Goal: Task Accomplishment & Management: Complete application form

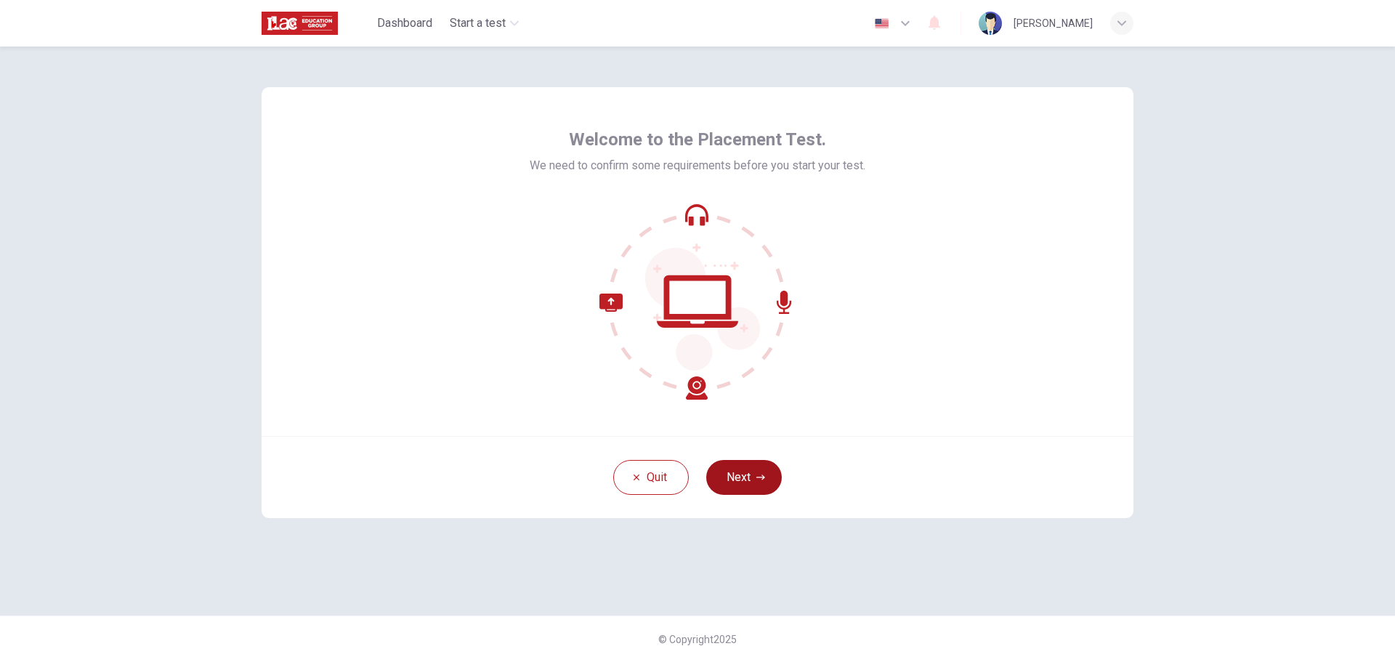
click at [756, 482] on button "Next" at bounding box center [744, 477] width 76 height 35
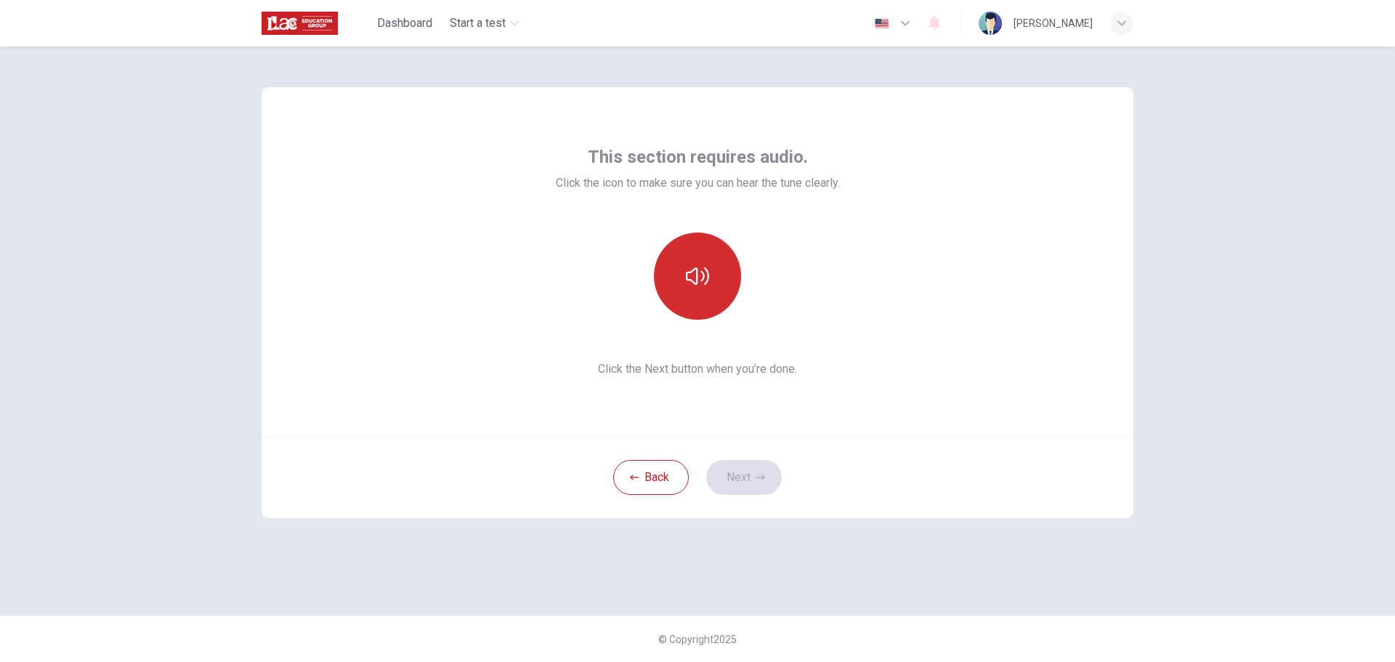
click at [704, 283] on icon "button" at bounding box center [697, 275] width 23 height 23
click at [1207, 339] on div "This section requires audio. Click the icon to make sure you can hear the tune …" at bounding box center [697, 353] width 1395 height 615
click at [738, 462] on button "Next" at bounding box center [744, 477] width 76 height 35
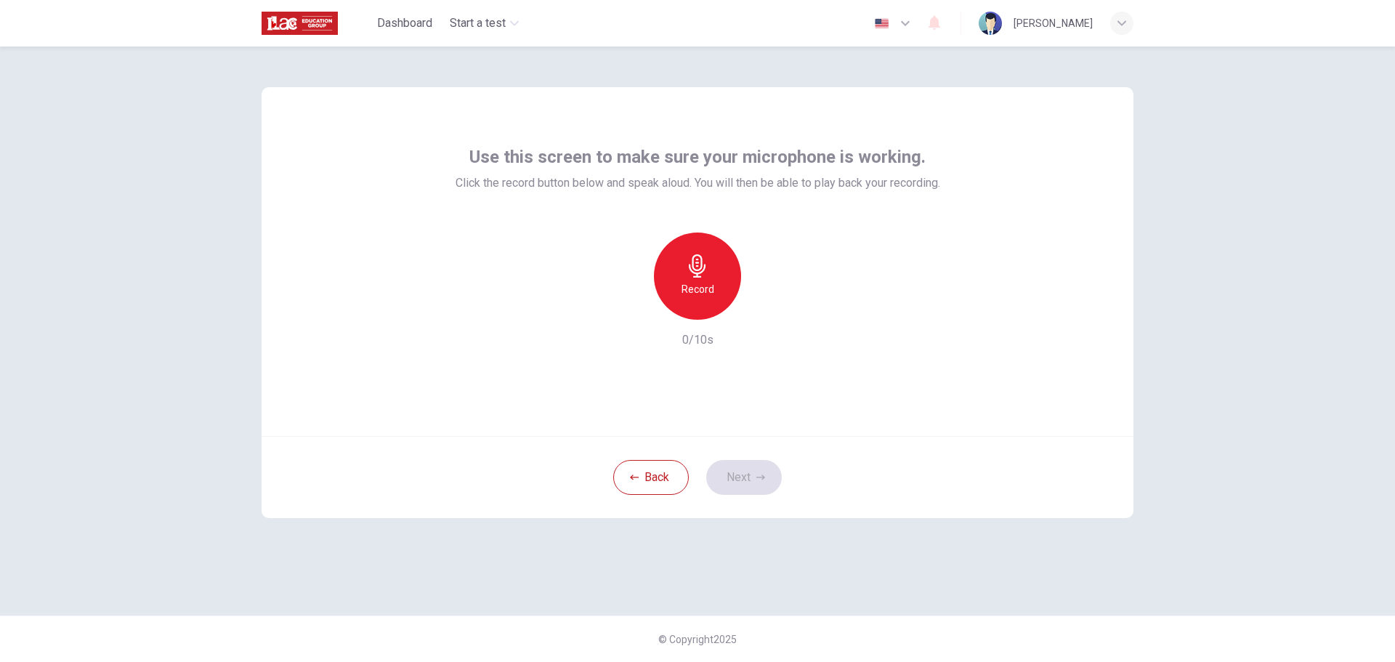
click at [684, 273] on div "Record" at bounding box center [697, 275] width 87 height 87
click at [704, 280] on div "Stop" at bounding box center [697, 275] width 87 height 87
click at [761, 307] on icon "button" at bounding box center [764, 308] width 15 height 15
click at [696, 284] on h6 "Record" at bounding box center [697, 288] width 33 height 17
click at [694, 283] on h6 "Stop" at bounding box center [698, 288] width 22 height 17
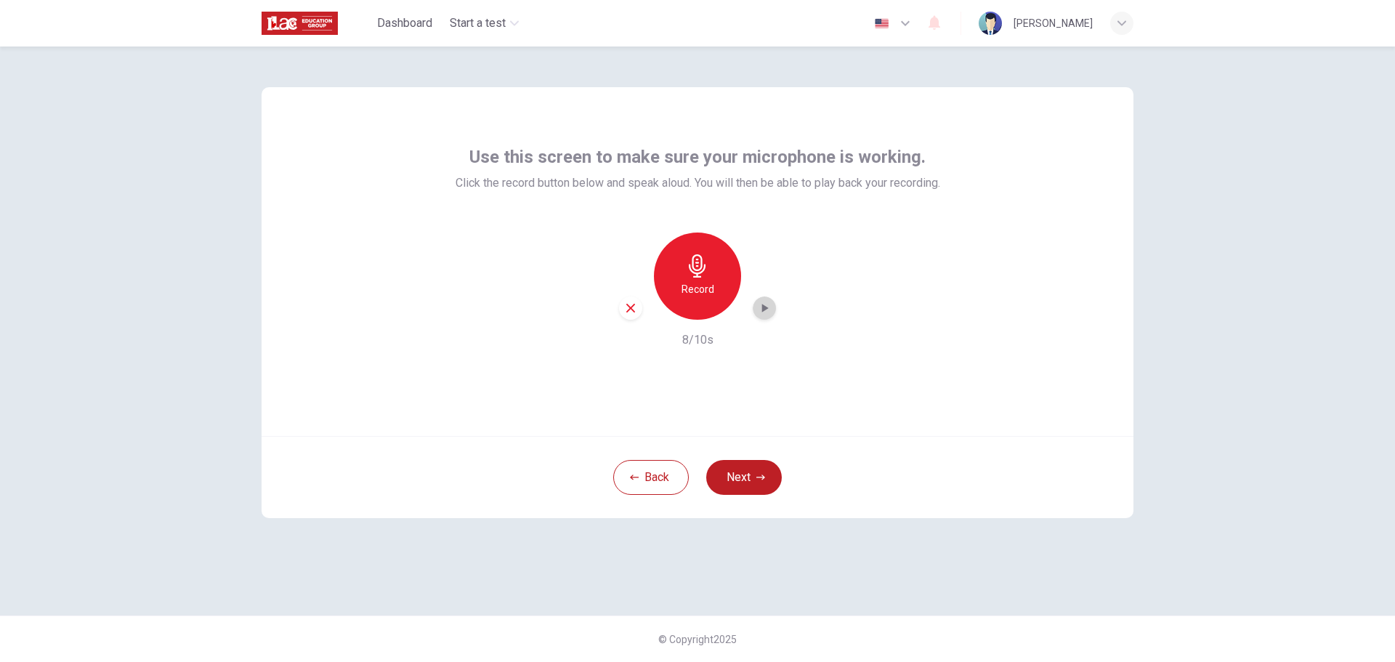
click at [761, 308] on icon "button" at bounding box center [764, 308] width 15 height 15
click at [1367, 409] on div "Use this screen to make sure your microphone is working. Click the record butto…" at bounding box center [697, 353] width 1395 height 615
click at [679, 263] on div "Record" at bounding box center [697, 275] width 87 height 87
click at [708, 284] on div "Stop" at bounding box center [697, 275] width 87 height 87
click at [764, 312] on icon "button" at bounding box center [764, 308] width 15 height 15
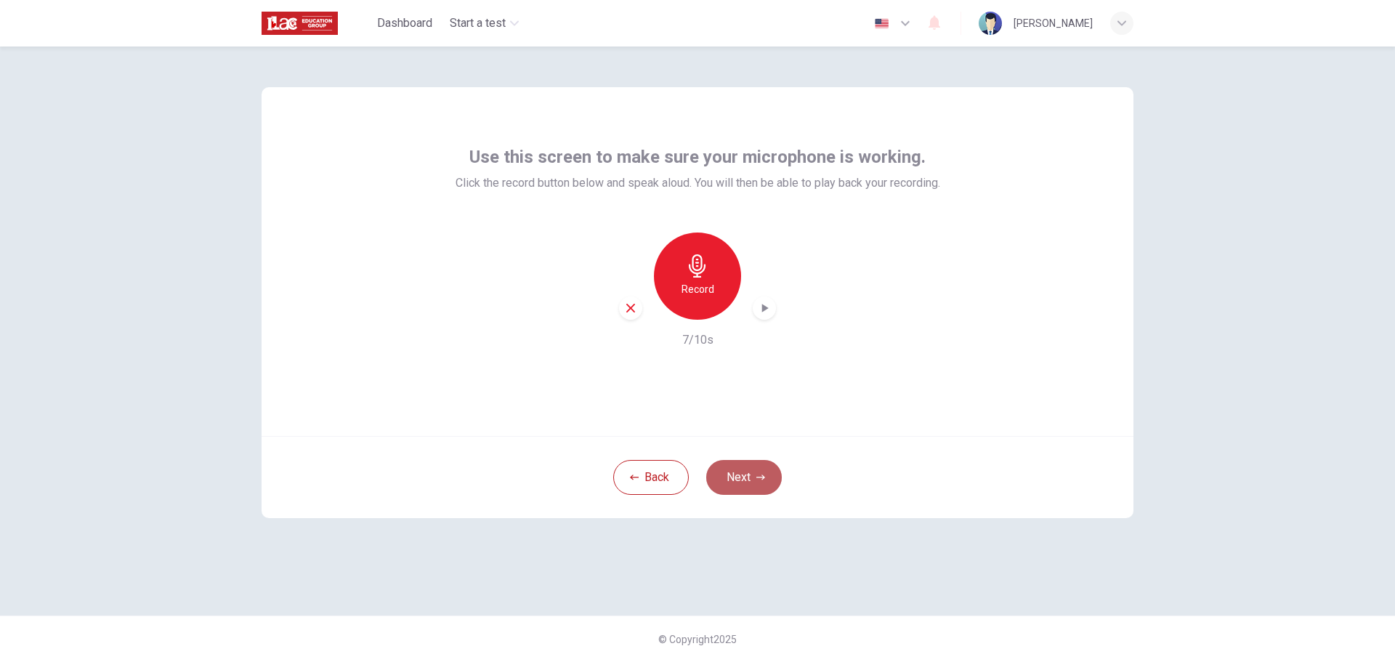
click at [732, 480] on button "Next" at bounding box center [744, 477] width 76 height 35
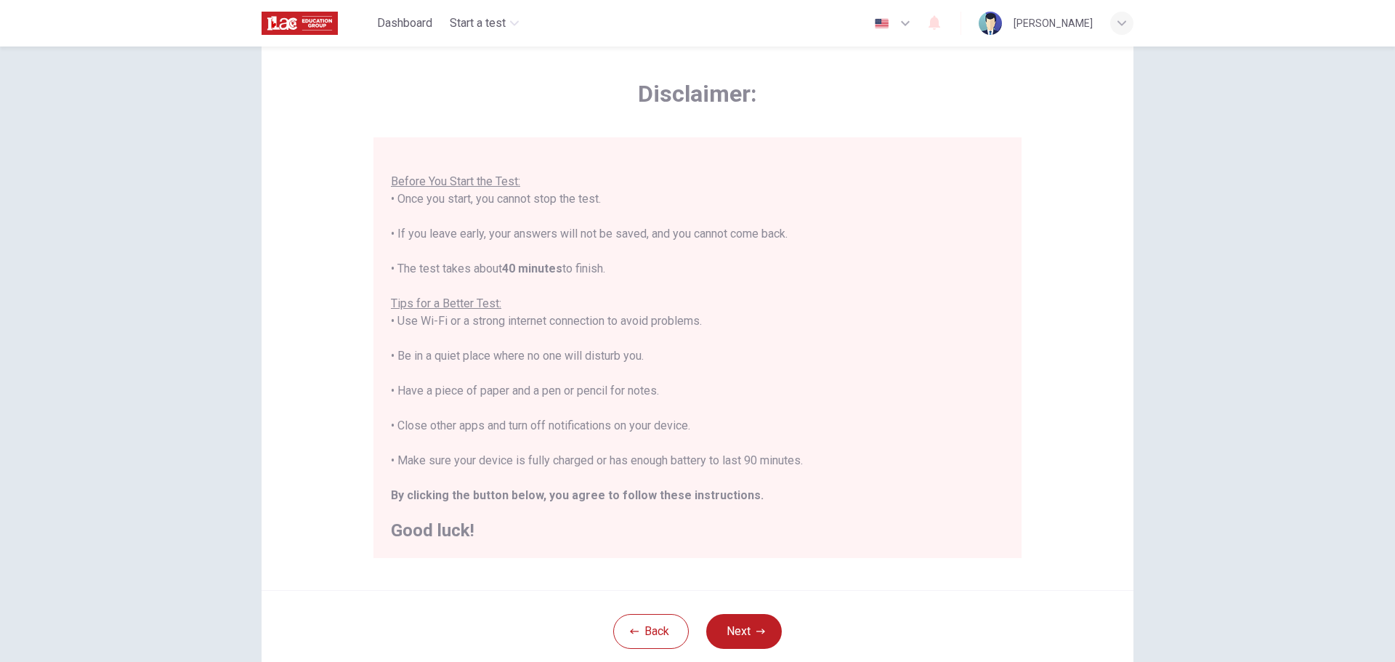
scroll to position [73, 0]
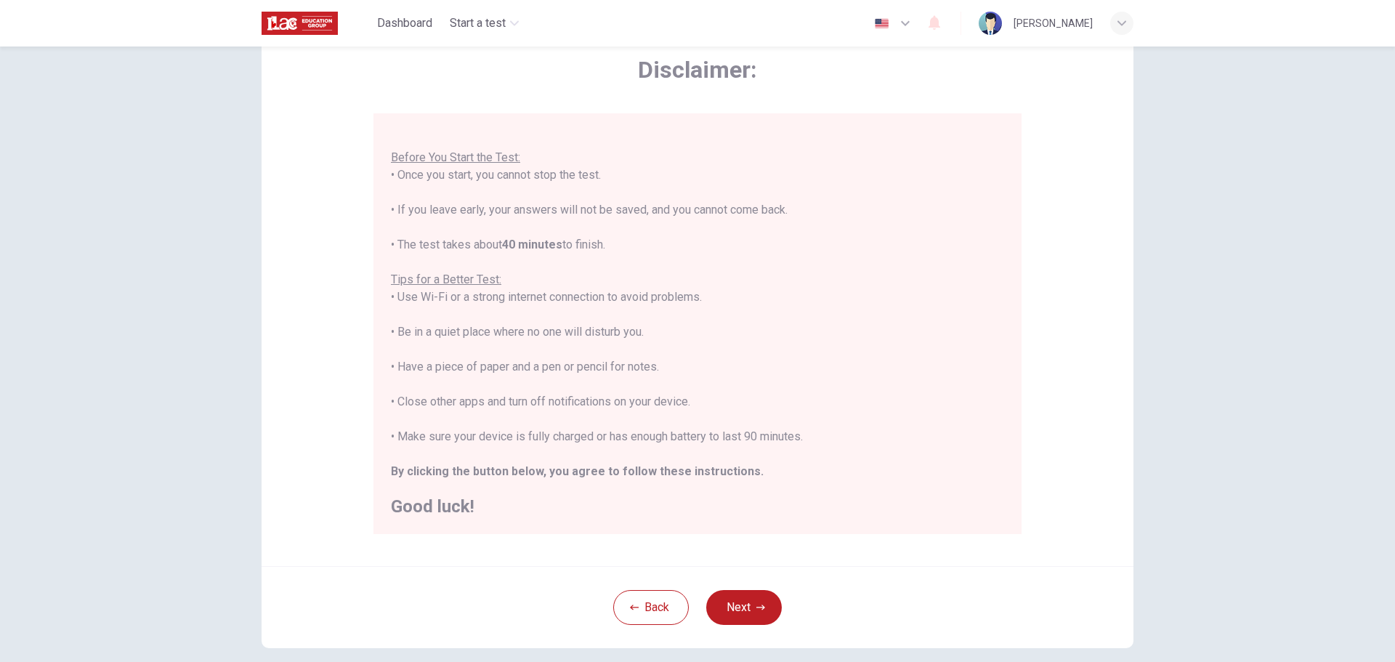
click at [743, 609] on button "Next" at bounding box center [744, 607] width 76 height 35
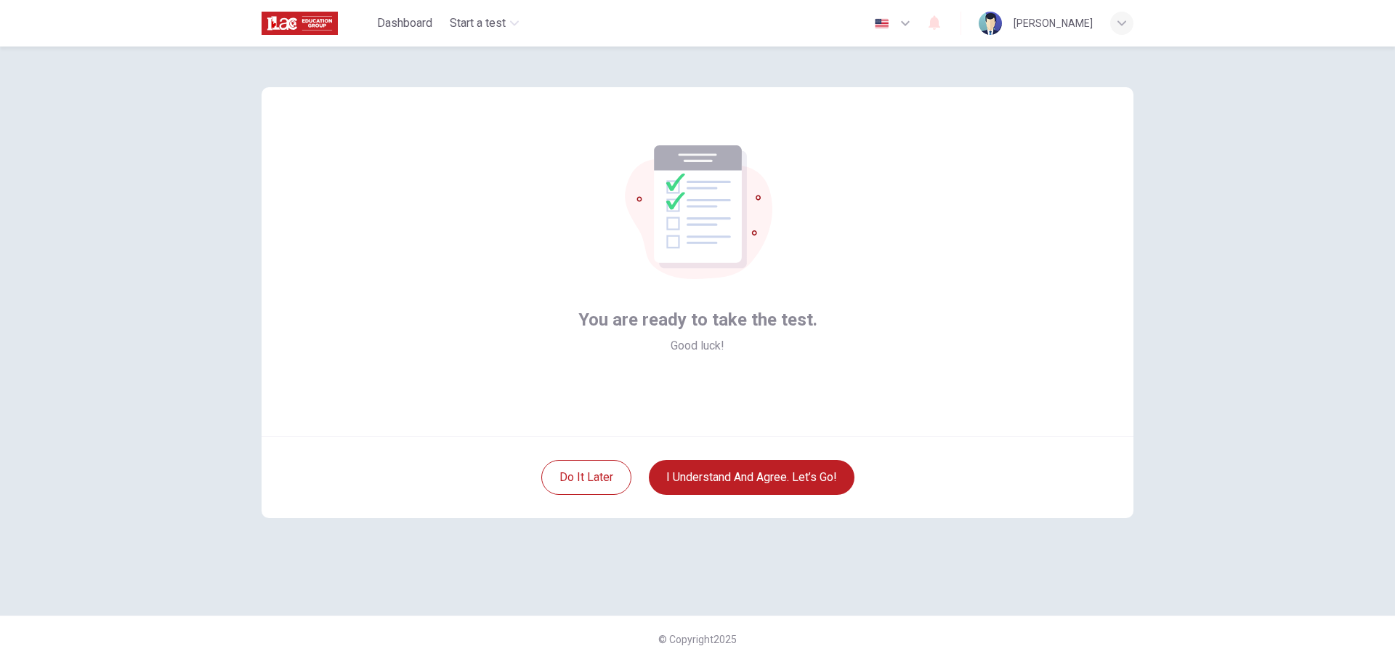
scroll to position [0, 0]
click at [724, 470] on button "I understand and agree. Let’s go!" at bounding box center [752, 477] width 206 height 35
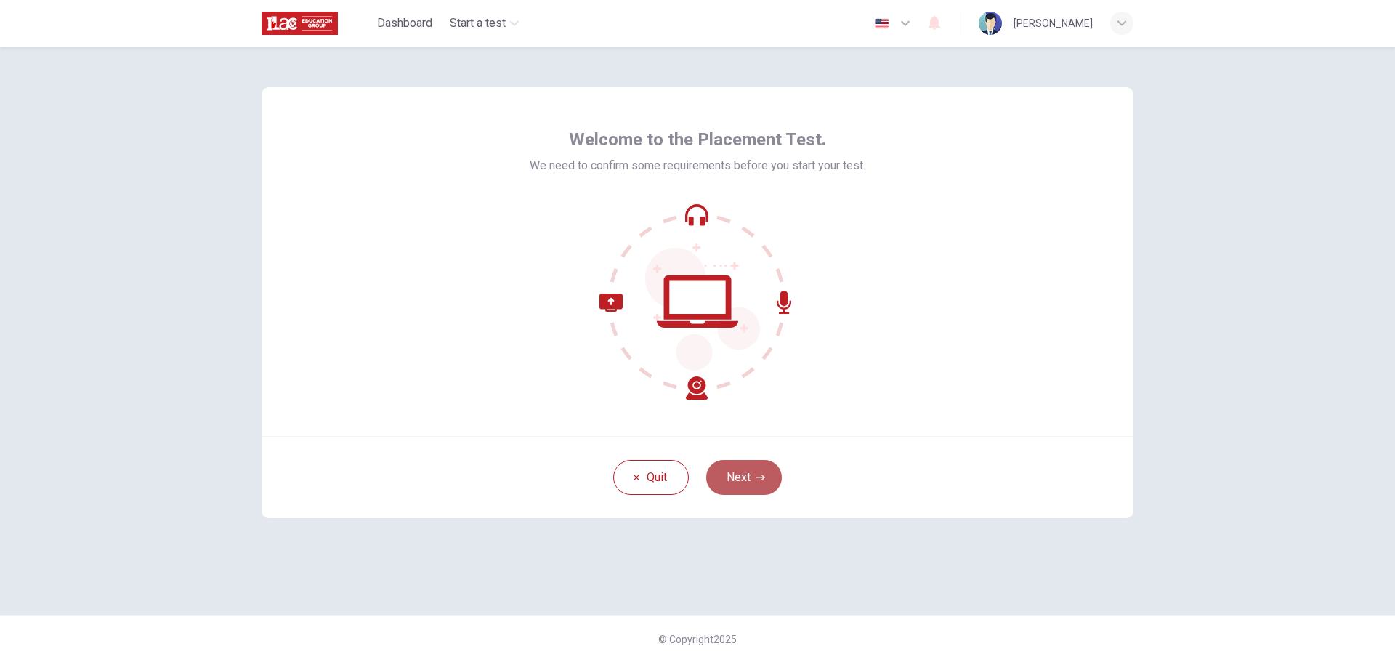
click at [743, 488] on button "Next" at bounding box center [744, 477] width 76 height 35
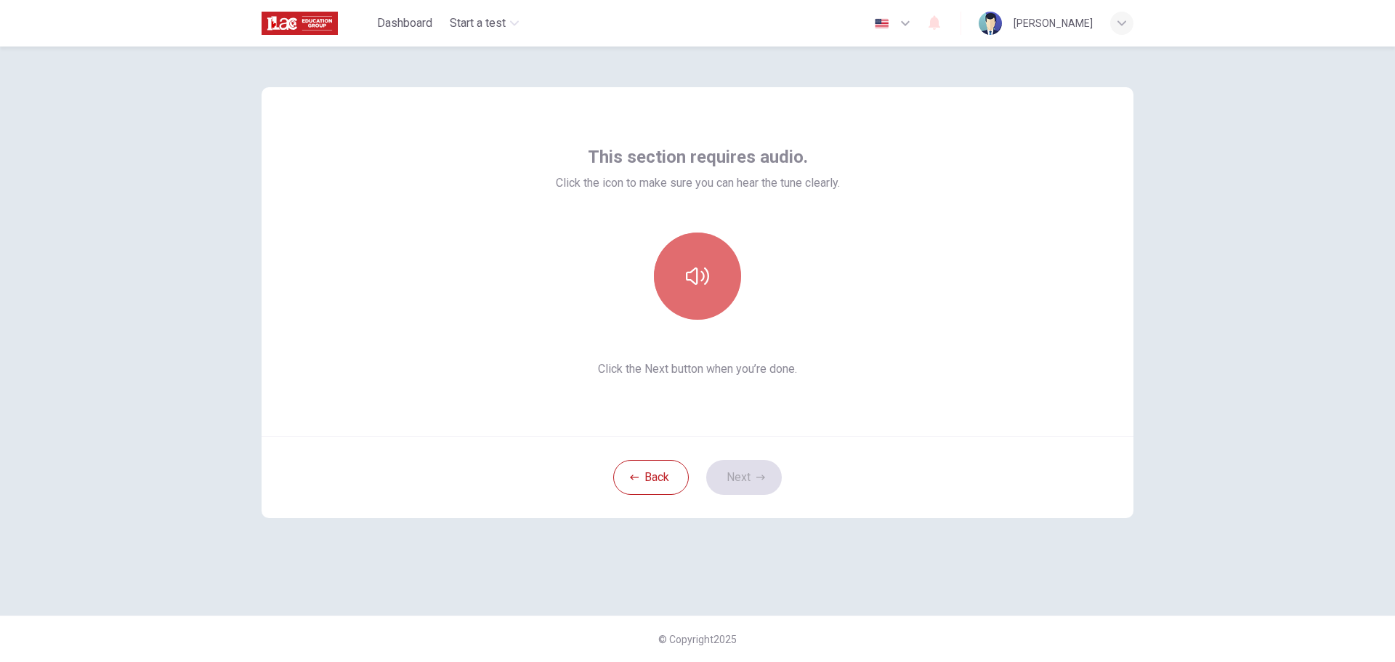
click at [679, 282] on button "button" at bounding box center [697, 275] width 87 height 87
click at [759, 475] on icon "button" at bounding box center [760, 477] width 9 height 9
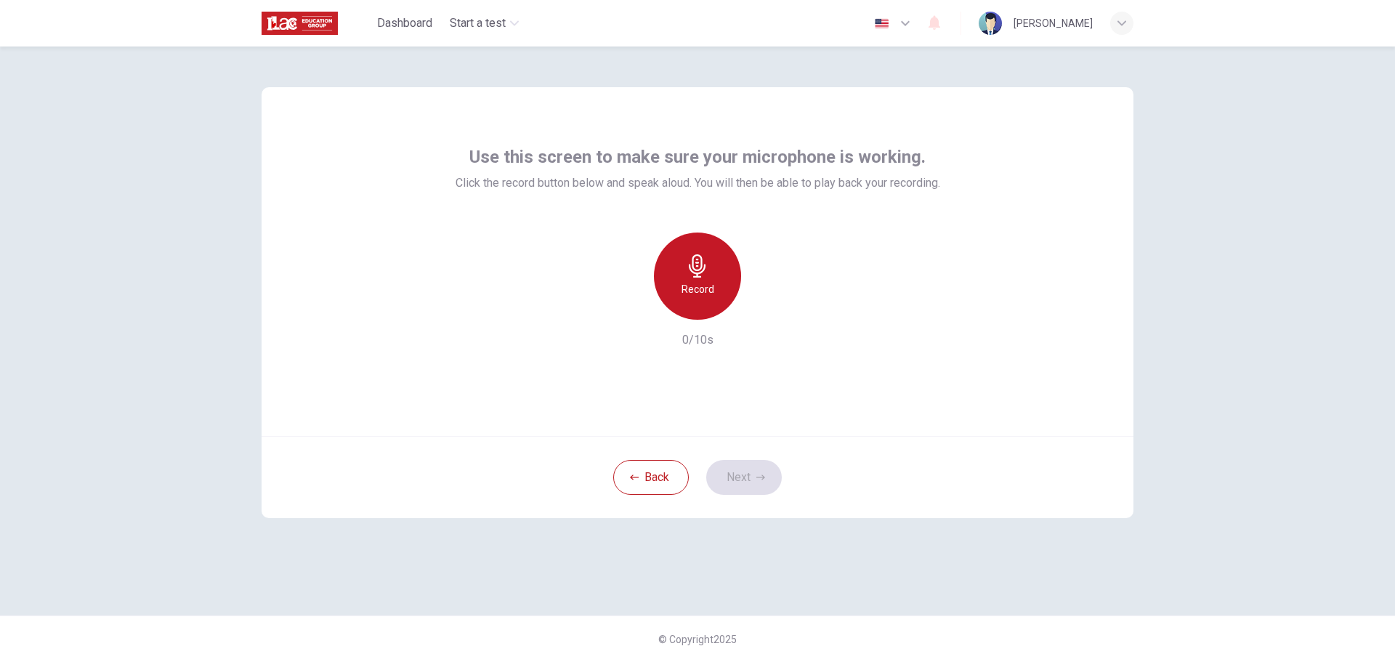
click at [693, 281] on h6 "Record" at bounding box center [697, 288] width 33 height 17
click at [698, 286] on h6 "Stop" at bounding box center [698, 288] width 22 height 17
click at [763, 304] on icon "button" at bounding box center [764, 308] width 15 height 15
click at [748, 484] on button "Next" at bounding box center [744, 477] width 76 height 35
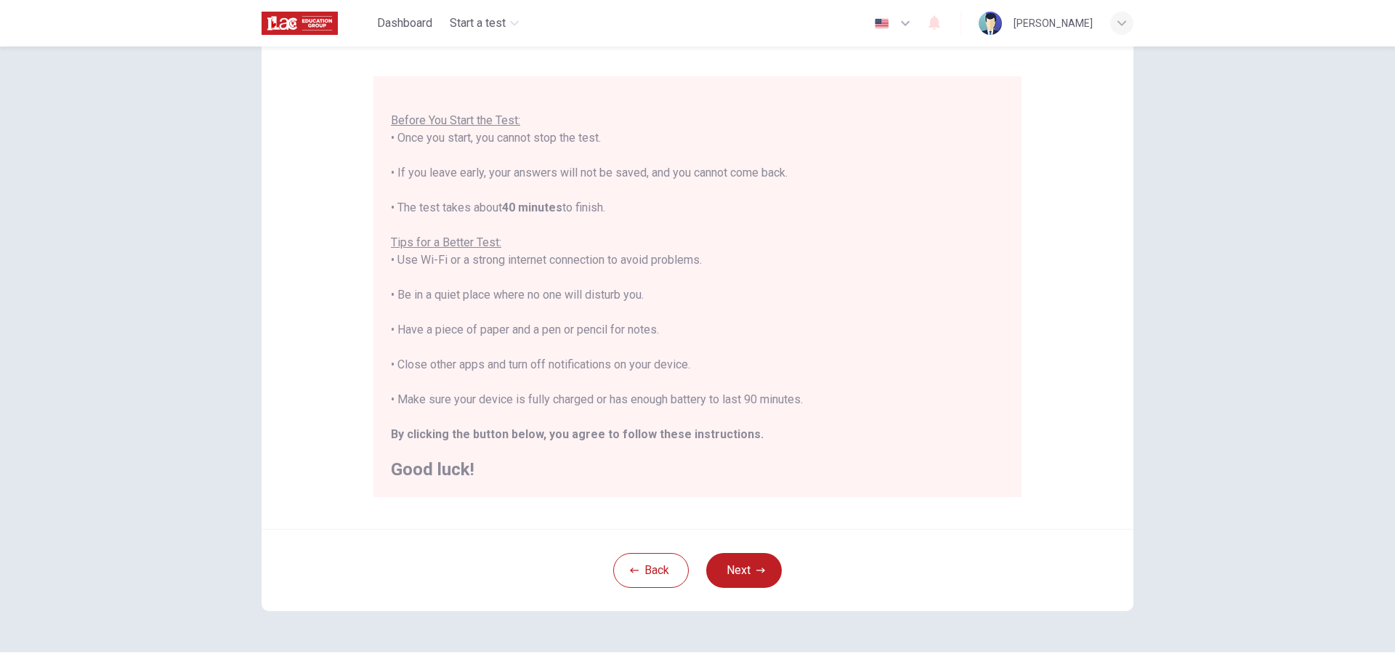
scroll to position [145, 0]
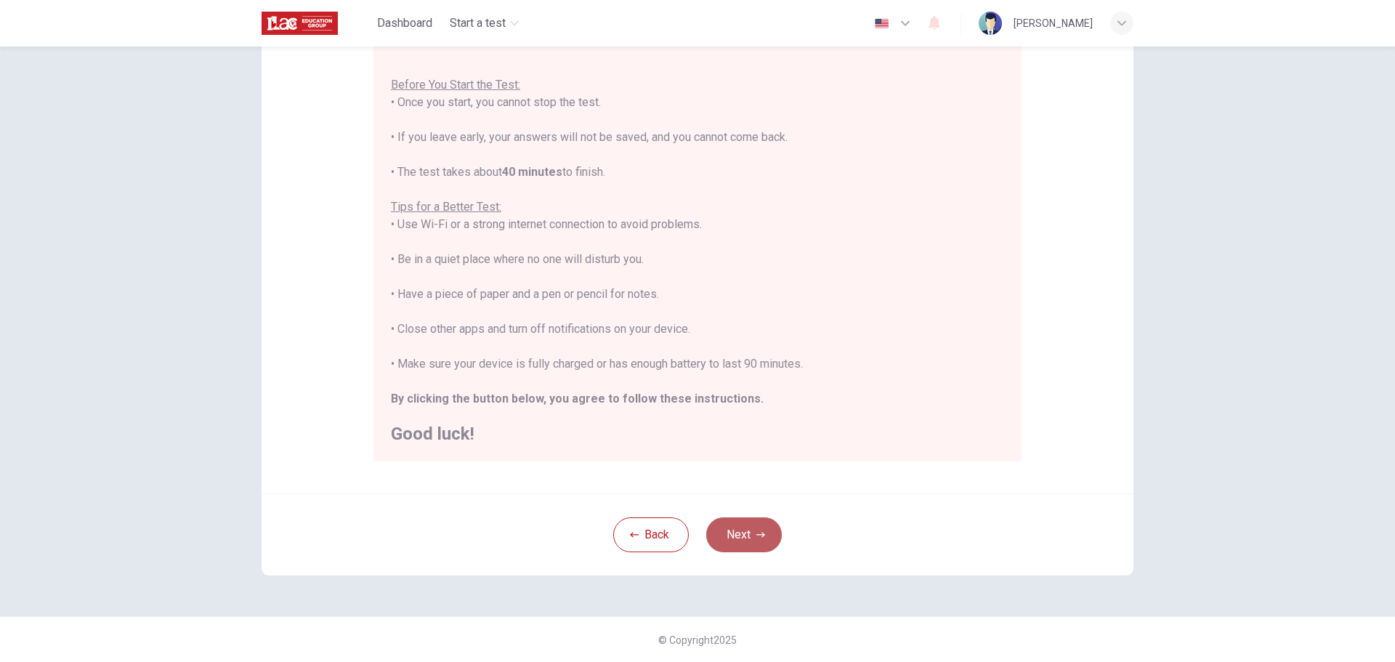
click at [734, 532] on button "Next" at bounding box center [744, 534] width 76 height 35
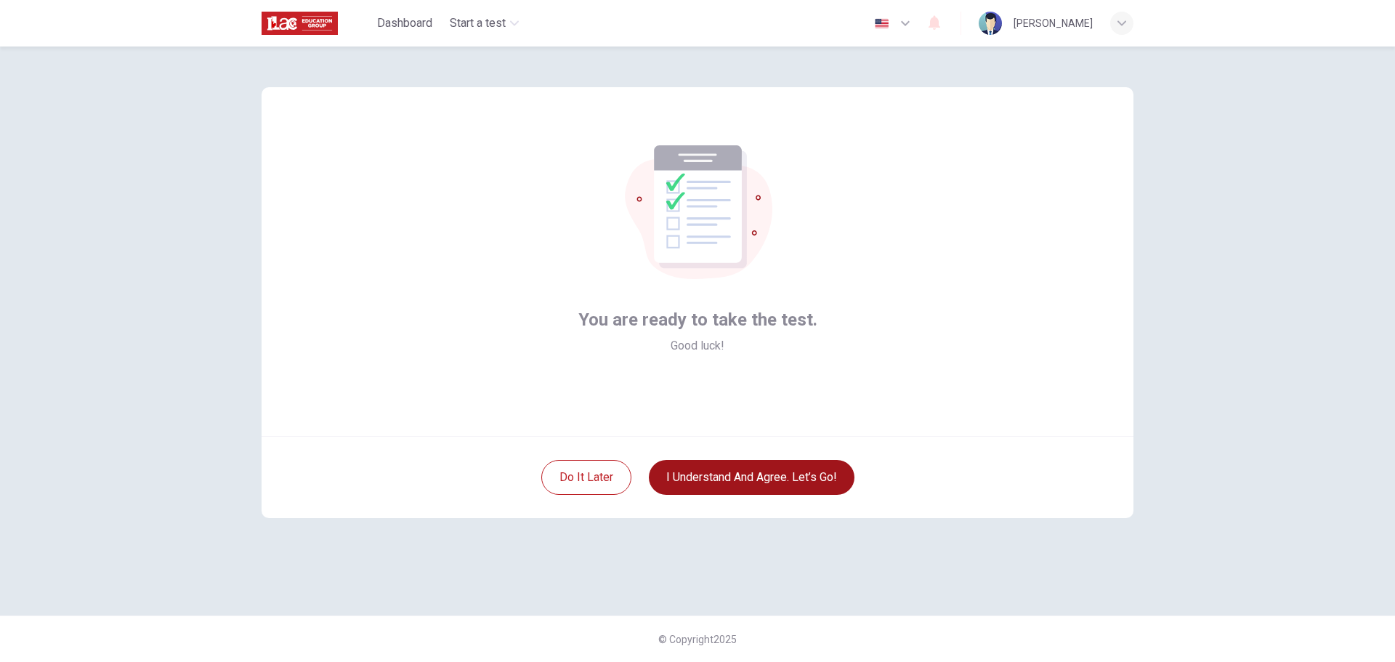
click at [761, 475] on button "I understand and agree. Let’s go!" at bounding box center [752, 477] width 206 height 35
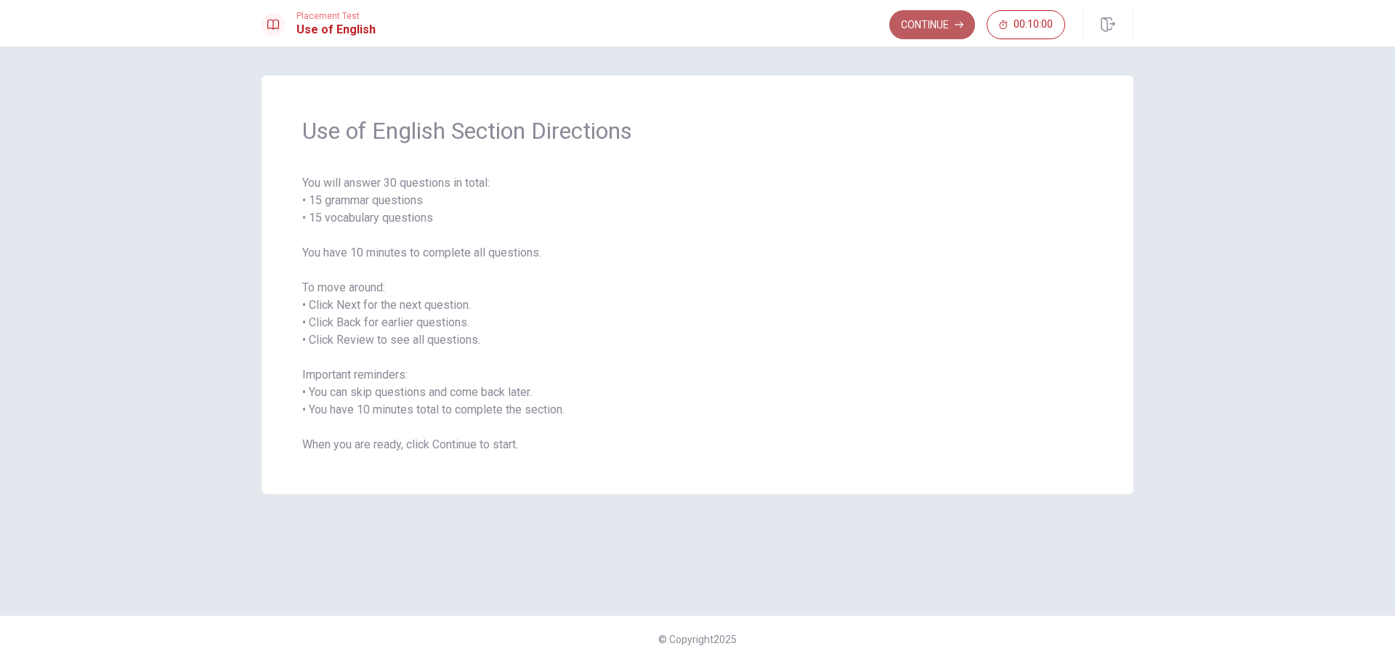
click at [912, 18] on button "Continue" at bounding box center [932, 24] width 86 height 29
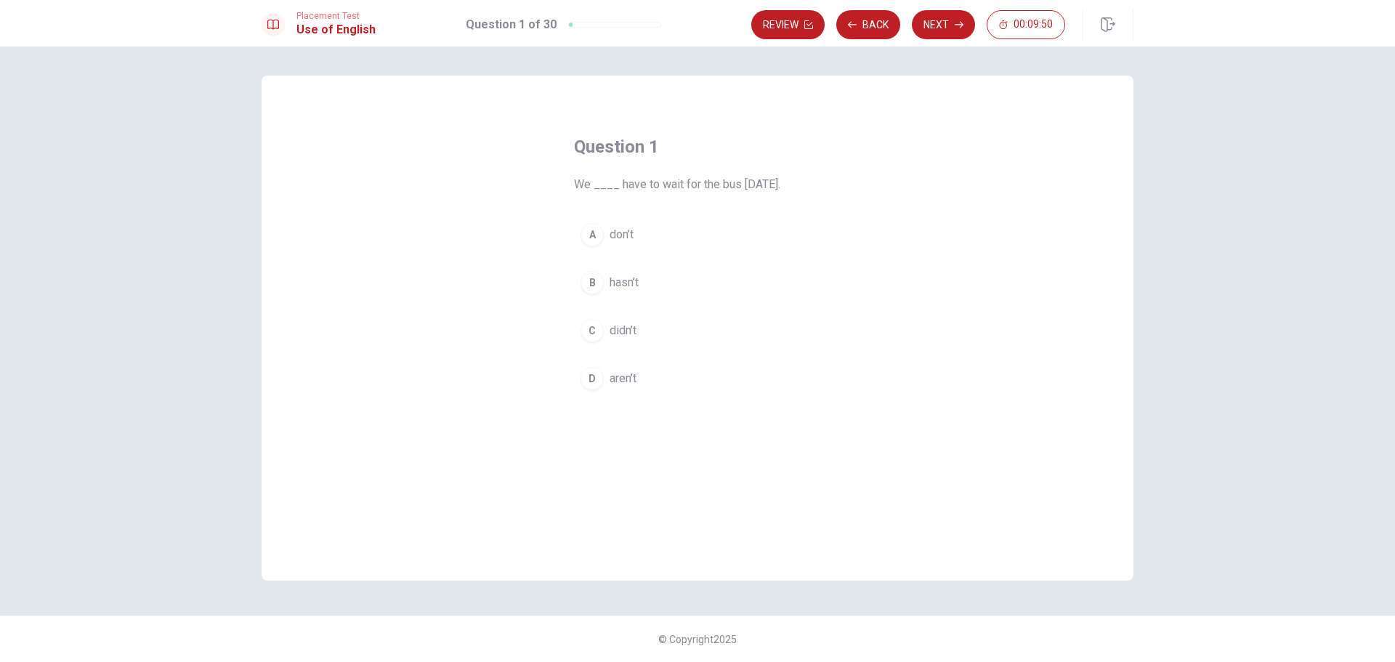
click at [596, 332] on div "C" at bounding box center [592, 330] width 23 height 23
click at [937, 22] on button "Next" at bounding box center [943, 24] width 63 height 29
click at [615, 236] on span "has" at bounding box center [619, 234] width 18 height 17
click at [928, 23] on button "Next" at bounding box center [943, 24] width 63 height 29
click at [619, 238] on span "Have" at bounding box center [623, 234] width 26 height 17
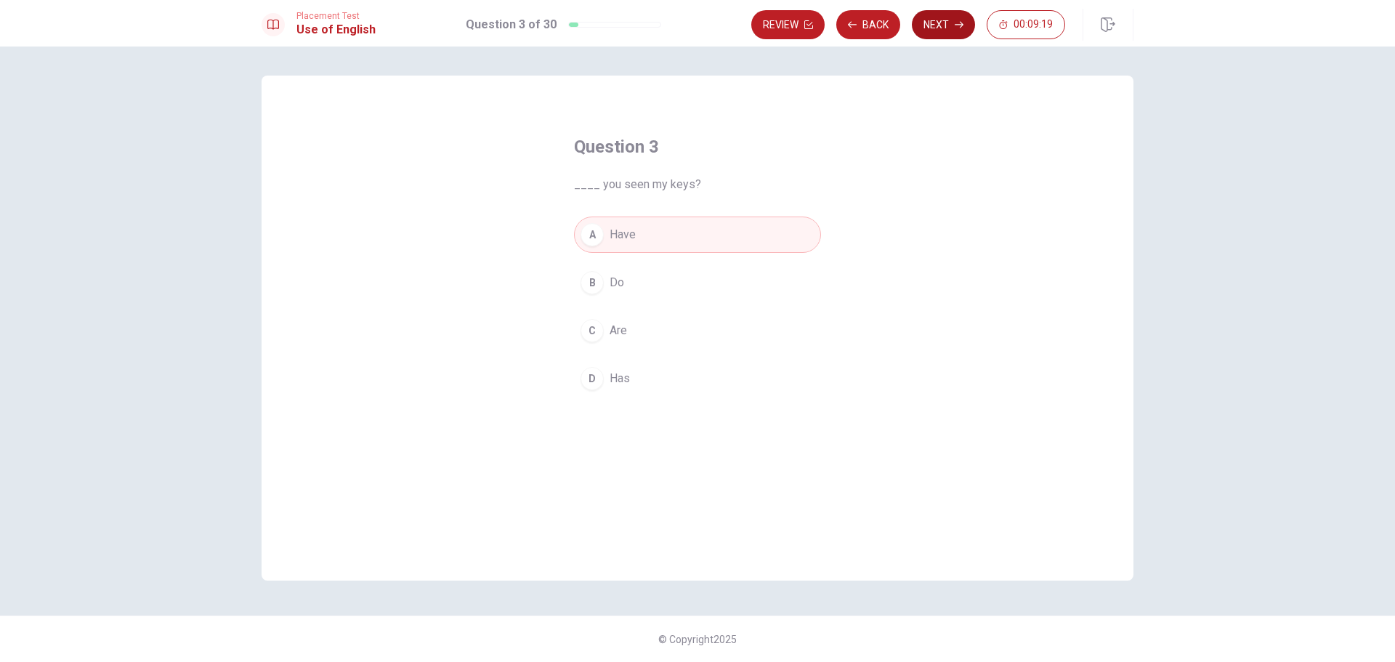
click at [942, 29] on button "Next" at bounding box center [943, 24] width 63 height 29
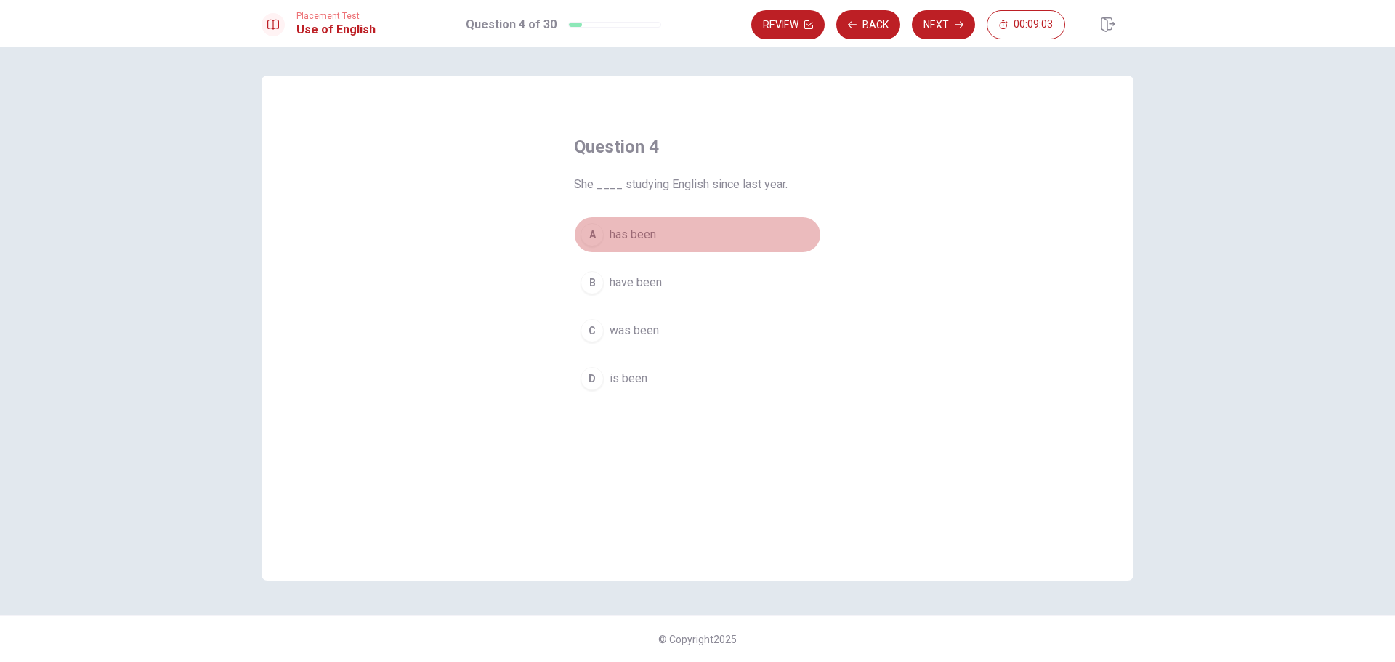
click at [637, 235] on span "has been" at bounding box center [633, 234] width 46 height 17
click at [929, 27] on button "Next" at bounding box center [943, 24] width 63 height 29
click at [620, 379] on span "library" at bounding box center [625, 378] width 31 height 17
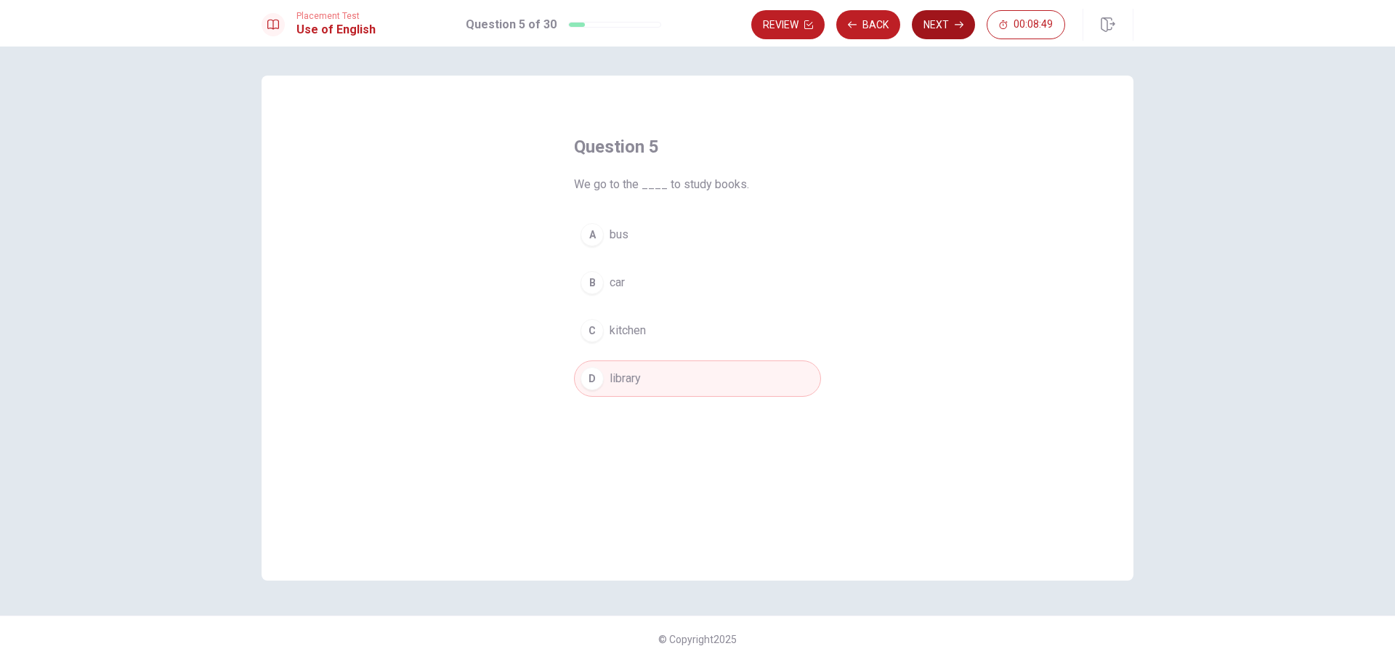
click at [939, 28] on button "Next" at bounding box center [943, 24] width 63 height 29
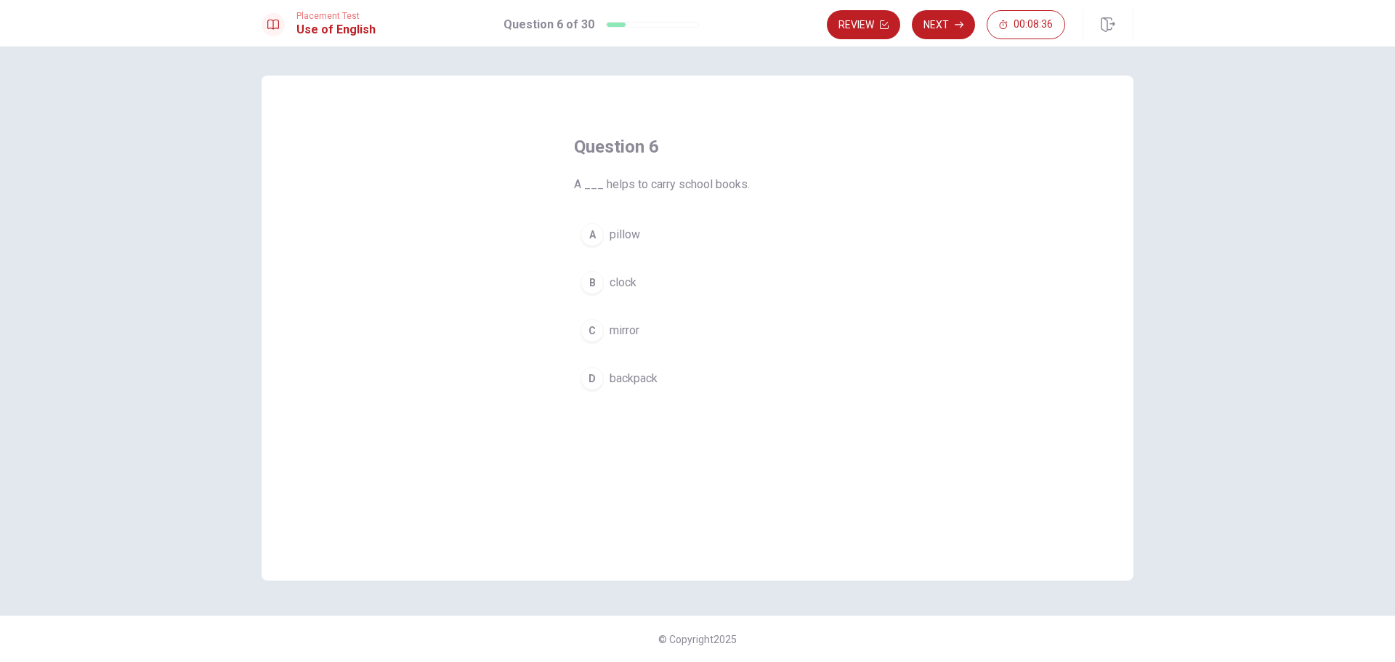
click at [624, 378] on span "backpack" at bounding box center [634, 378] width 48 height 17
click at [950, 23] on button "Next" at bounding box center [943, 24] width 63 height 29
click at [614, 379] on span "eat" at bounding box center [618, 378] width 16 height 17
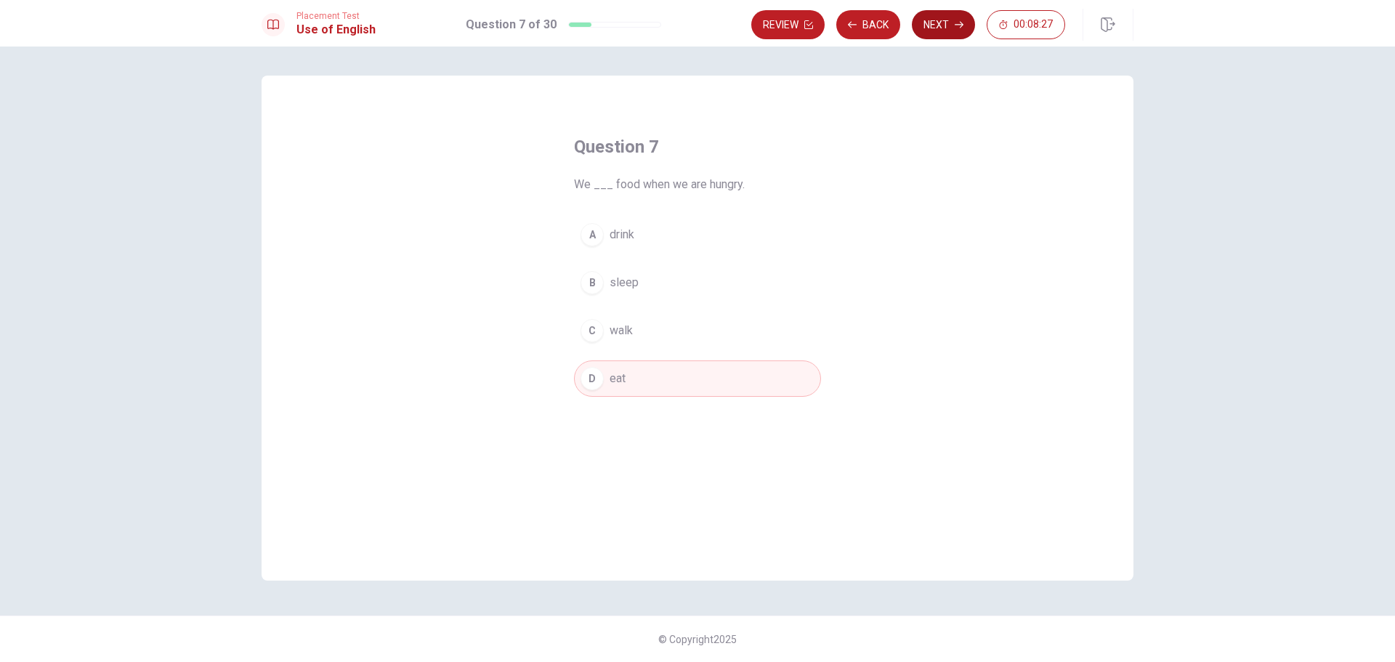
click at [943, 22] on button "Next" at bounding box center [943, 24] width 63 height 29
click at [628, 375] on span "Sick" at bounding box center [621, 378] width 22 height 17
click at [945, 28] on button "Next" at bounding box center [943, 24] width 63 height 29
click at [616, 239] on span "Soap" at bounding box center [623, 234] width 26 height 17
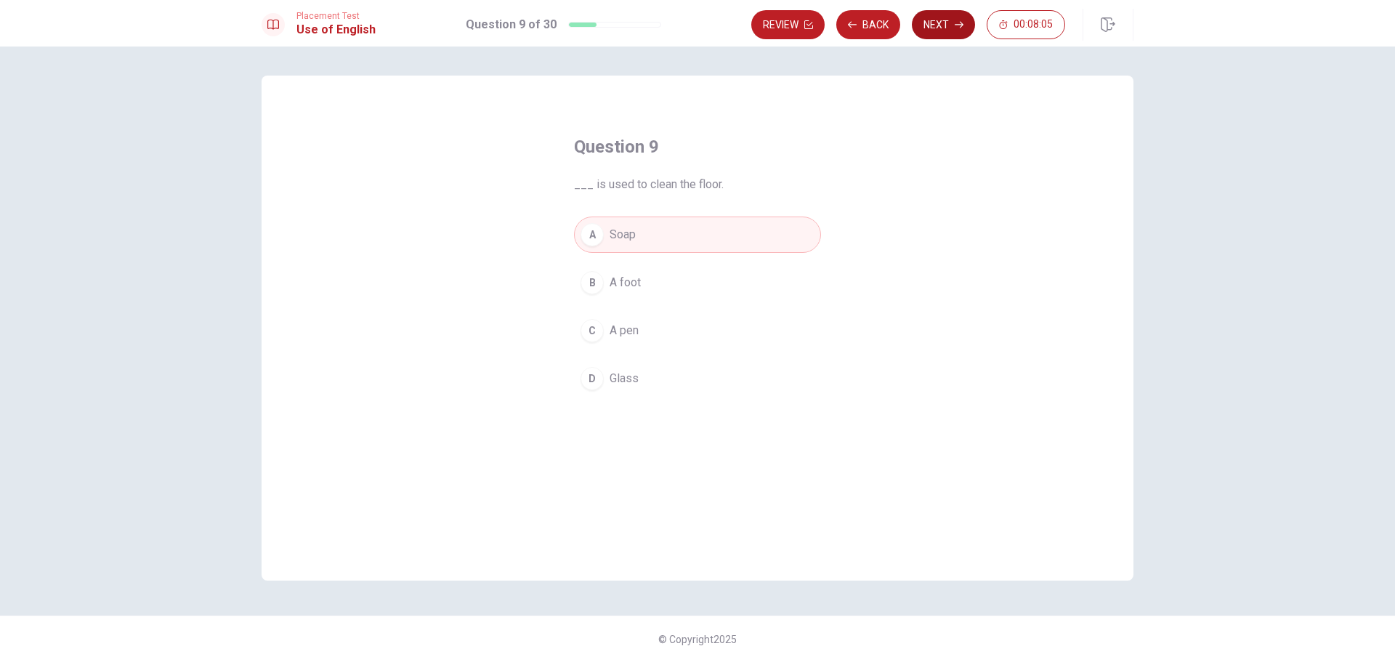
click at [950, 31] on button "Next" at bounding box center [943, 24] width 63 height 29
click at [620, 327] on span "saw" at bounding box center [620, 330] width 21 height 17
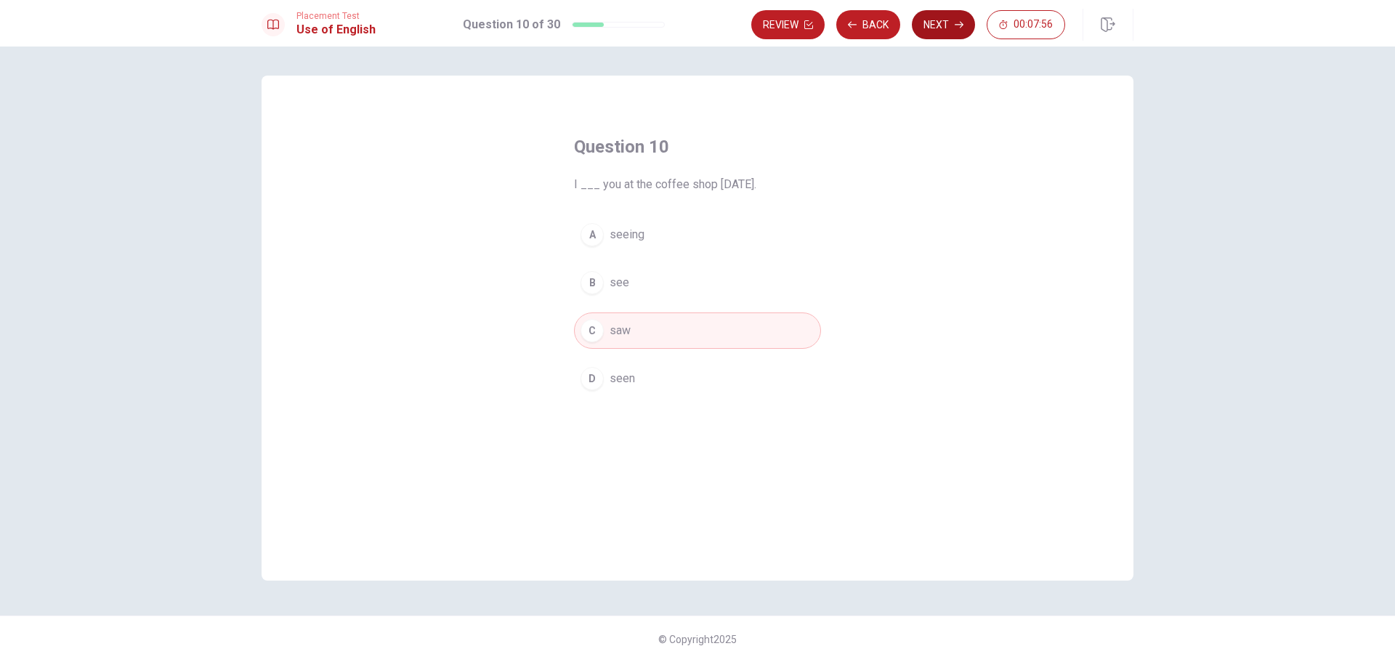
click at [960, 27] on icon "button" at bounding box center [959, 25] width 9 height 7
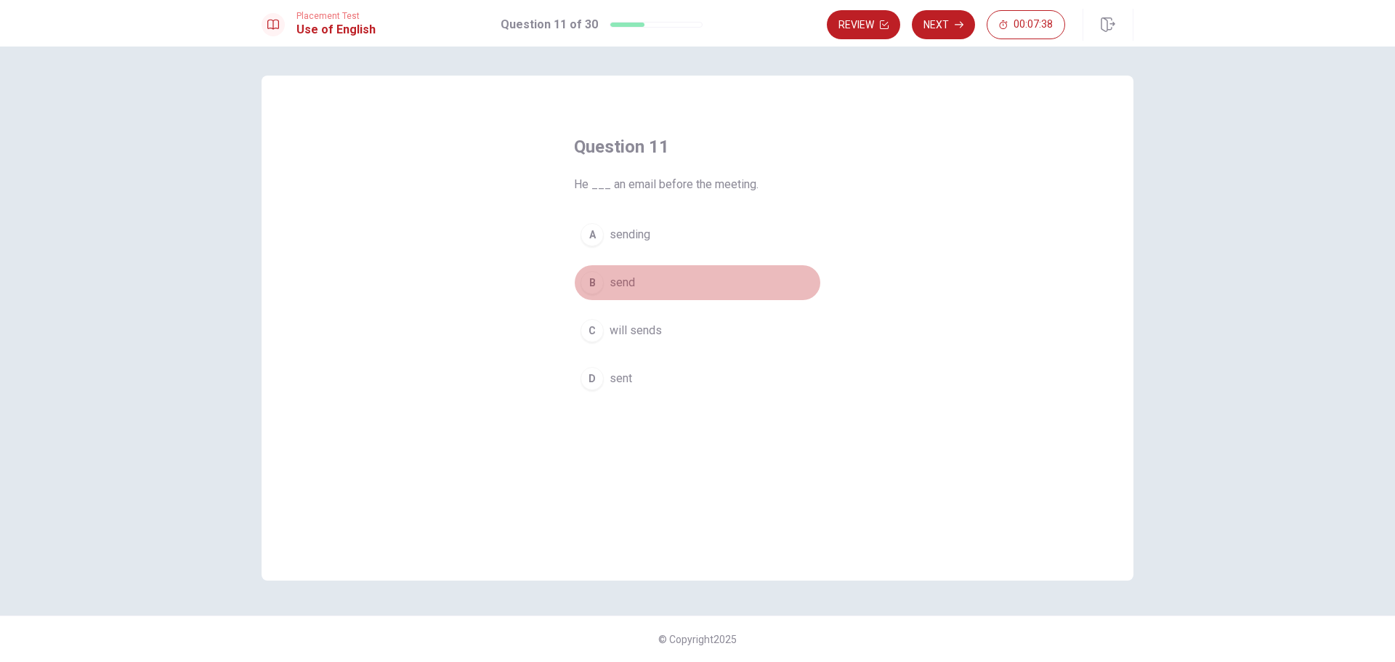
click at [620, 281] on span "send" at bounding box center [622, 282] width 25 height 17
click at [941, 27] on button "Next" at bounding box center [943, 24] width 63 height 29
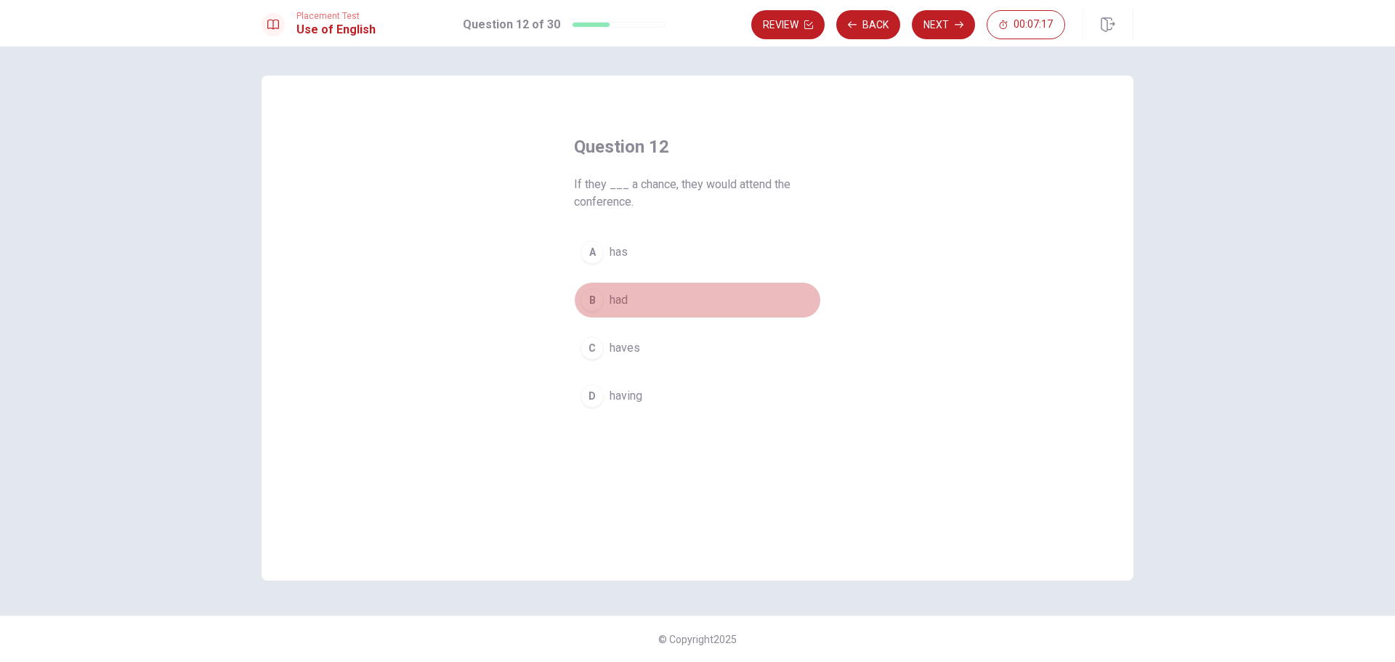
click at [616, 301] on span "had" at bounding box center [619, 299] width 18 height 17
click at [939, 29] on button "Next" at bounding box center [943, 24] width 63 height 29
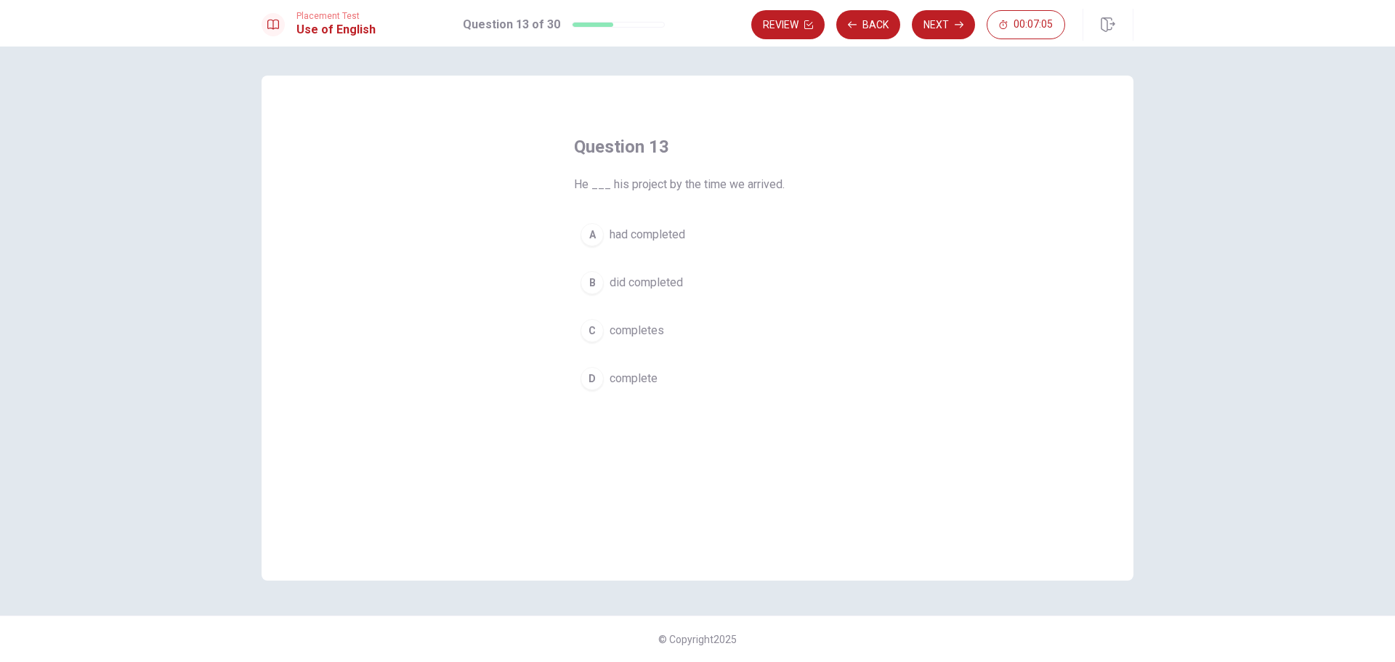
click at [658, 235] on span "had completed" at bounding box center [648, 234] width 76 height 17
click at [942, 29] on button "Next" at bounding box center [943, 24] width 63 height 29
click at [603, 238] on div "A" at bounding box center [592, 234] width 23 height 23
click at [944, 31] on button "Next" at bounding box center [943, 24] width 63 height 29
click at [599, 241] on div "A" at bounding box center [592, 234] width 23 height 23
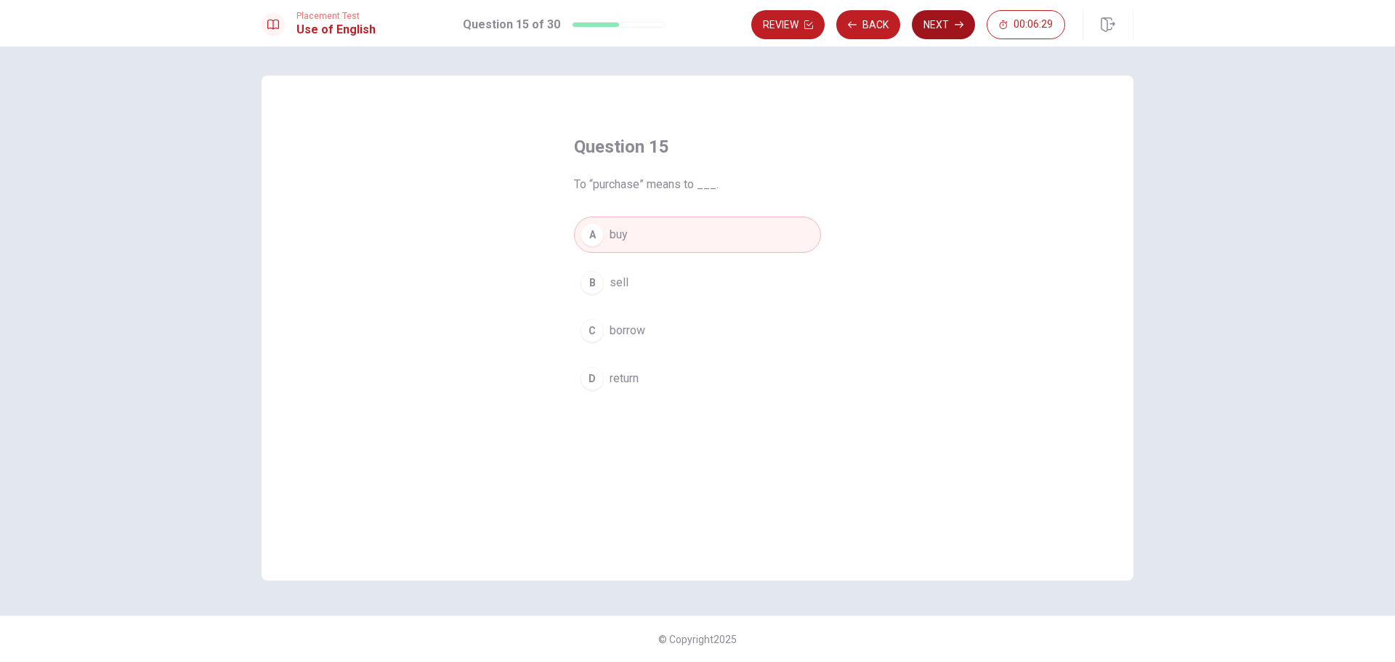
click at [949, 31] on button "Next" at bounding box center [943, 24] width 63 height 29
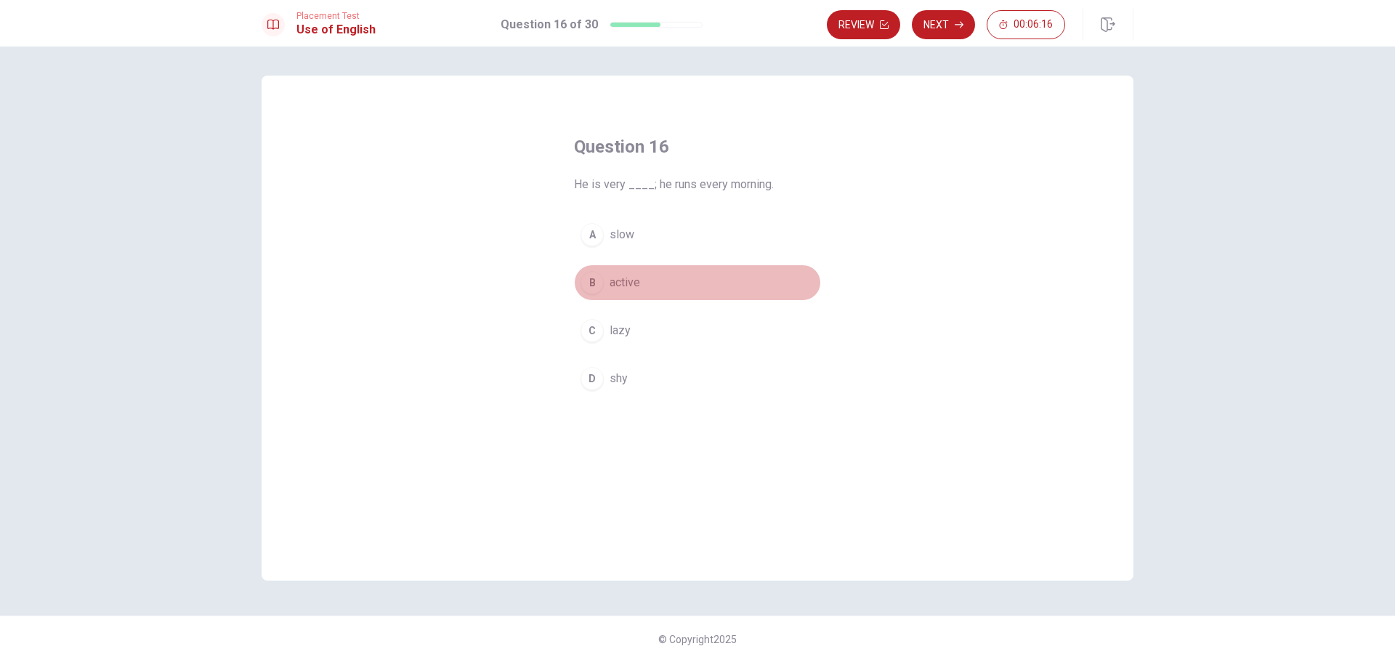
click at [610, 278] on span "active" at bounding box center [625, 282] width 31 height 17
click at [945, 33] on button "Next" at bounding box center [943, 24] width 63 height 29
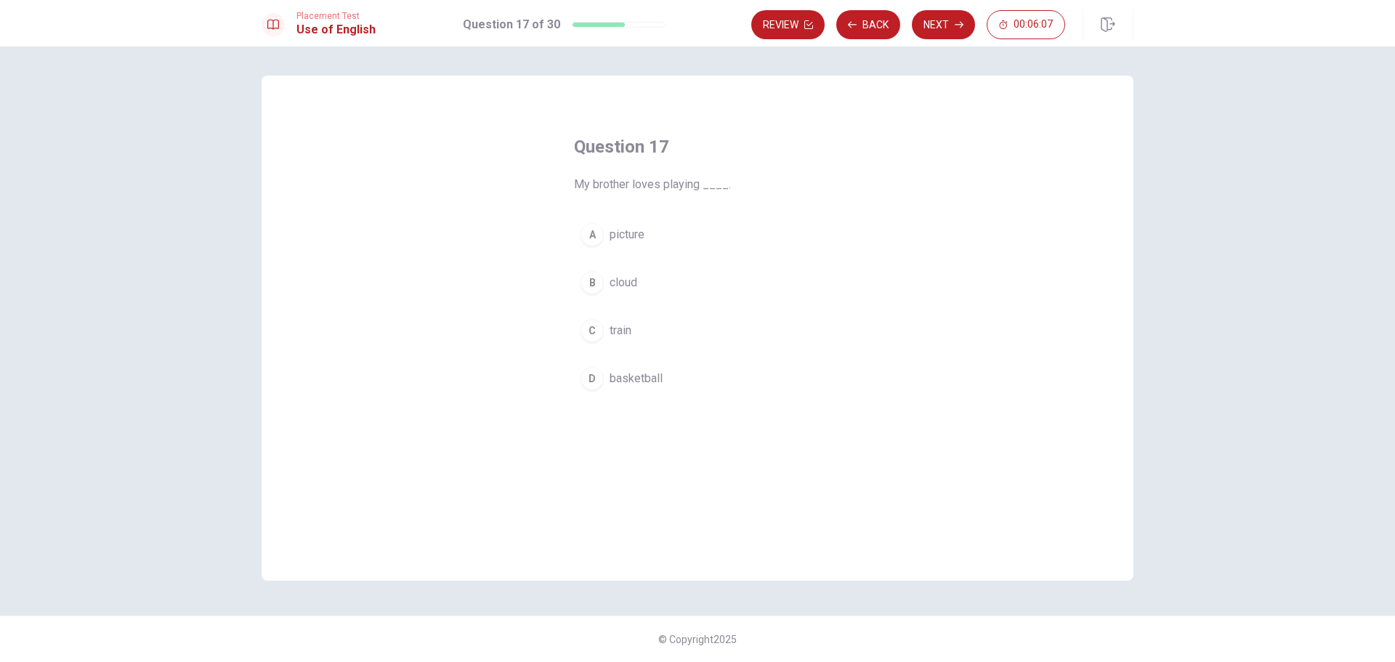
click at [643, 371] on span "basketball" at bounding box center [636, 378] width 53 height 17
click at [939, 31] on button "Next" at bounding box center [943, 24] width 63 height 29
click at [629, 232] on span "puts" at bounding box center [621, 234] width 23 height 17
click at [956, 27] on icon "button" at bounding box center [959, 24] width 9 height 9
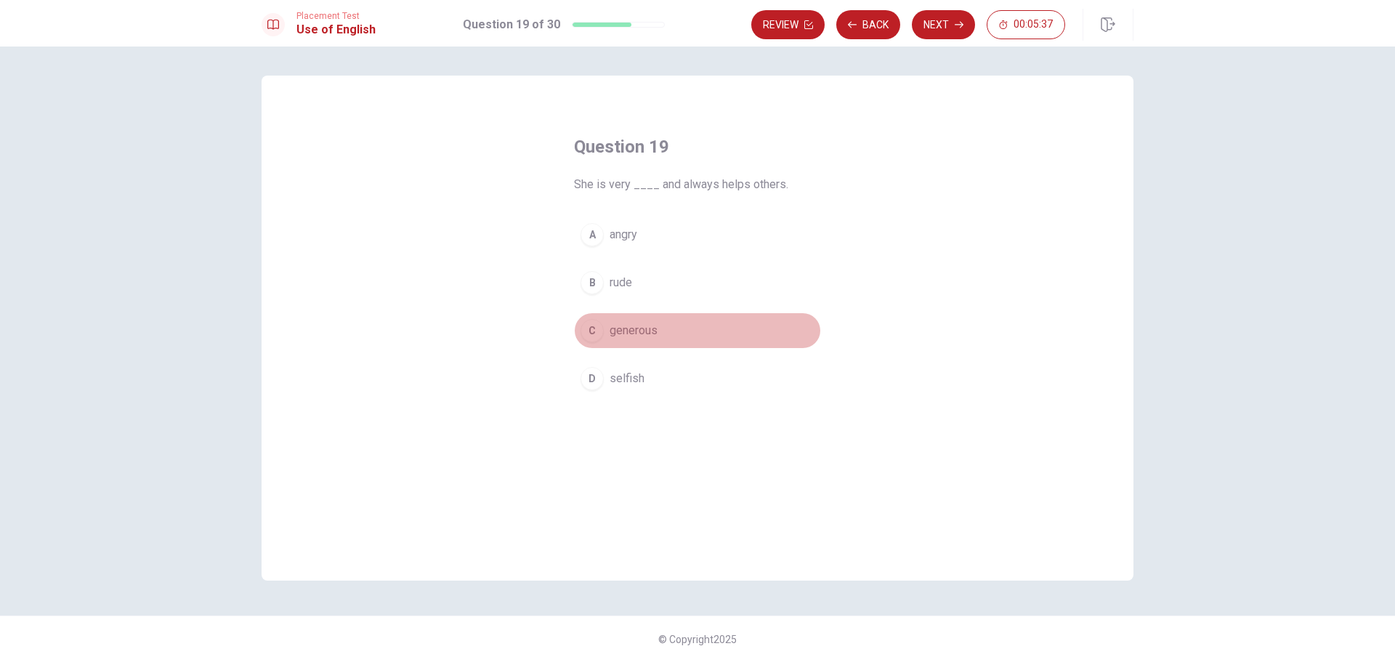
click at [652, 336] on span "generous" at bounding box center [634, 330] width 48 height 17
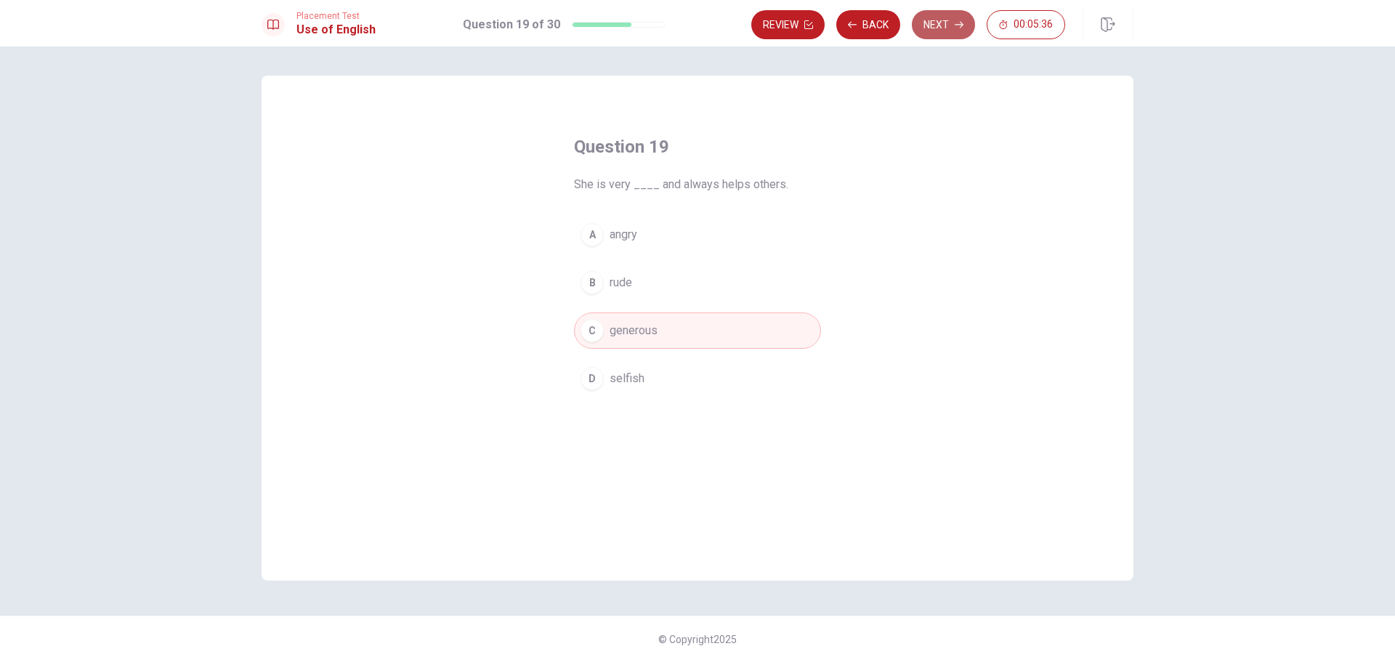
click at [929, 24] on button "Next" at bounding box center [943, 24] width 63 height 29
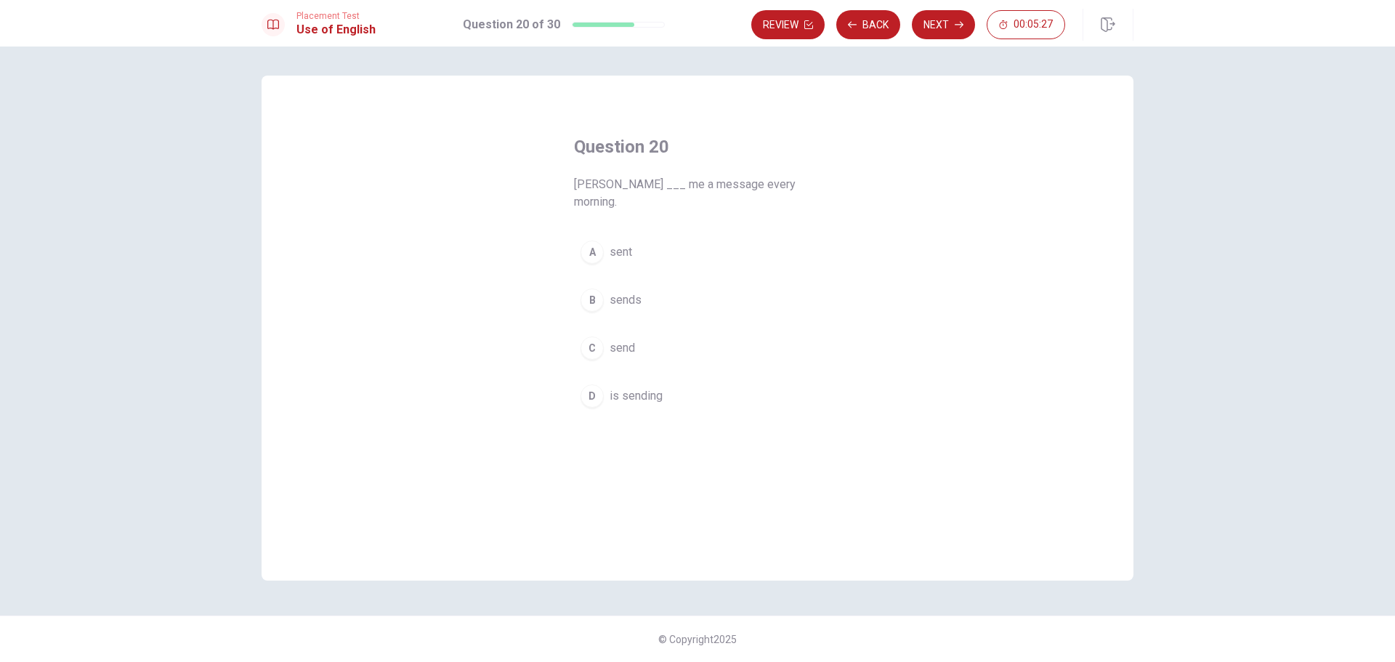
click at [624, 291] on span "sends" at bounding box center [626, 299] width 32 height 17
click at [936, 23] on button "Next" at bounding box center [943, 24] width 63 height 29
click at [593, 232] on div "A" at bounding box center [592, 234] width 23 height 23
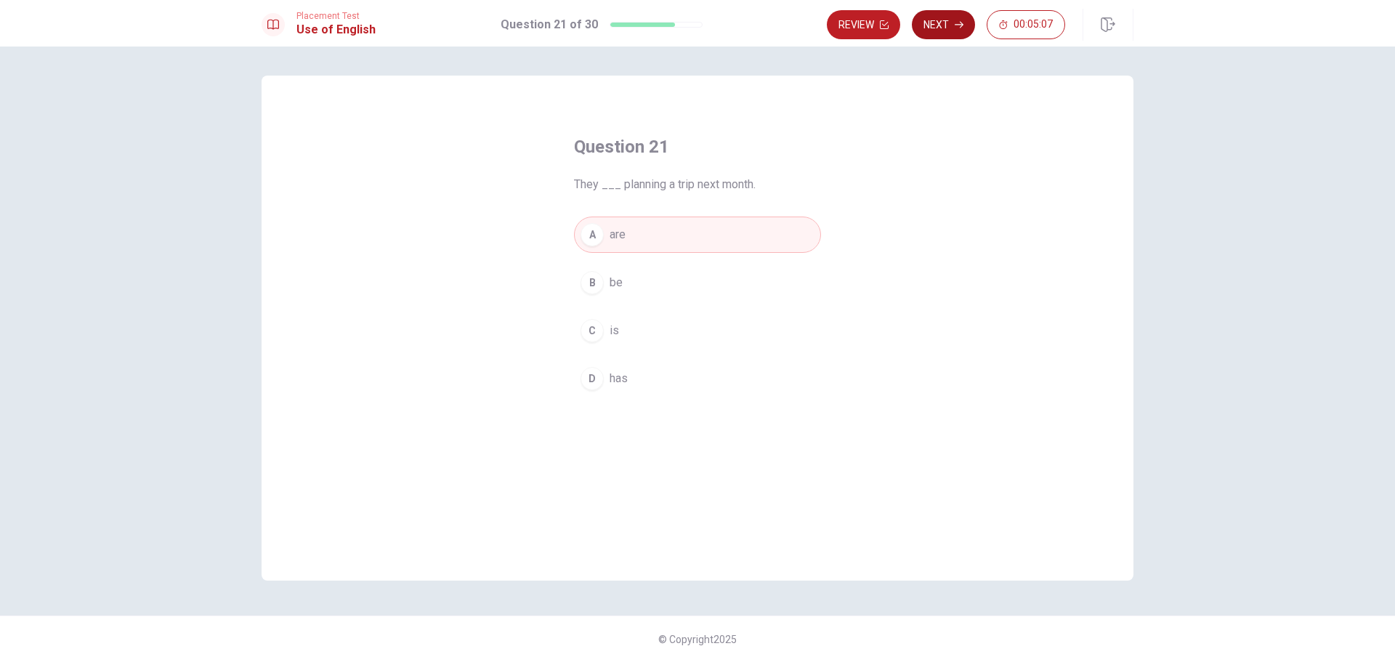
click at [945, 20] on button "Next" at bounding box center [943, 24] width 63 height 29
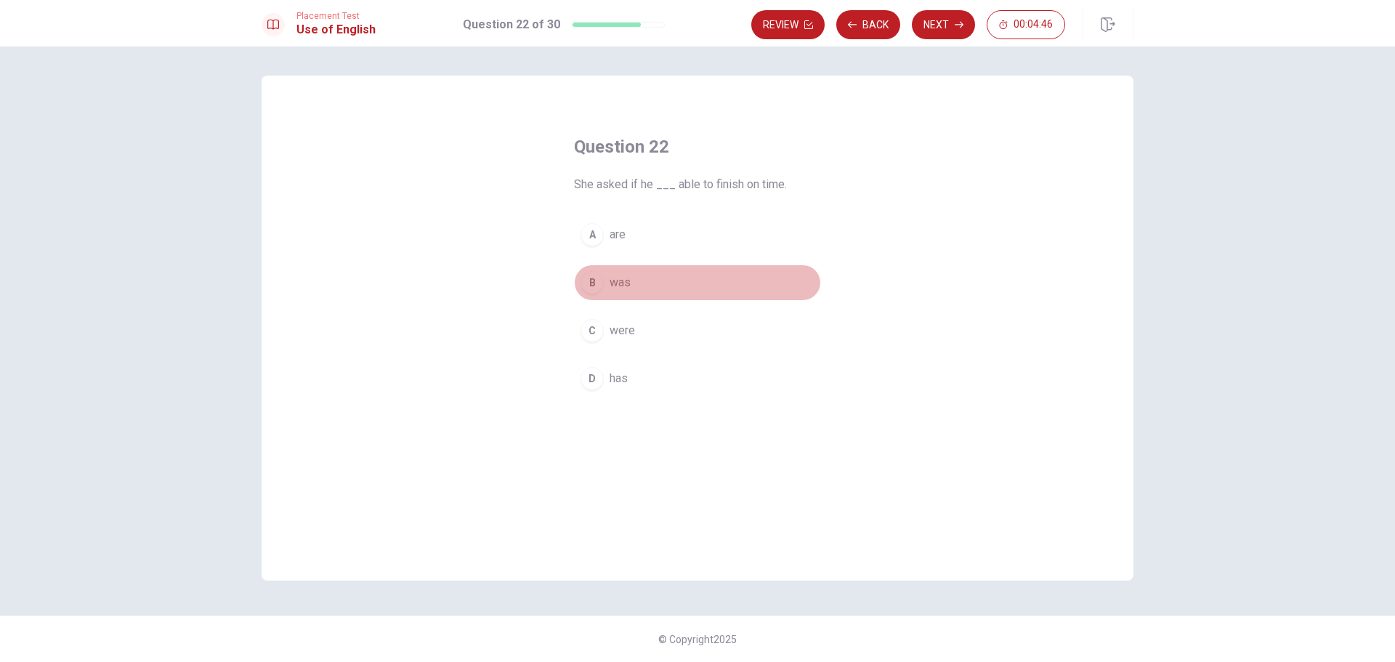
click at [626, 283] on span "was" at bounding box center [620, 282] width 21 height 17
click at [952, 24] on button "Next" at bounding box center [943, 24] width 63 height 29
click at [640, 279] on button "B might" at bounding box center [697, 282] width 247 height 36
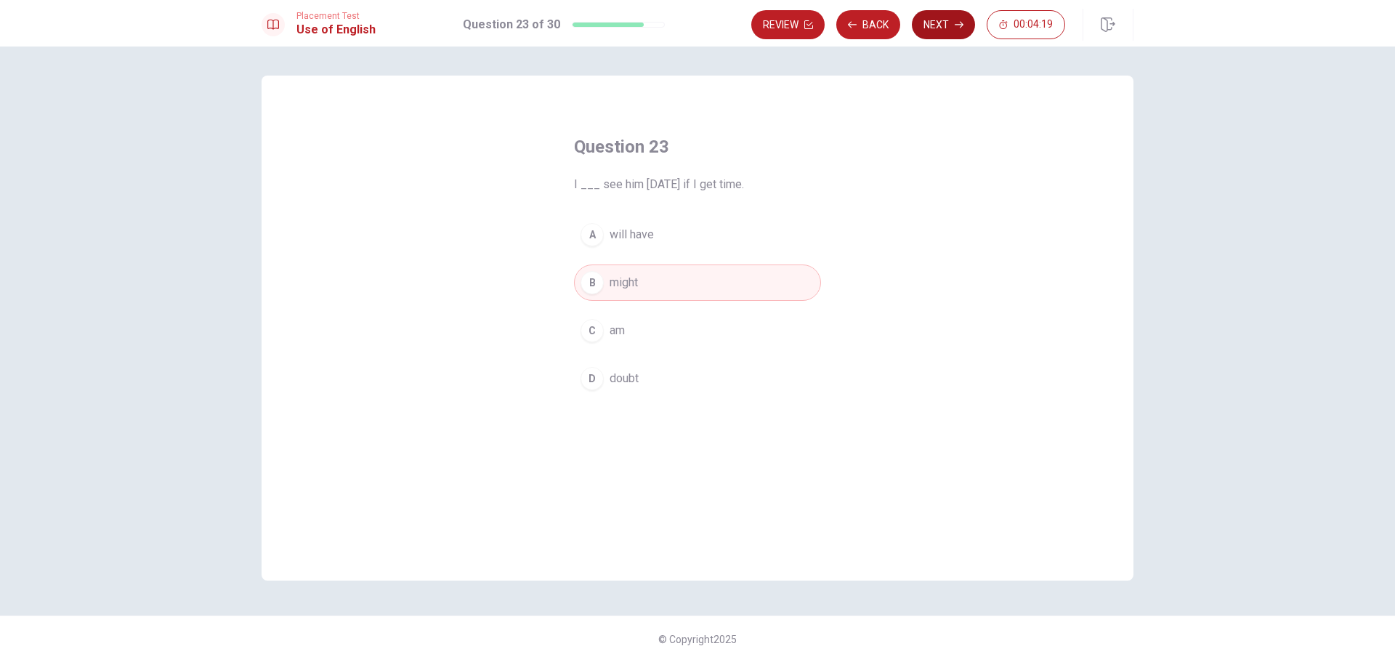
click at [951, 22] on button "Next" at bounding box center [943, 24] width 63 height 29
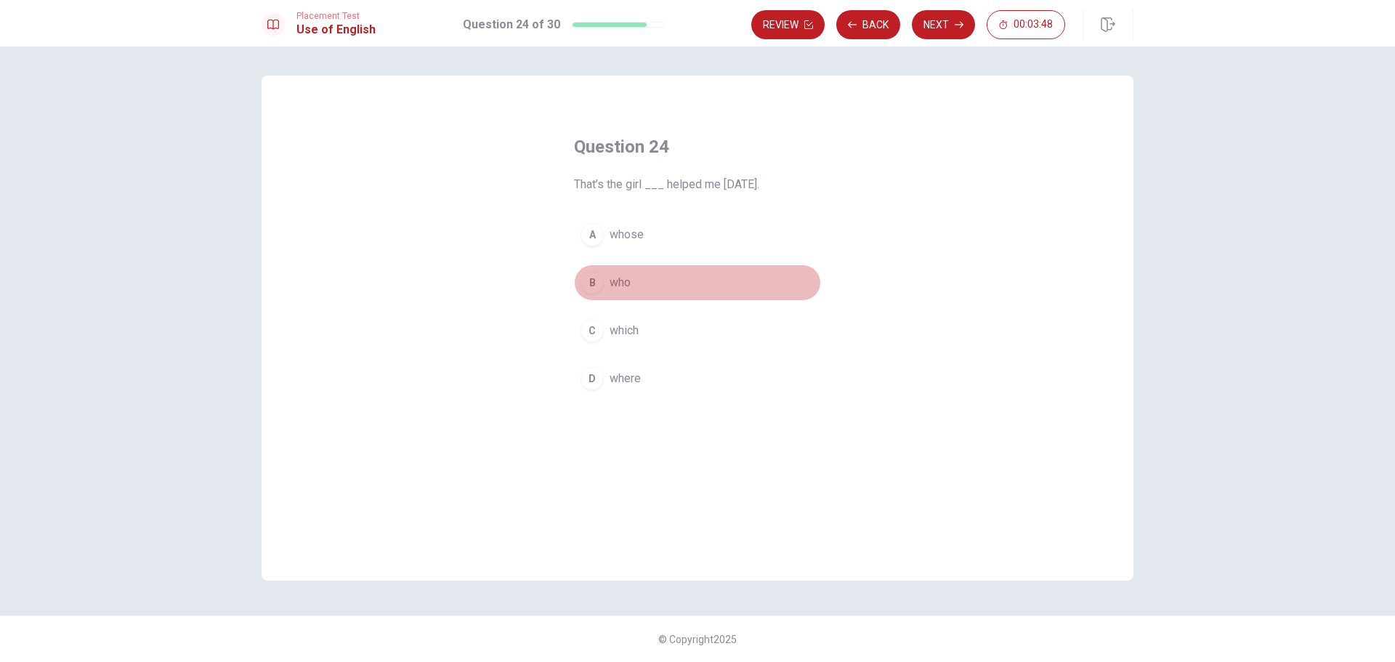
click at [628, 283] on span "who" at bounding box center [620, 282] width 21 height 17
click at [946, 30] on button "Next" at bounding box center [943, 24] width 63 height 29
click at [621, 286] on span "fix it" at bounding box center [621, 282] width 22 height 17
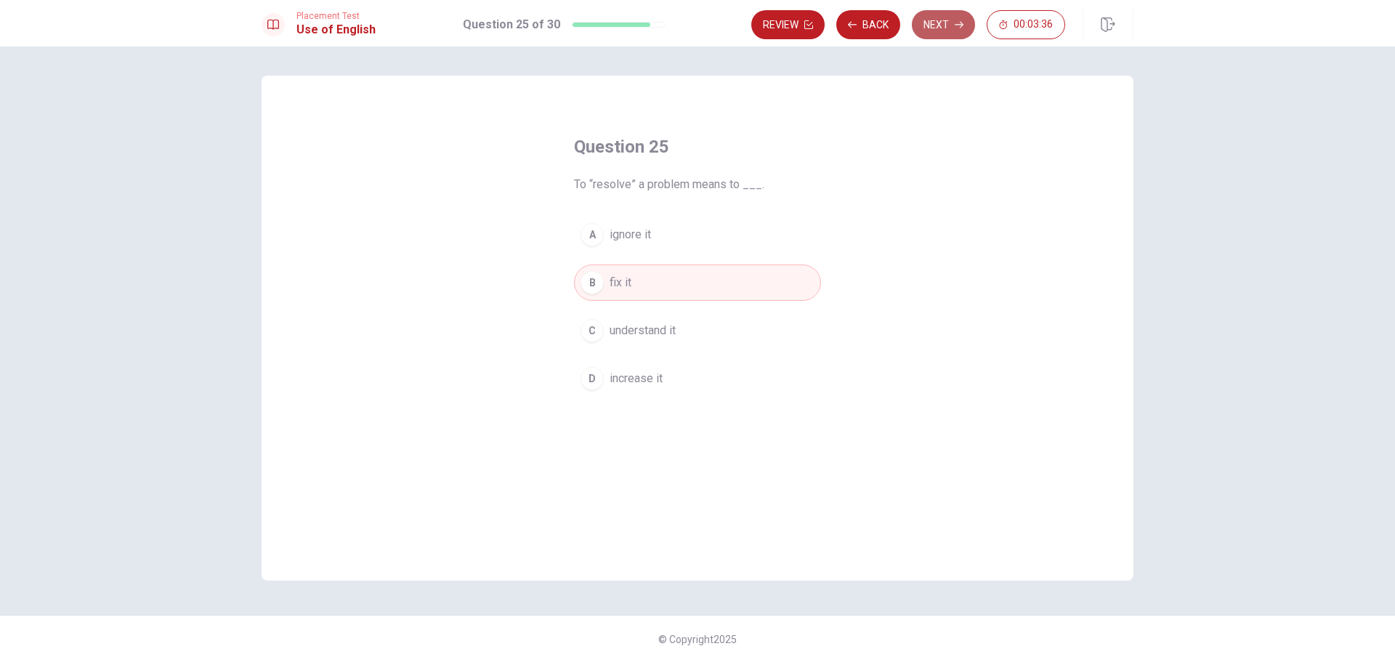
click at [936, 20] on button "Next" at bounding box center [943, 24] width 63 height 29
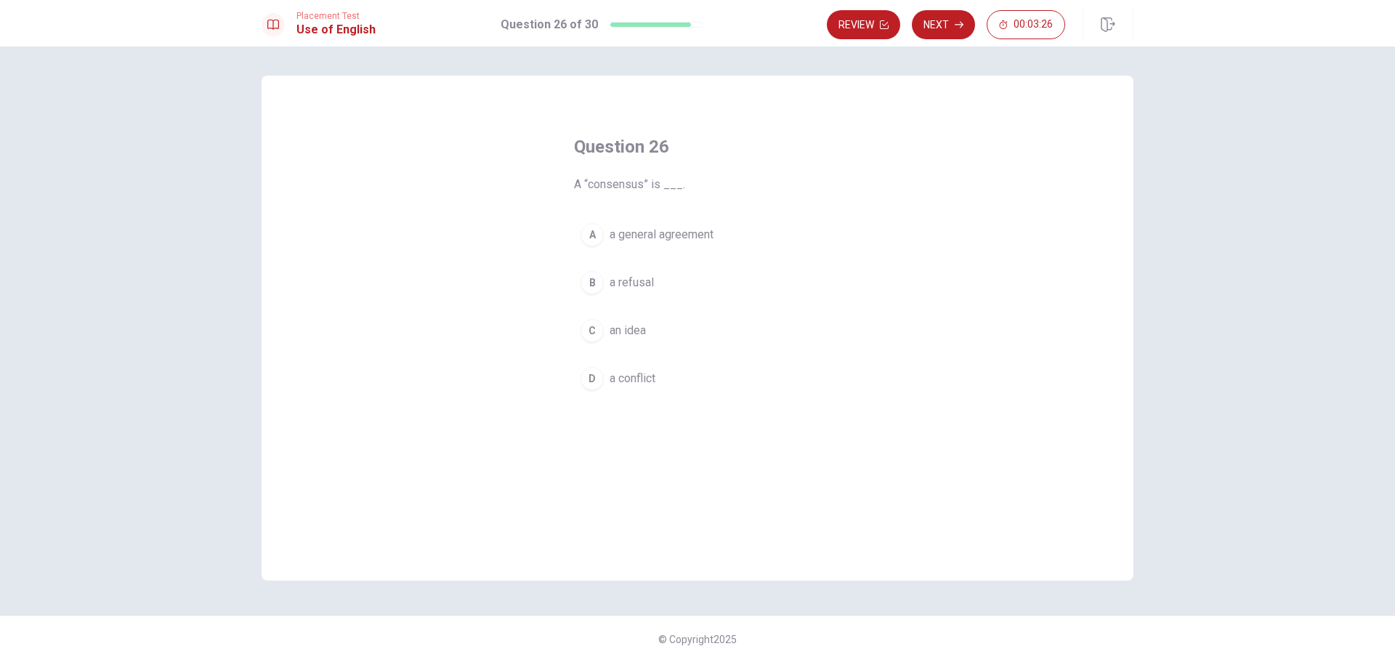
click at [646, 234] on span "a general agreement" at bounding box center [662, 234] width 104 height 17
click at [948, 29] on button "Next" at bounding box center [943, 24] width 63 height 29
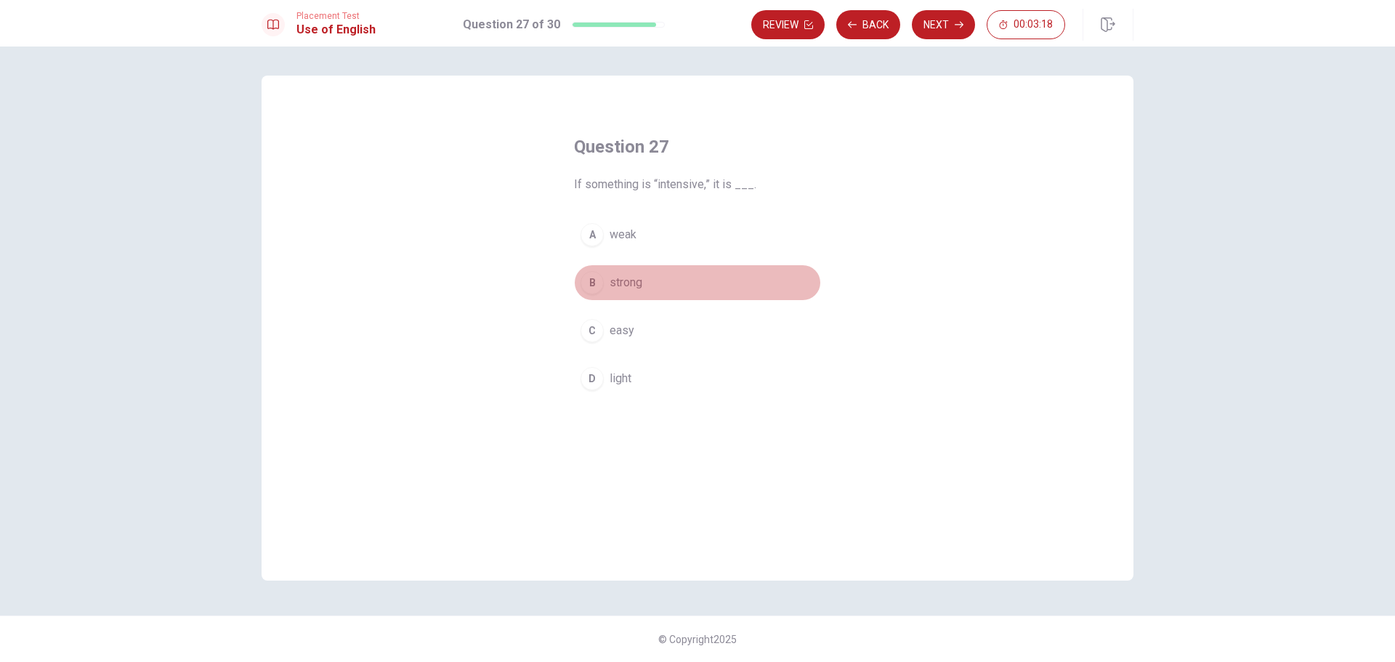
click at [614, 278] on span "strong" at bounding box center [626, 282] width 33 height 17
click at [944, 28] on button "Next" at bounding box center [943, 24] width 63 height 29
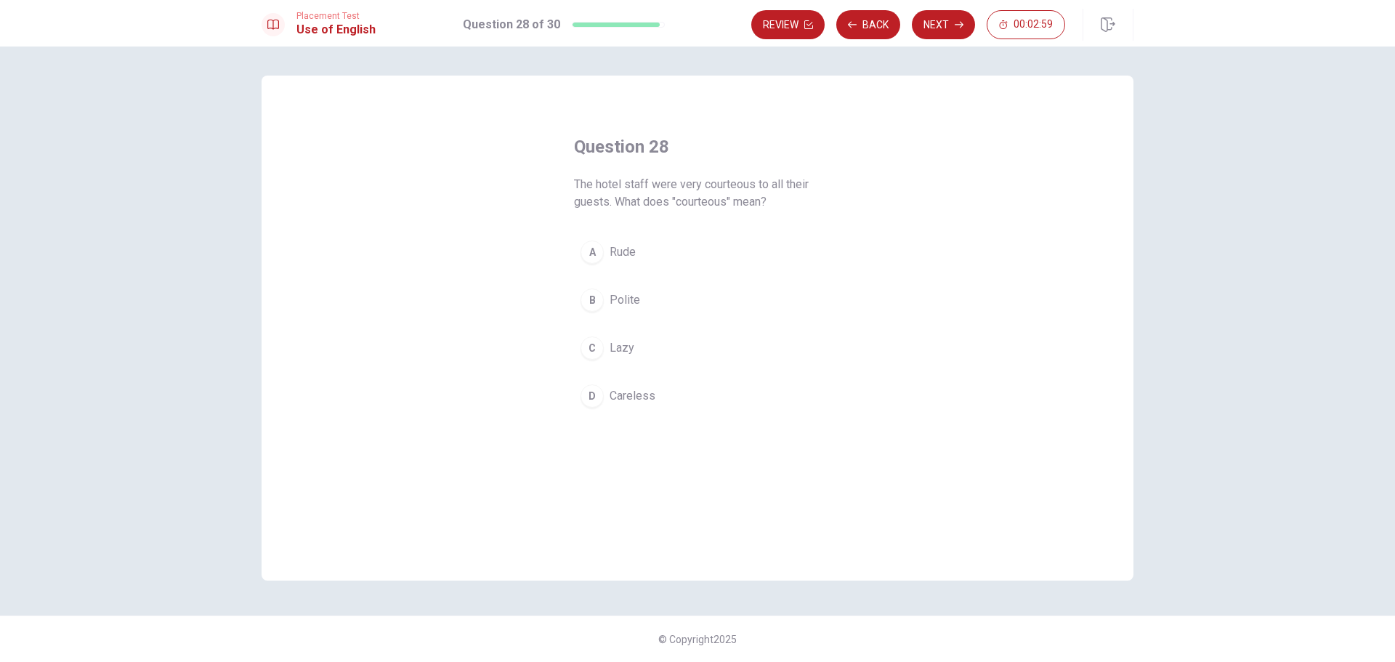
click at [610, 296] on span "Polite" at bounding box center [625, 299] width 31 height 17
click at [950, 25] on button "Next" at bounding box center [943, 24] width 63 height 29
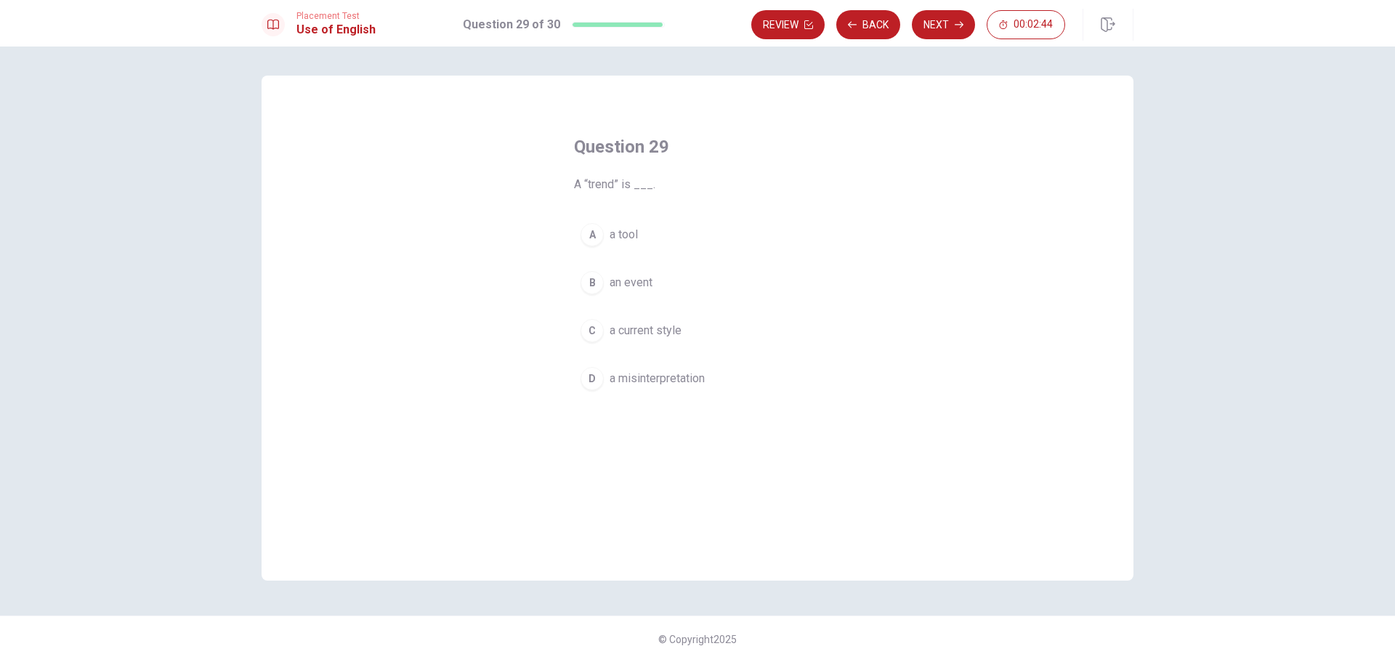
click at [639, 329] on span "a current style" at bounding box center [646, 330] width 72 height 17
click at [932, 33] on button "Next" at bounding box center [943, 24] width 63 height 29
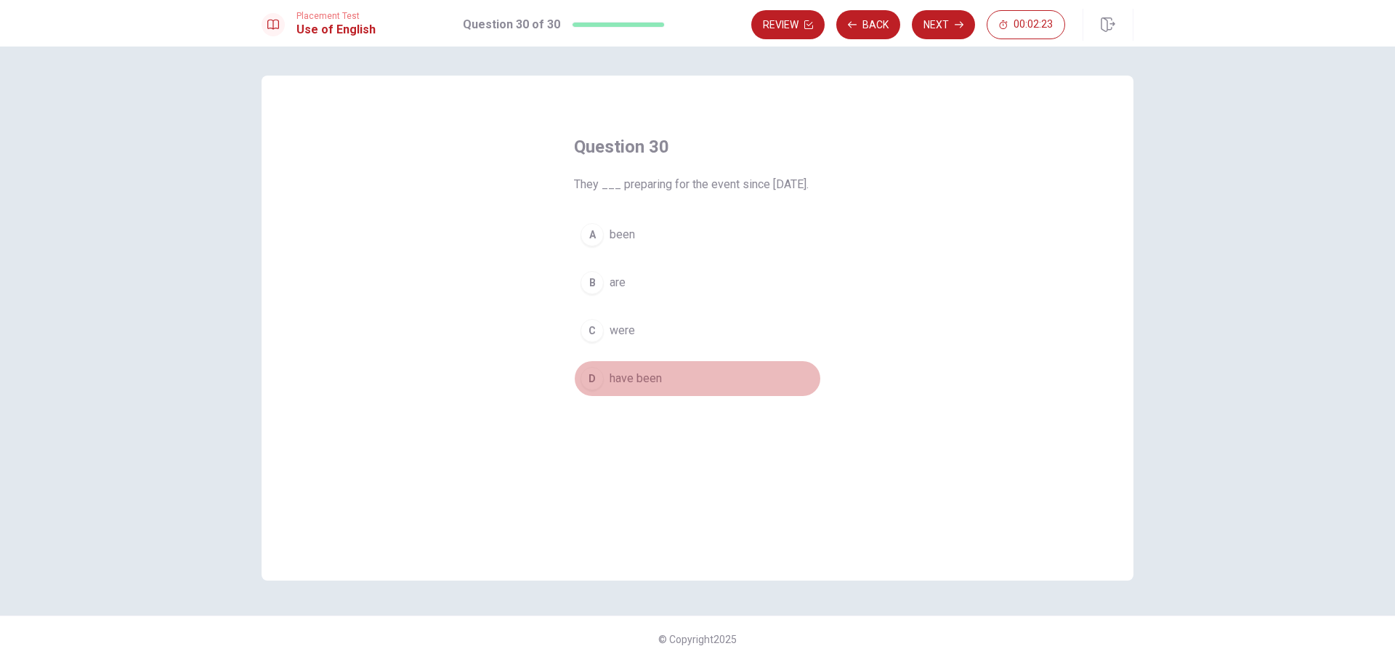
click at [589, 390] on div "D" at bounding box center [592, 378] width 23 height 23
click at [937, 27] on button "Next" at bounding box center [943, 24] width 63 height 29
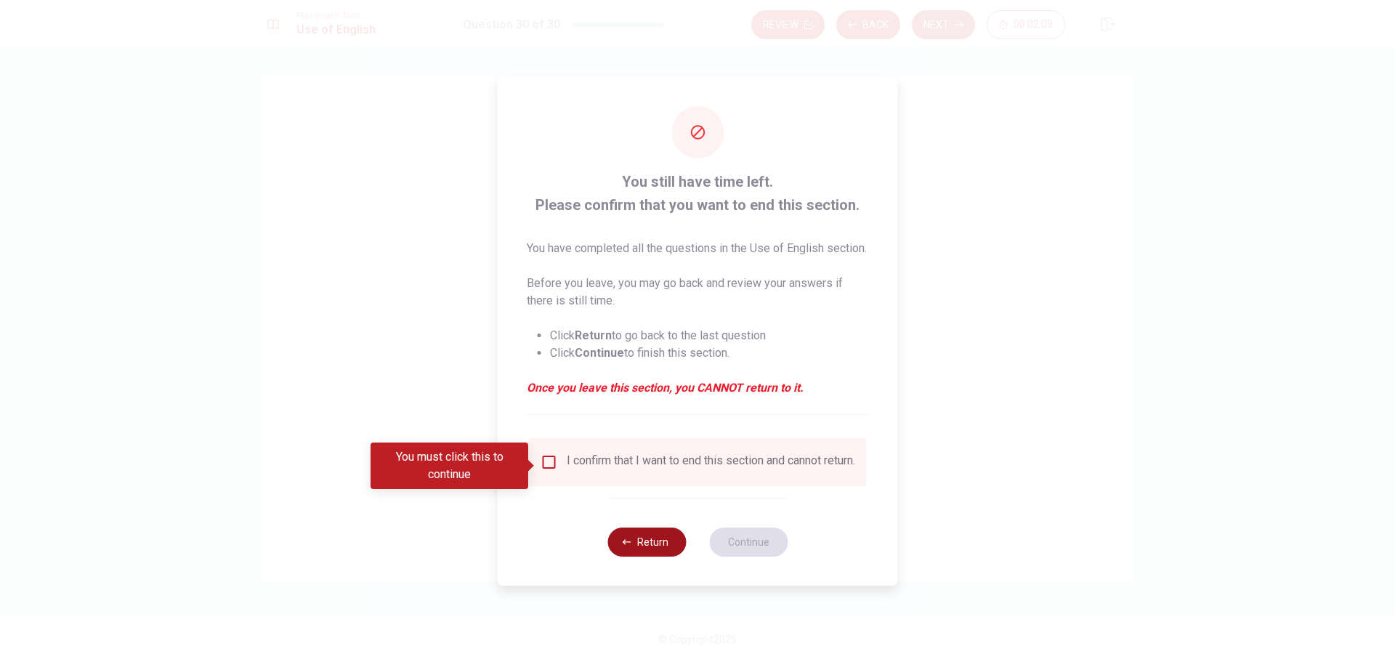
click at [655, 543] on button "Return" at bounding box center [646, 541] width 78 height 29
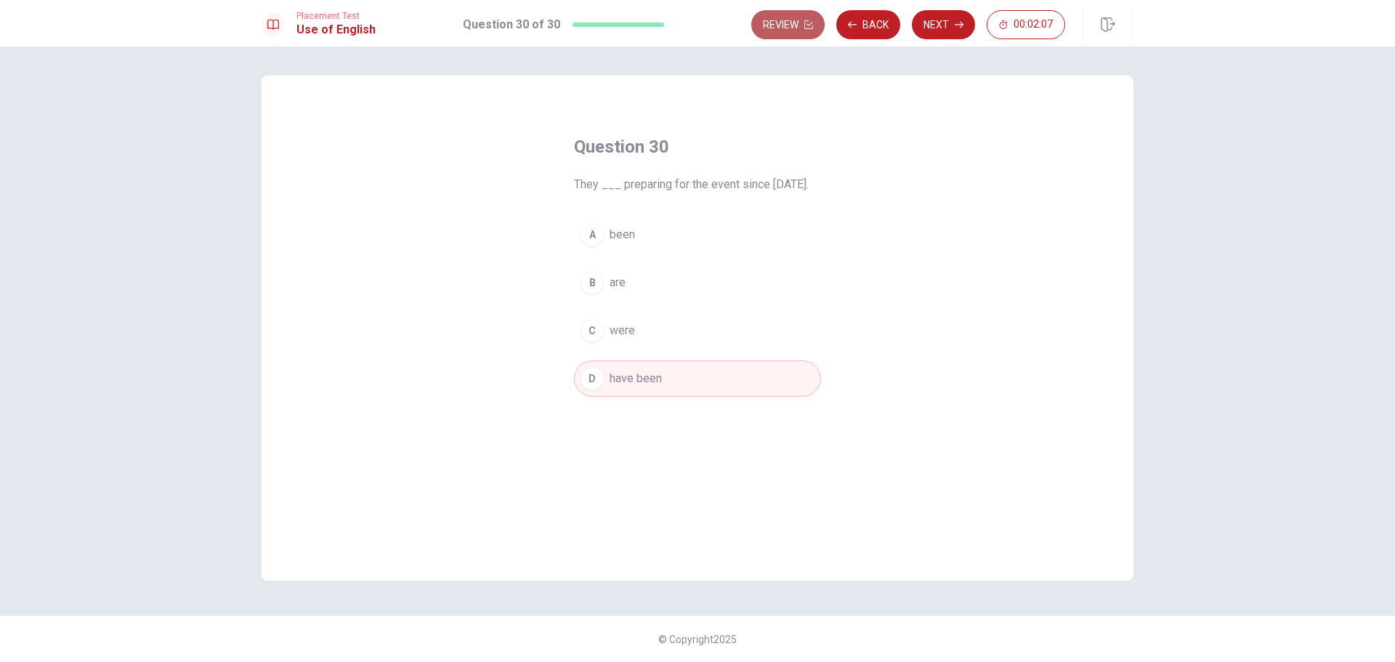
click at [785, 21] on button "Review" at bounding box center [787, 24] width 73 height 29
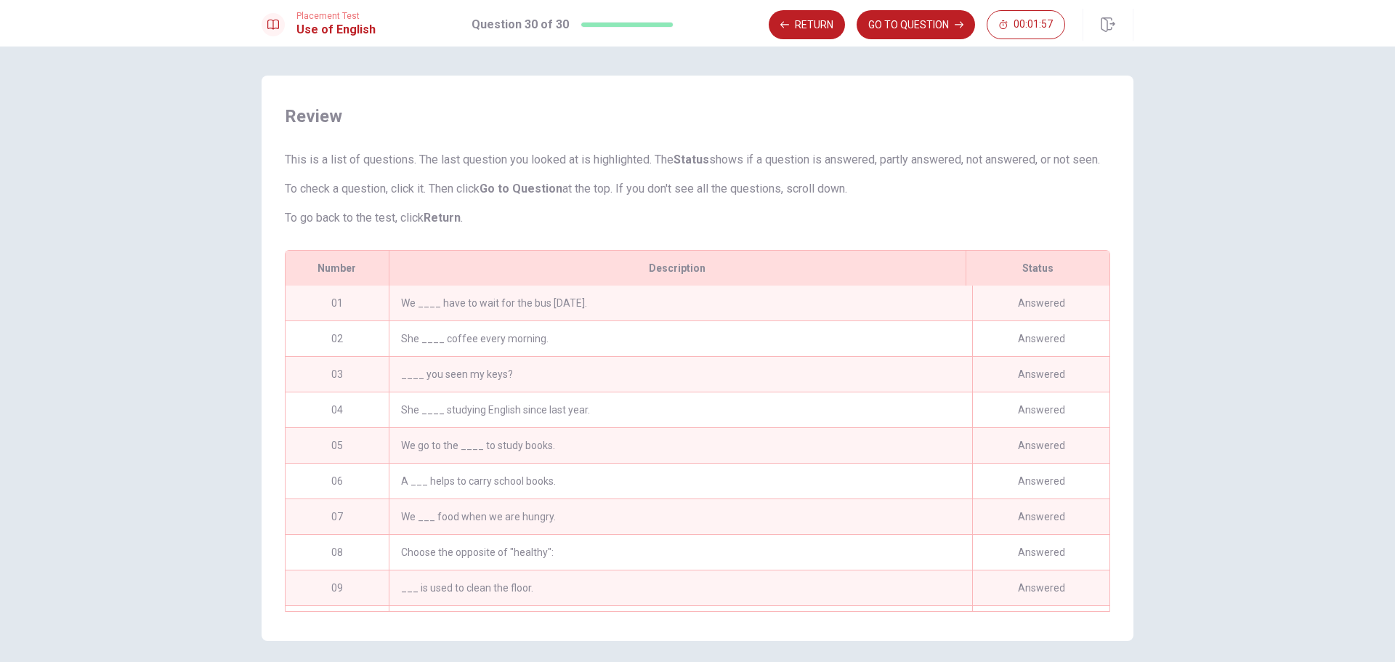
scroll to position [218, 0]
click at [801, 28] on button "Return" at bounding box center [807, 24] width 76 height 29
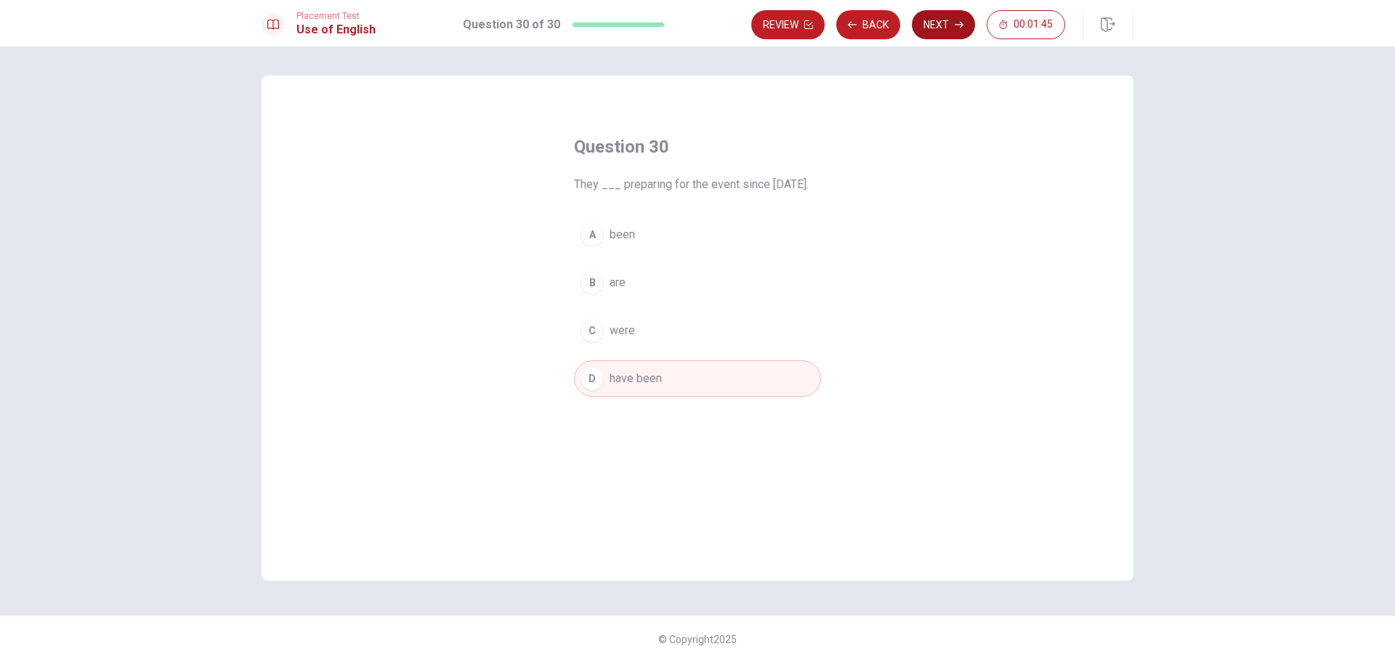
click at [943, 25] on button "Next" at bounding box center [943, 24] width 63 height 29
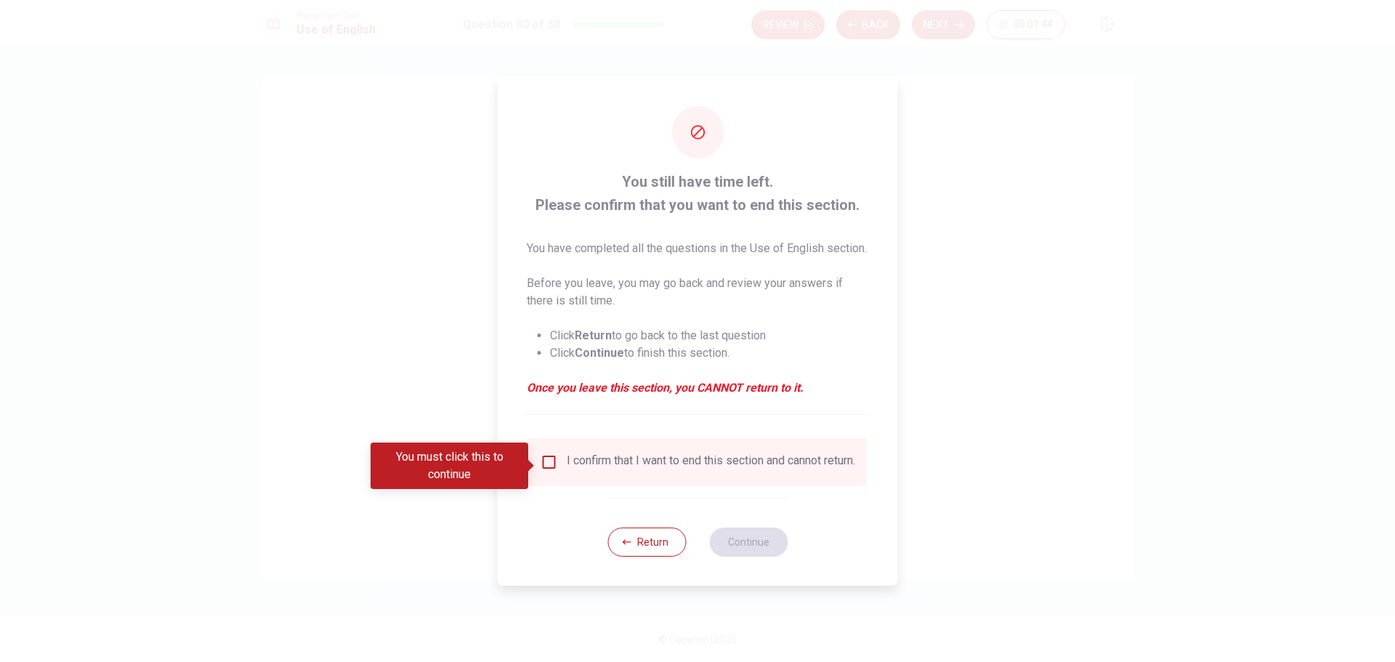
click at [545, 464] on input "You must click this to continue" at bounding box center [549, 461] width 17 height 17
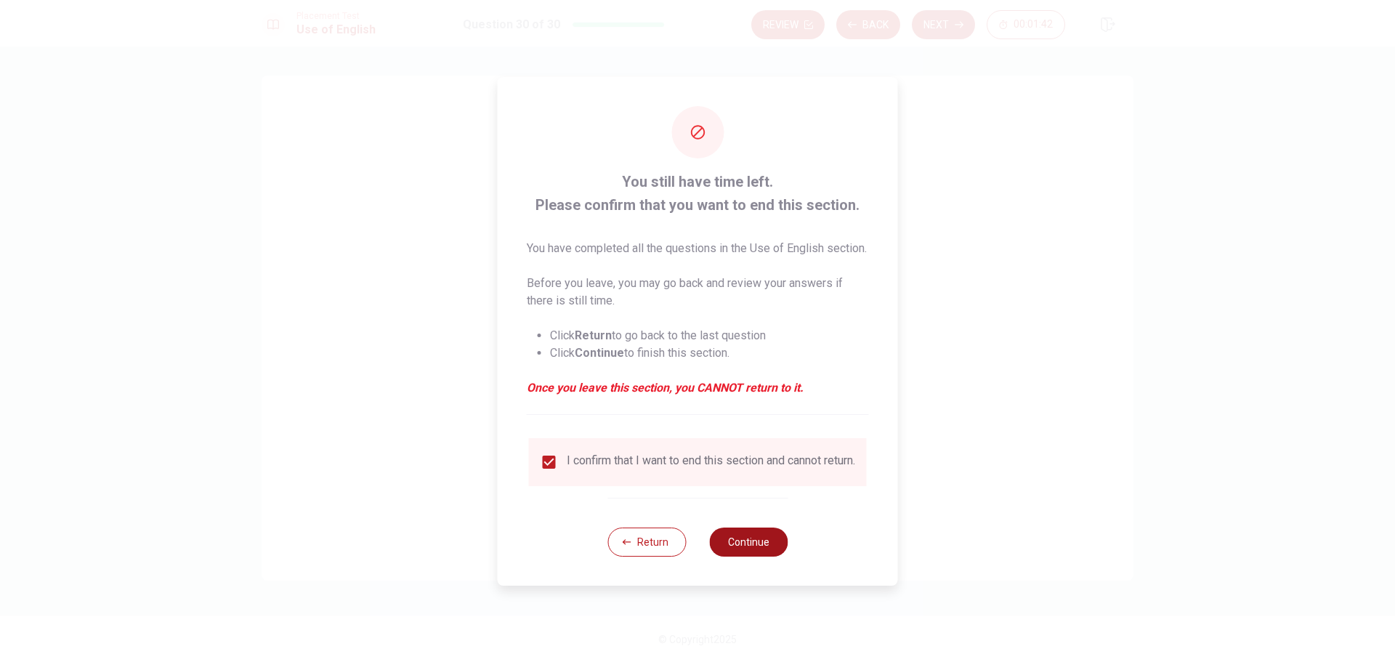
click at [732, 551] on button "Continue" at bounding box center [748, 541] width 78 height 29
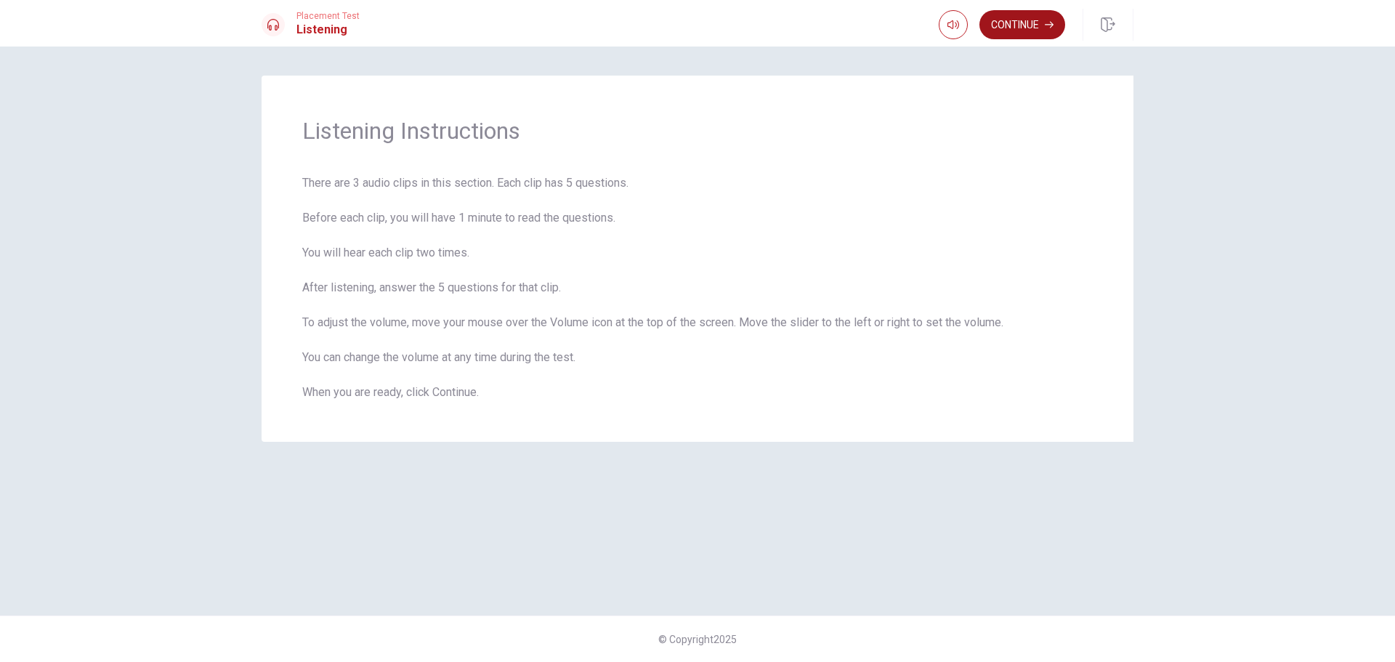
click at [1010, 26] on button "Continue" at bounding box center [1022, 24] width 86 height 29
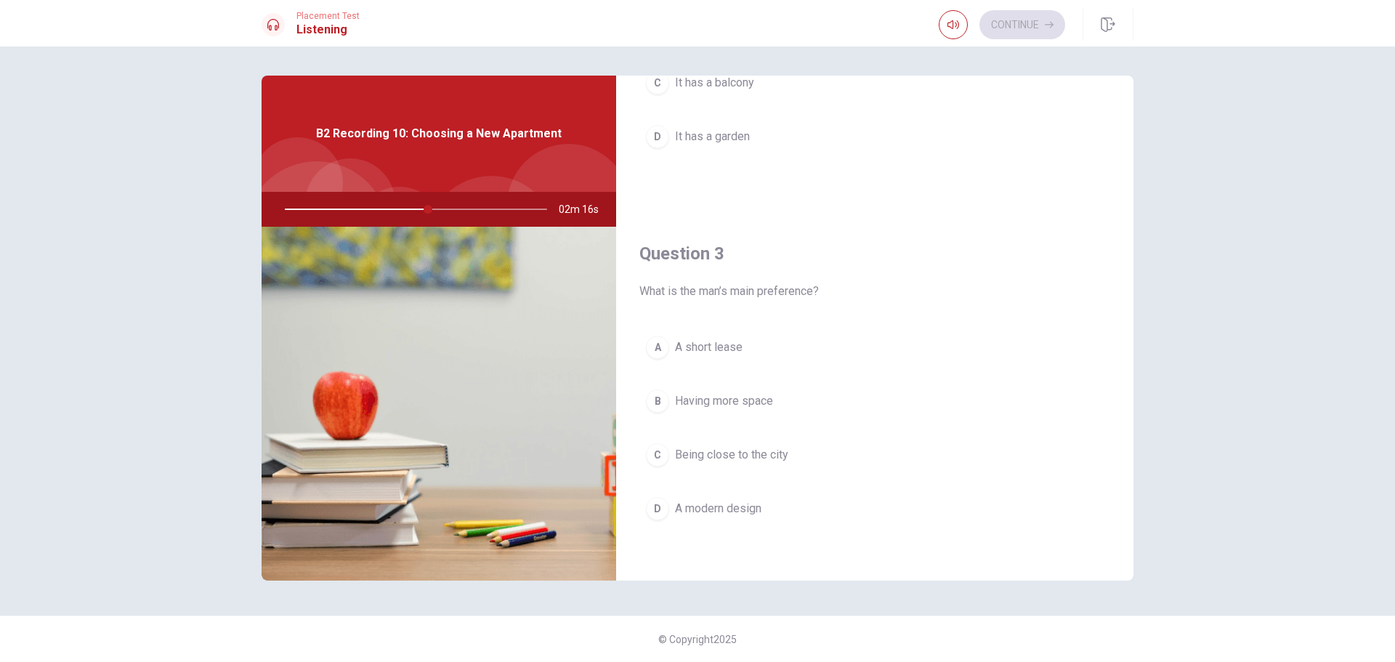
scroll to position [654, 0]
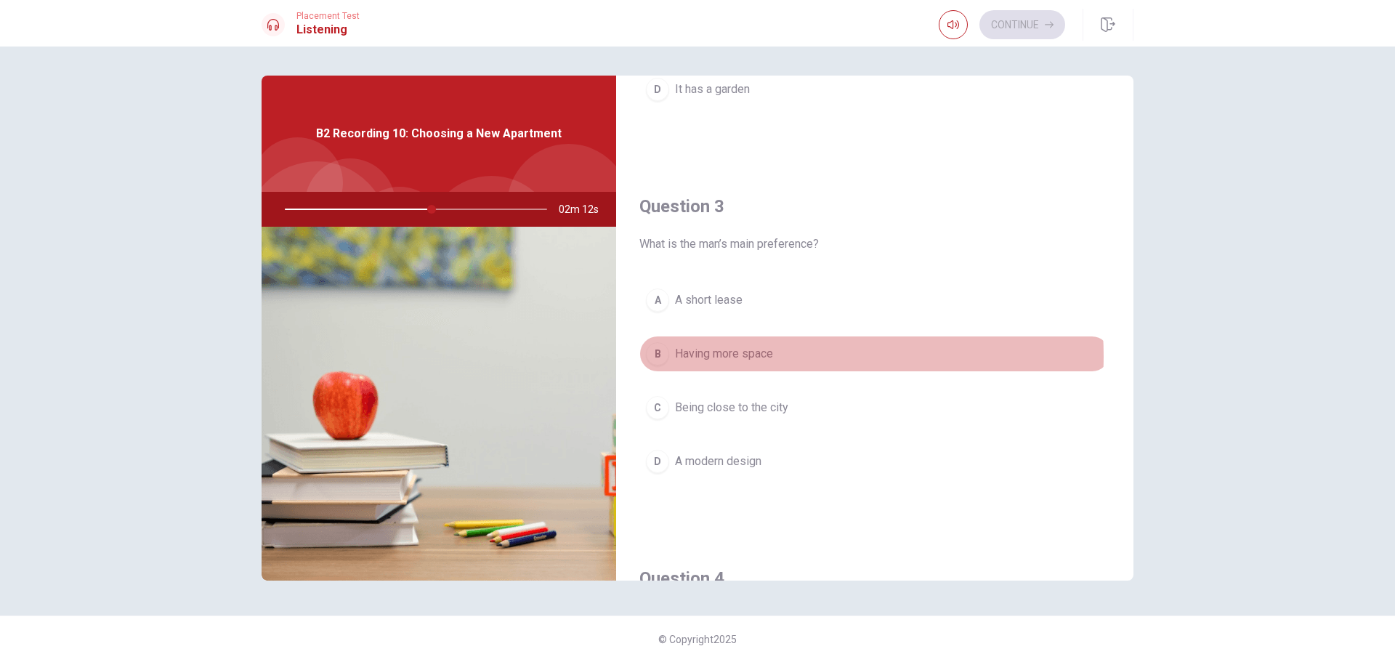
click at [764, 356] on span "Having more space" at bounding box center [724, 353] width 98 height 17
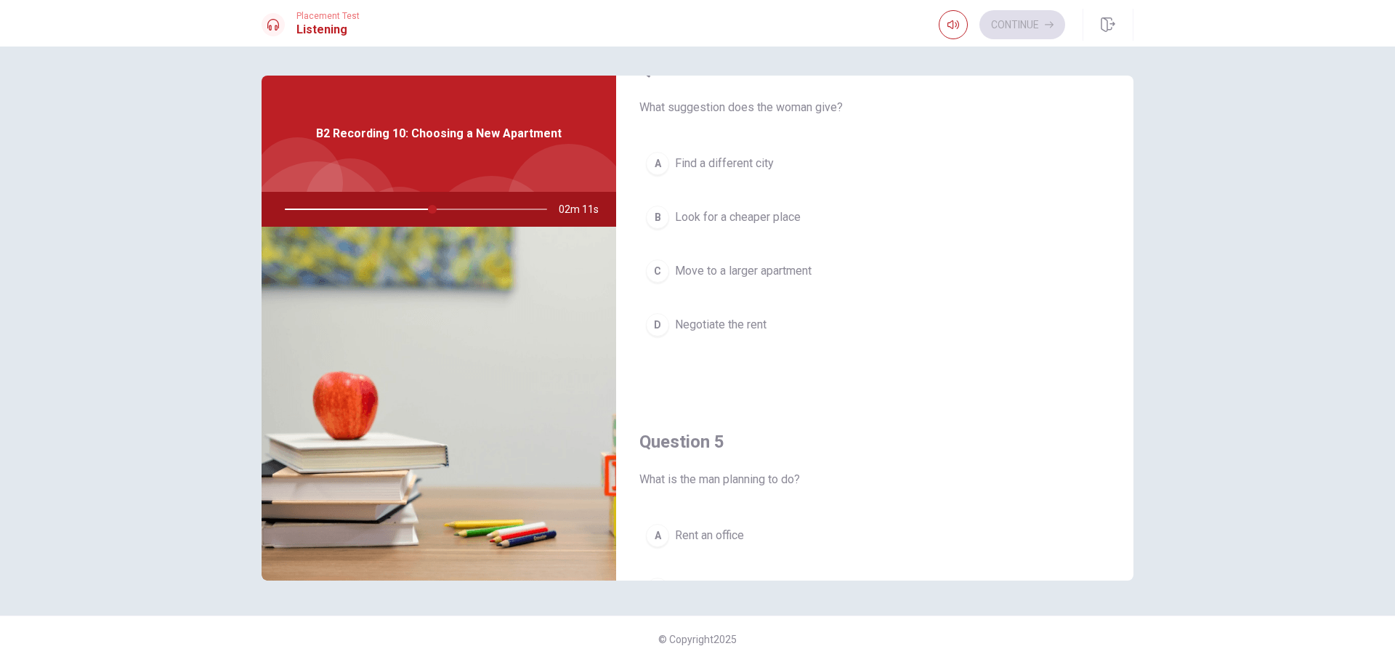
scroll to position [1090, 0]
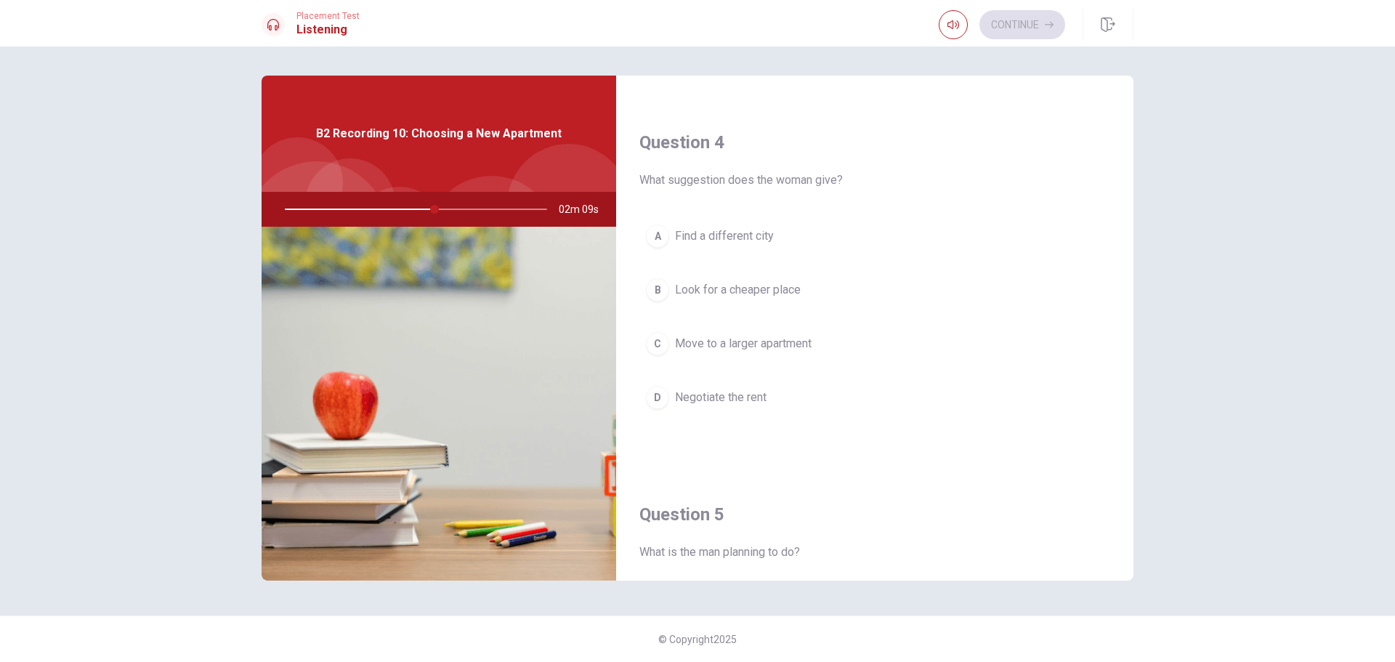
click at [766, 403] on span "Negotiate the rent" at bounding box center [721, 397] width 92 height 17
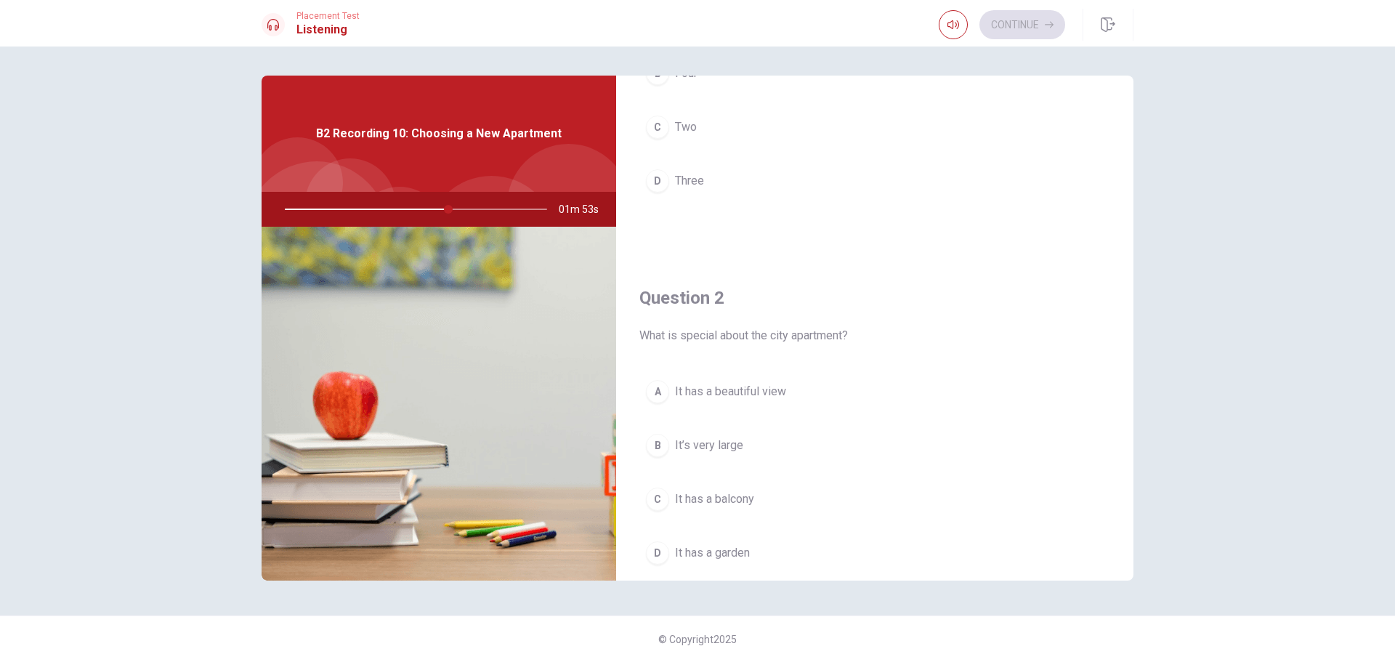
scroll to position [0, 0]
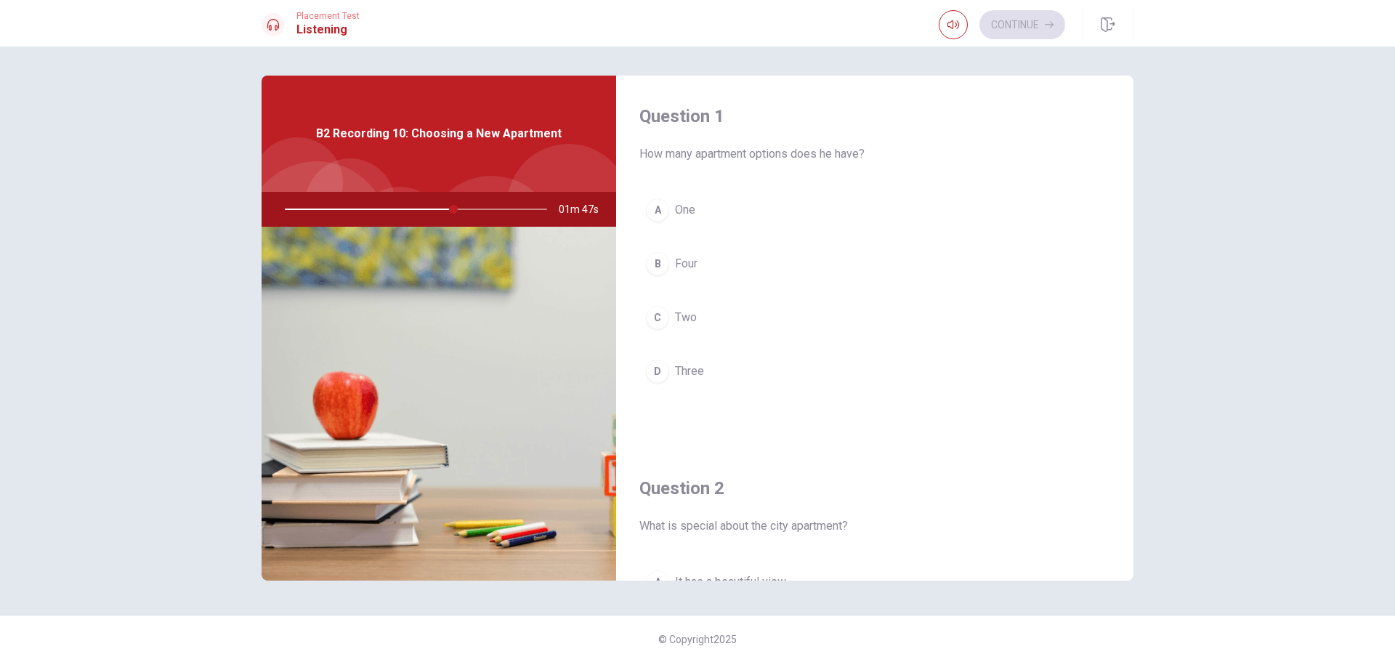
click at [673, 313] on button "C Two" at bounding box center [874, 317] width 471 height 36
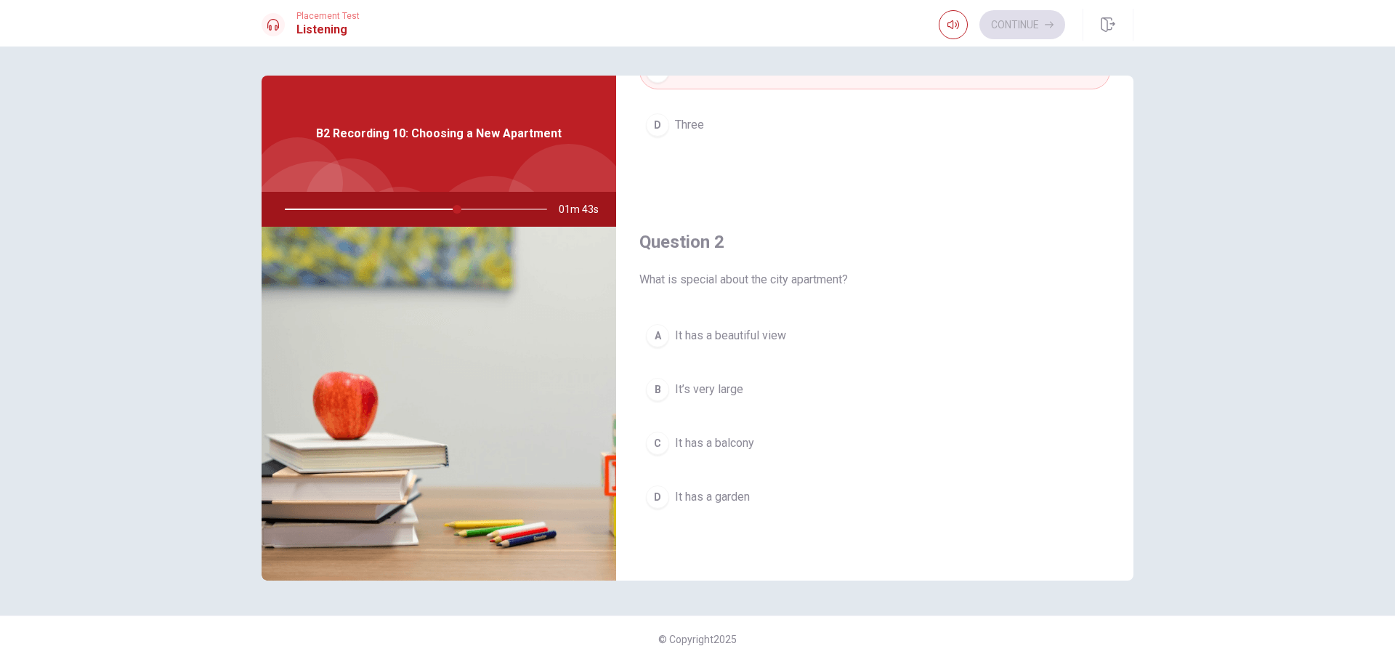
scroll to position [291, 0]
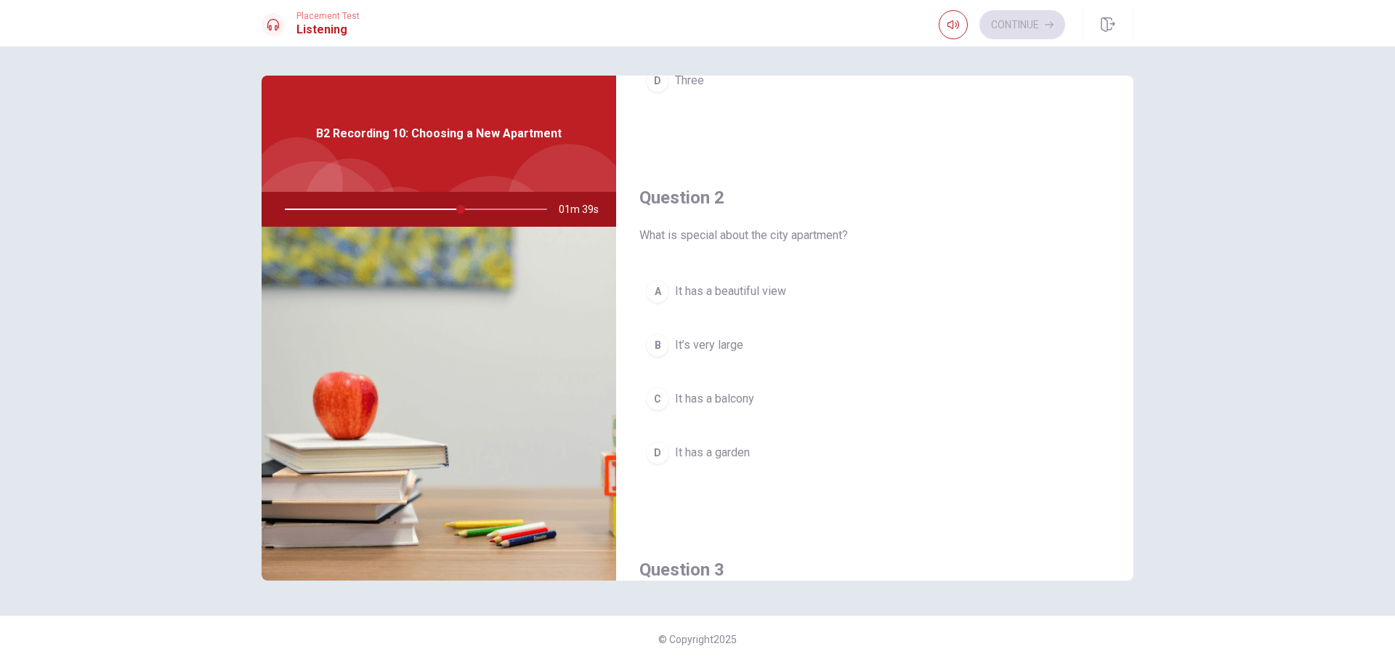
click at [650, 392] on div "C" at bounding box center [657, 398] width 23 height 23
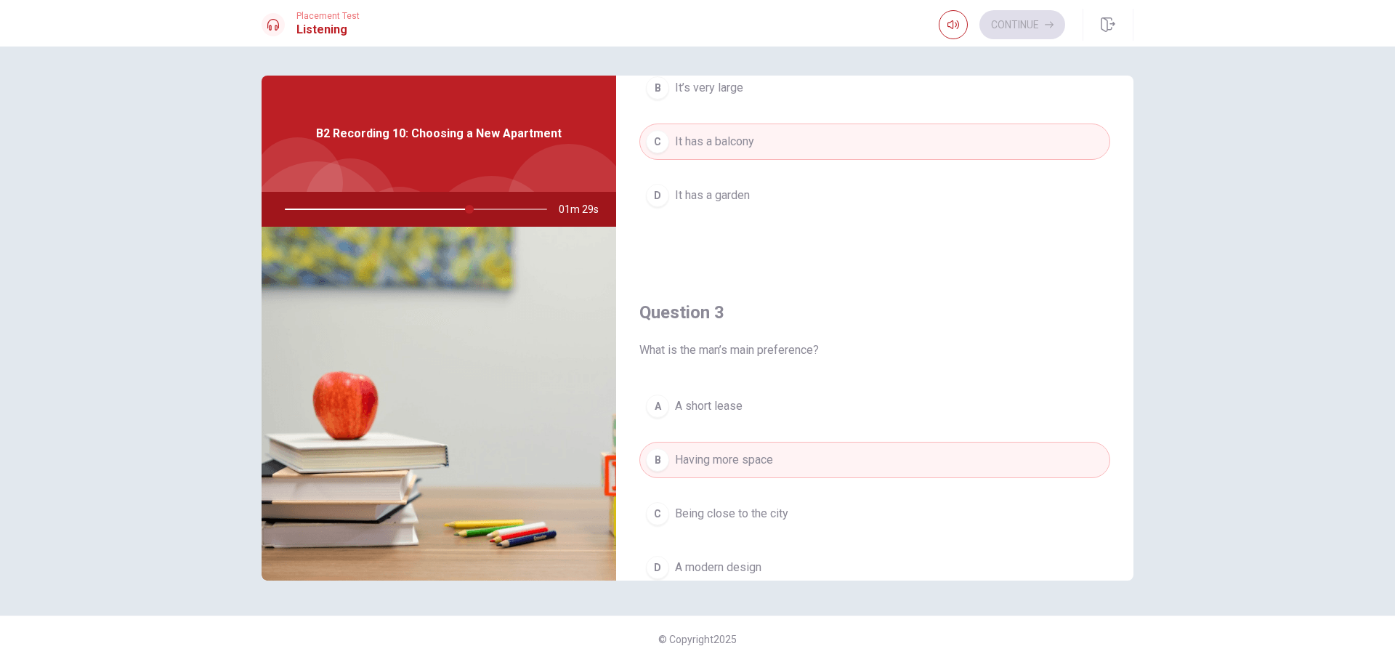
scroll to position [581, 0]
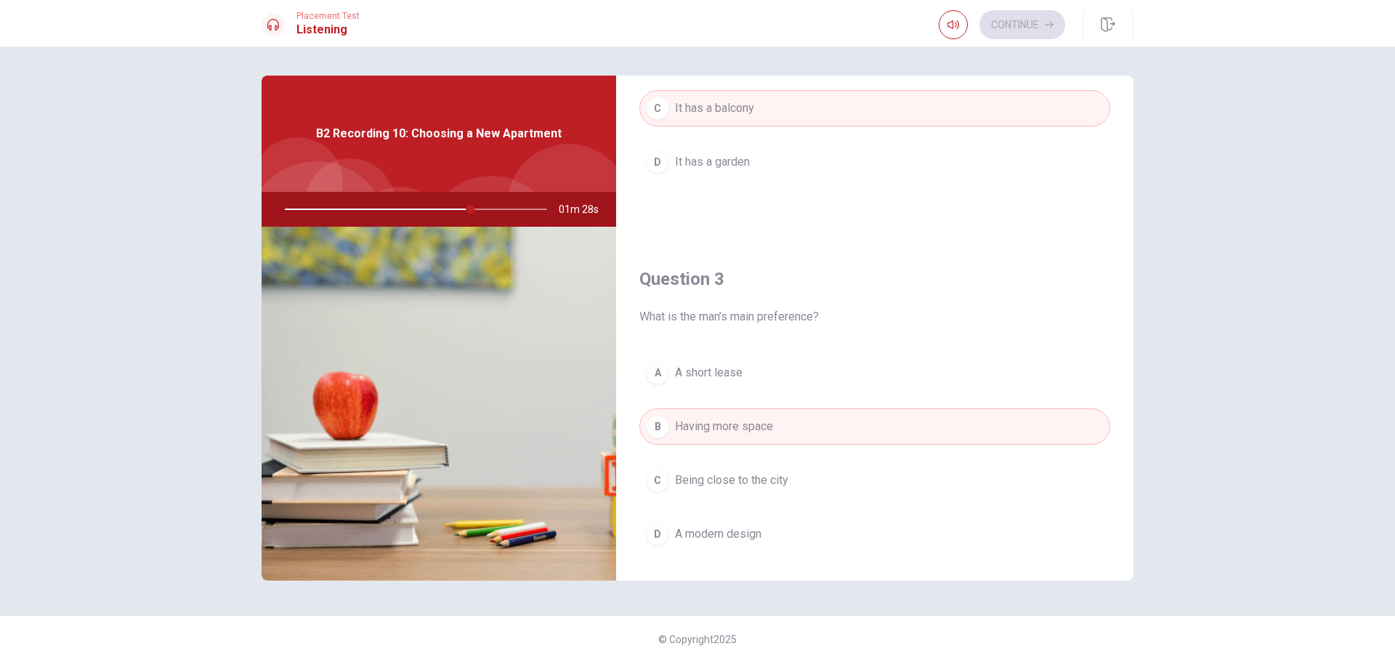
click at [401, 209] on div at bounding box center [412, 209] width 291 height 35
click at [413, 210] on div at bounding box center [412, 209] width 291 height 35
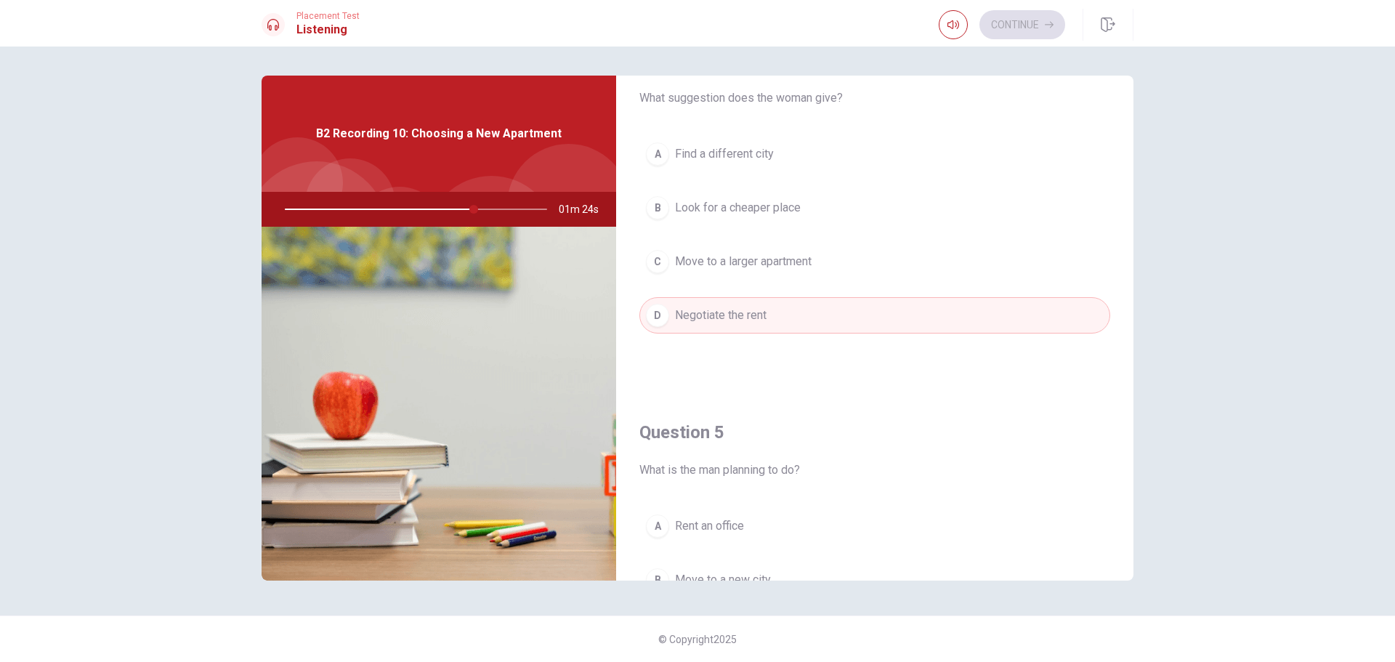
scroll to position [1355, 0]
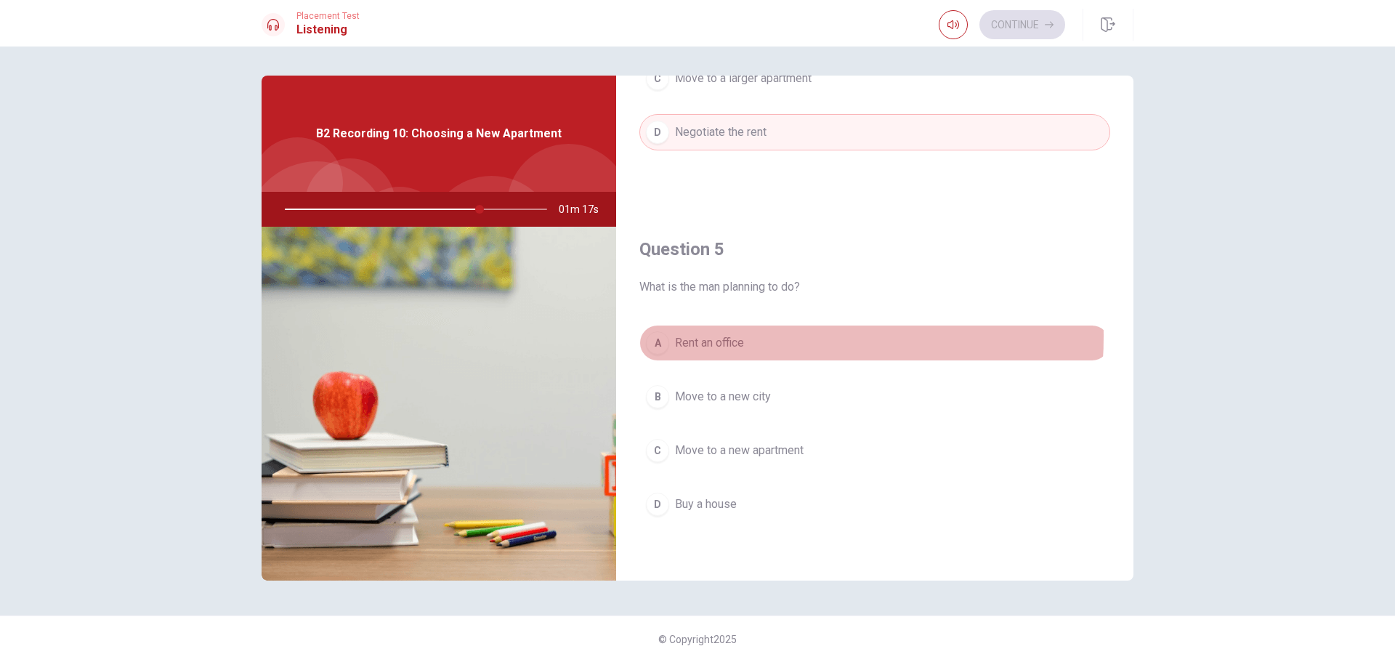
click at [729, 336] on span "Rent an office" at bounding box center [709, 342] width 69 height 17
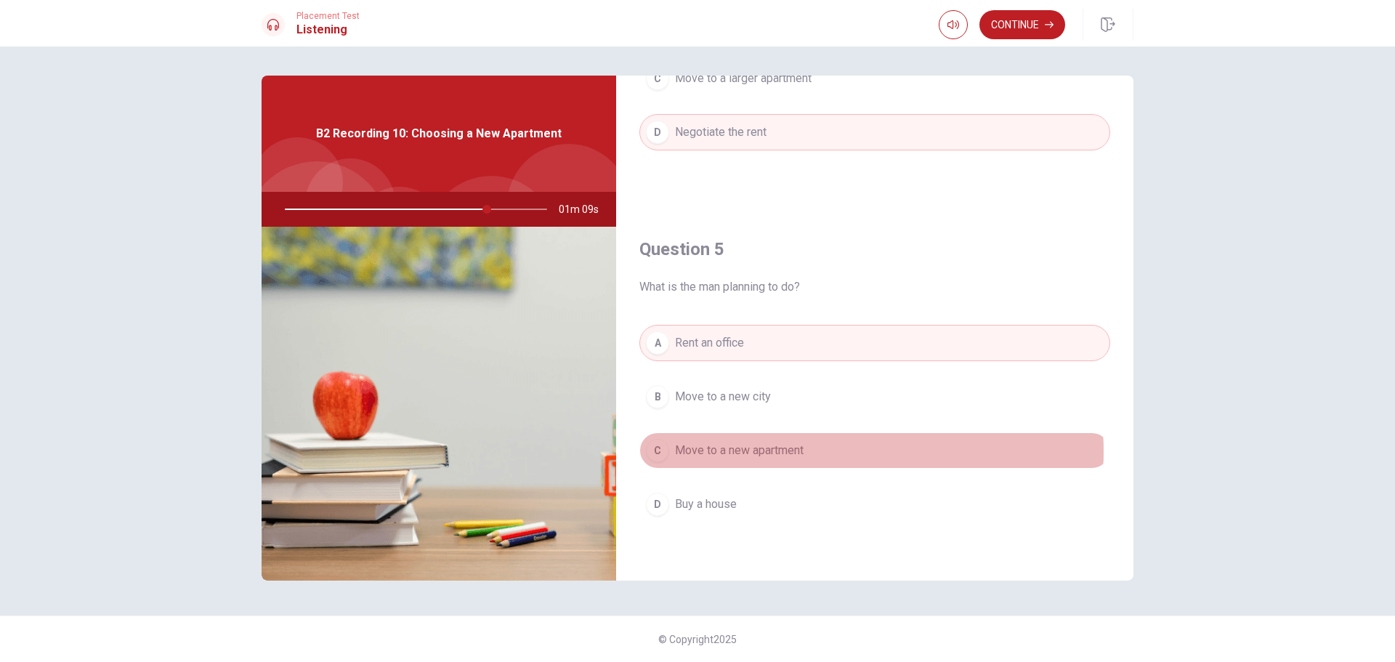
click at [796, 451] on span "Move to a new apartment" at bounding box center [739, 450] width 129 height 17
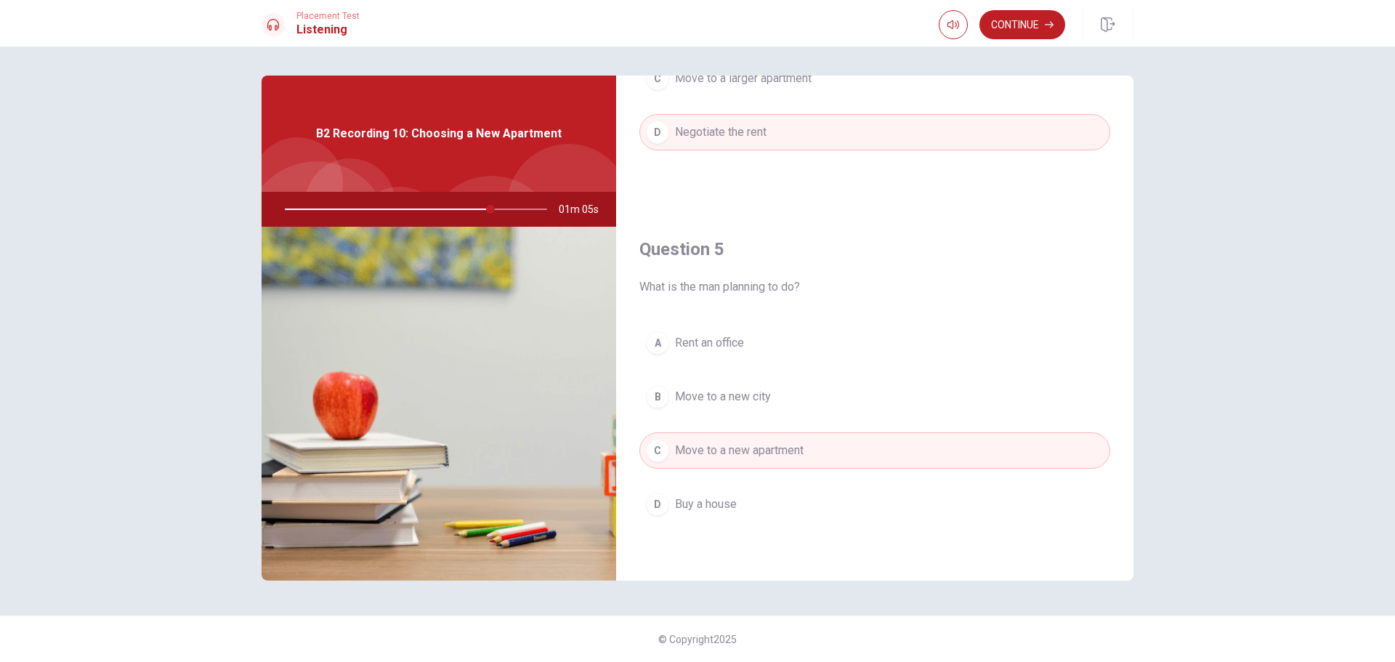
click at [800, 333] on button "A Rent an office" at bounding box center [874, 343] width 471 height 36
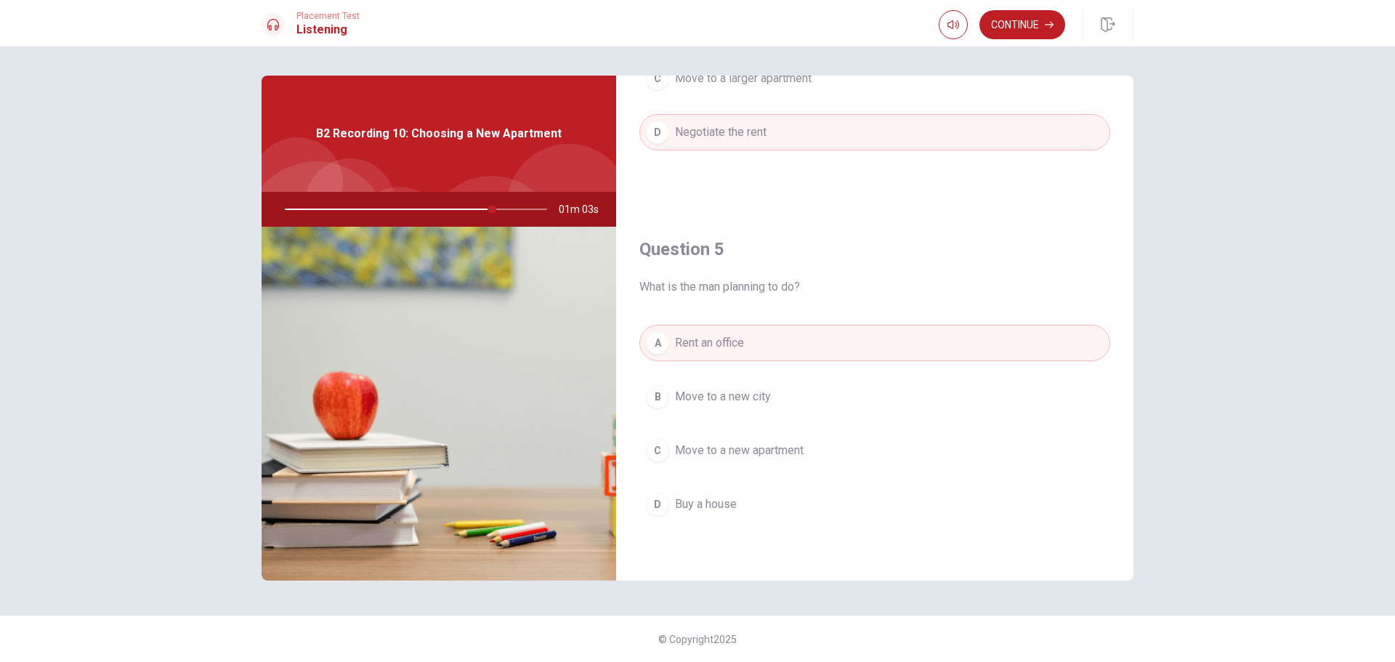
click at [783, 444] on span "Move to a new apartment" at bounding box center [739, 450] width 129 height 17
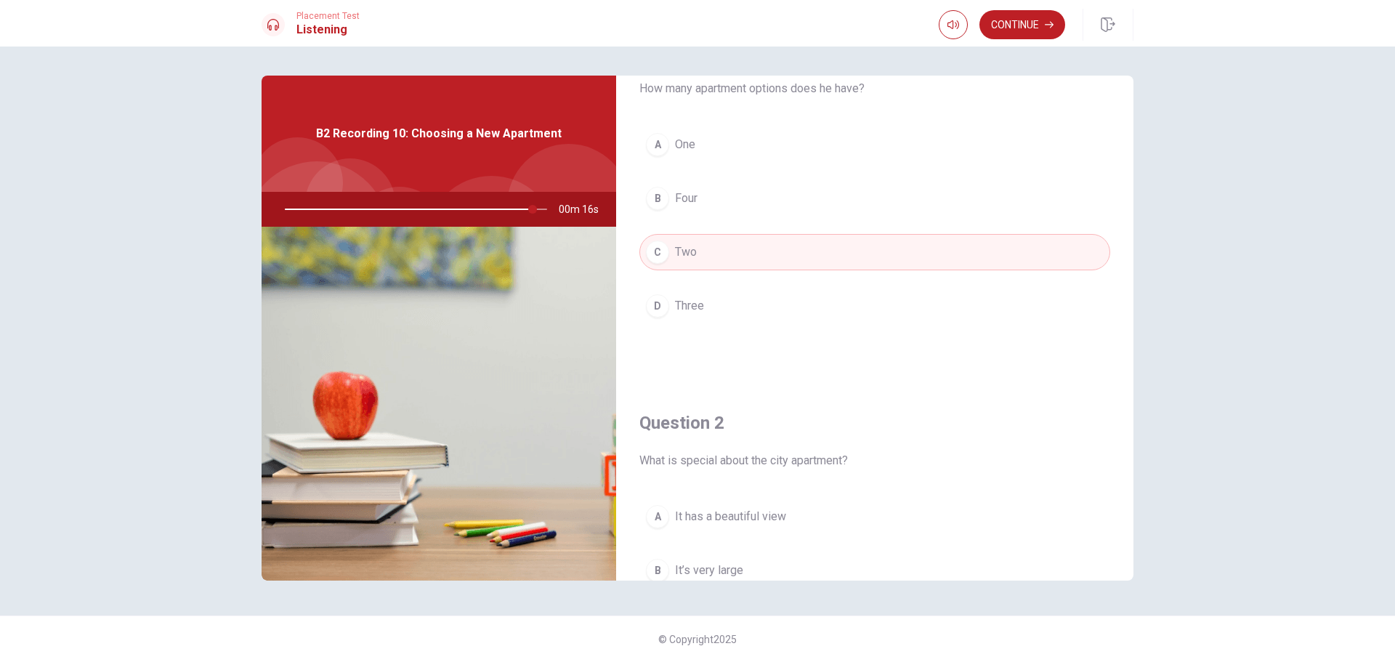
scroll to position [0, 0]
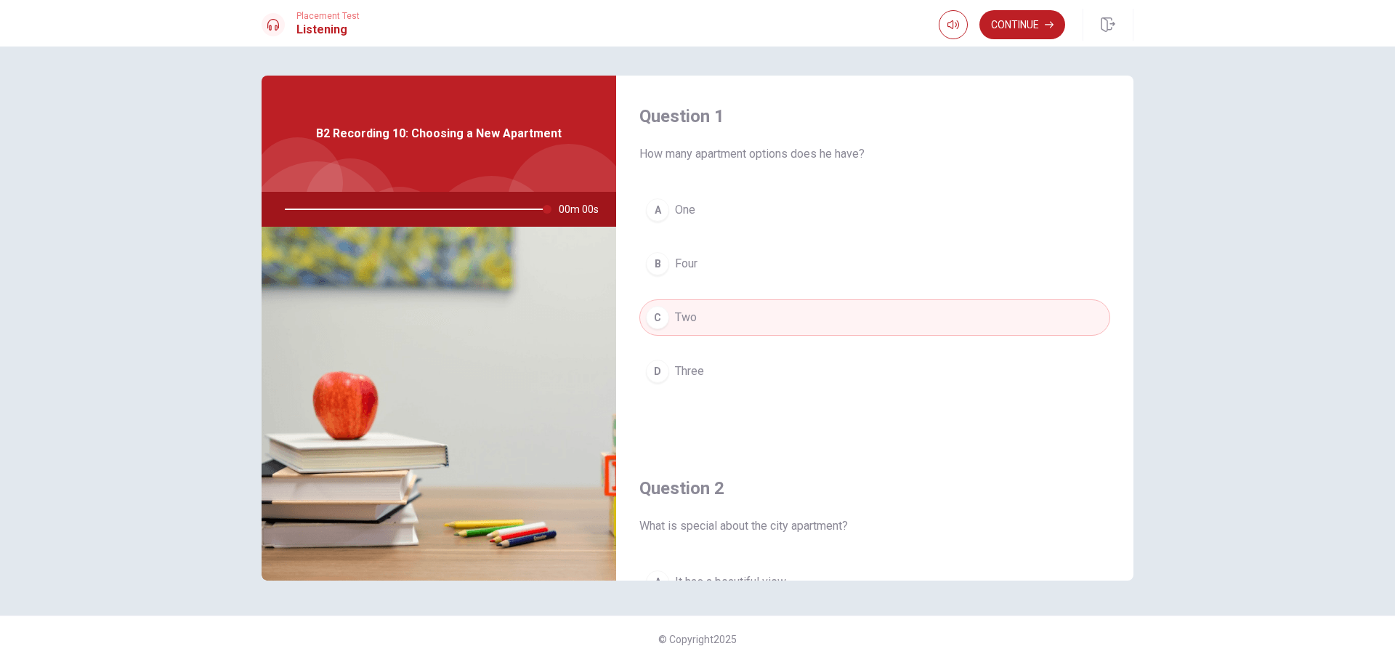
type input "0"
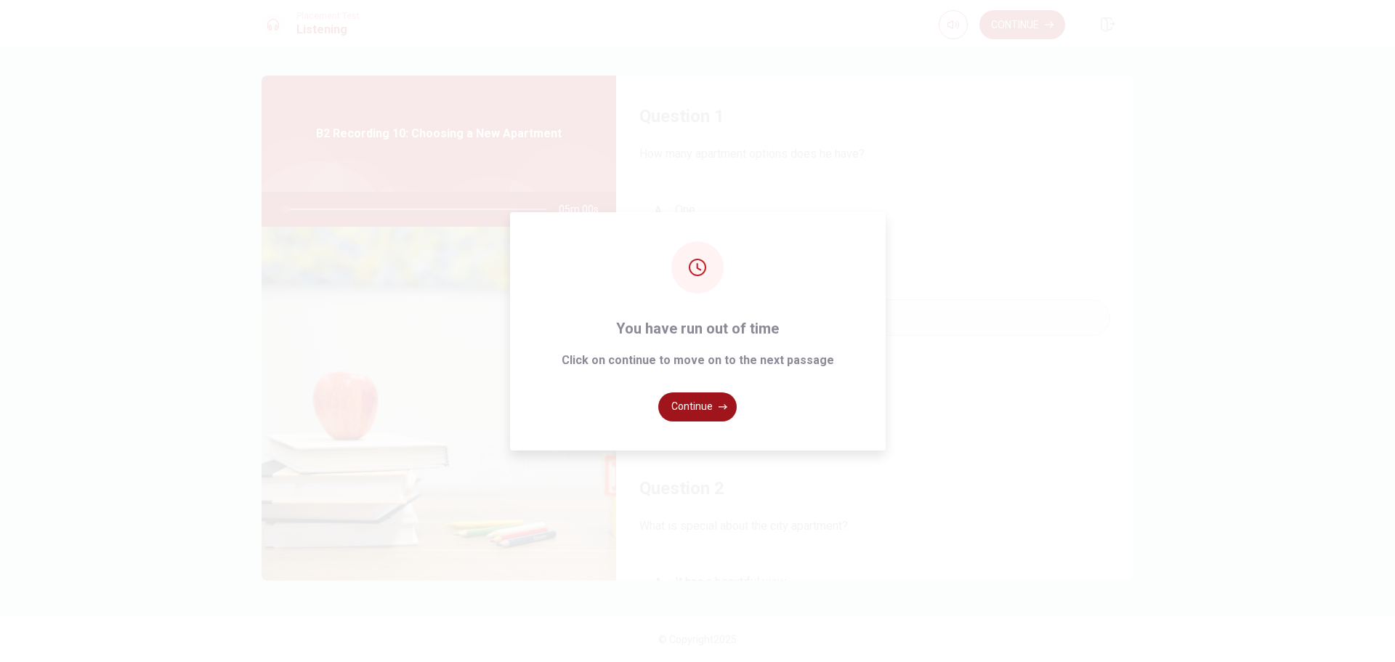
click at [696, 405] on button "Continue" at bounding box center [697, 406] width 78 height 29
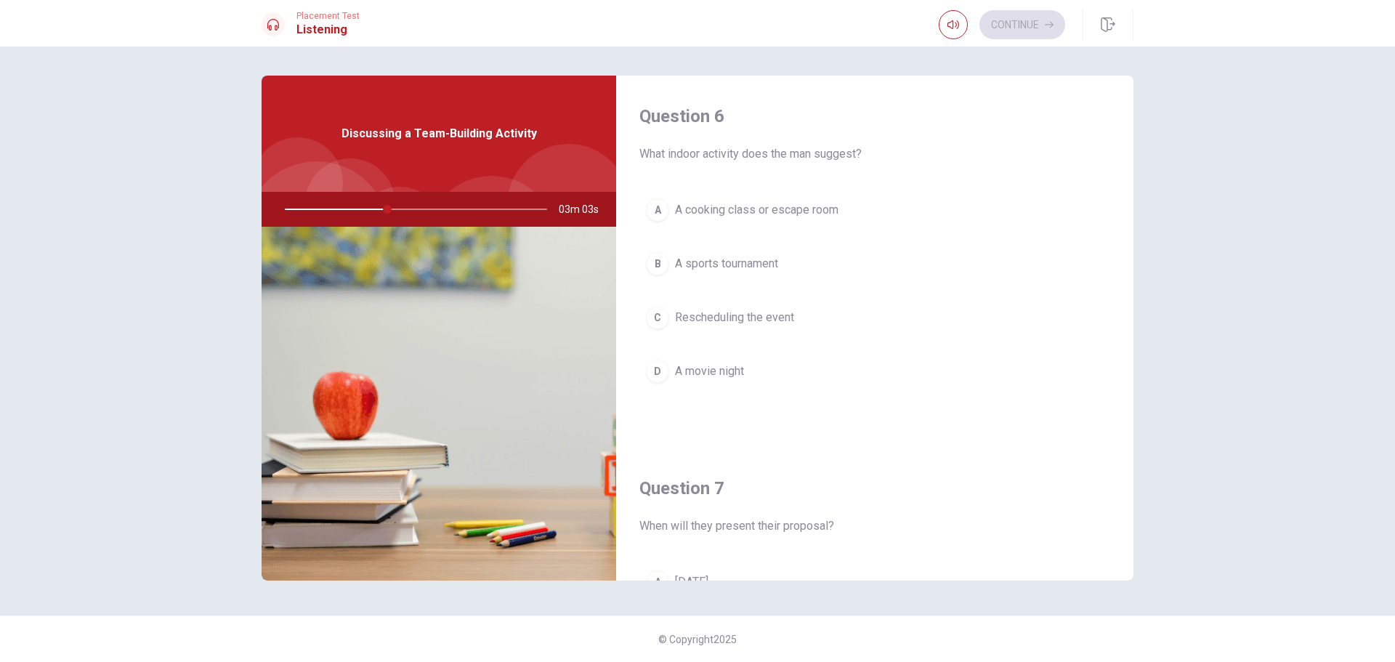
click at [661, 211] on div "A" at bounding box center [657, 209] width 23 height 23
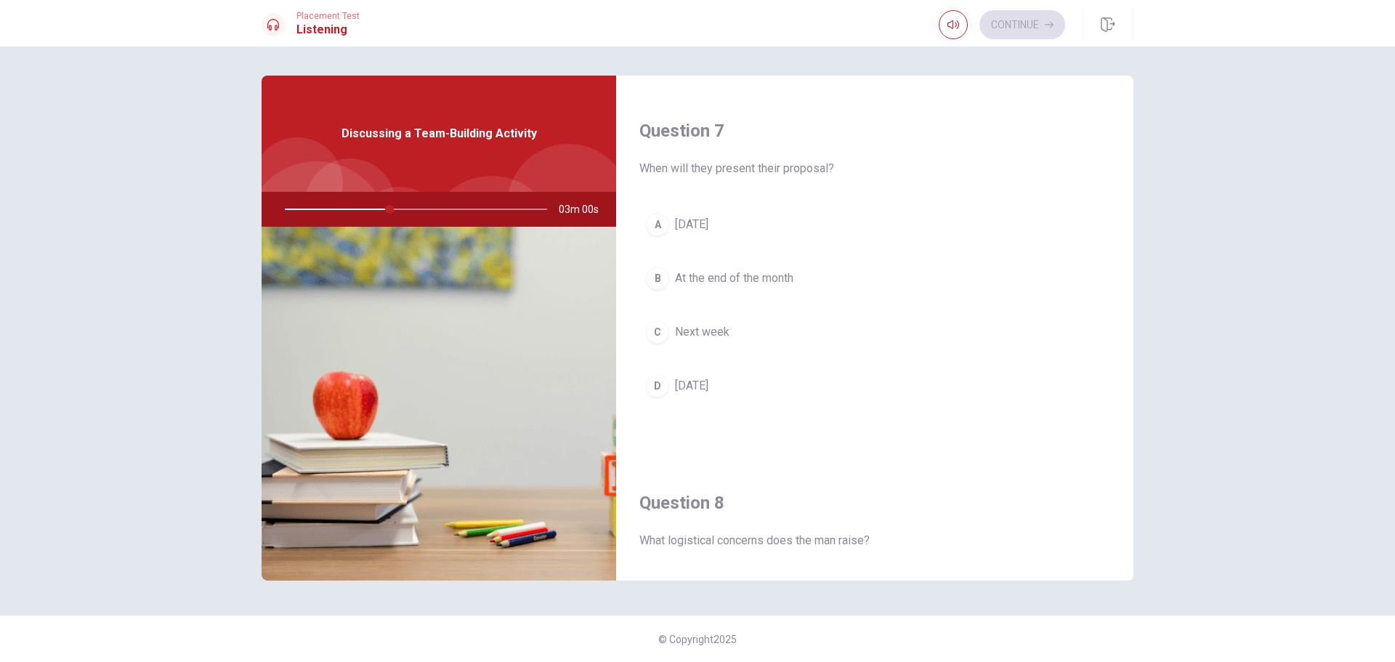
scroll to position [363, 0]
click at [705, 331] on span "Next week" at bounding box center [702, 326] width 54 height 17
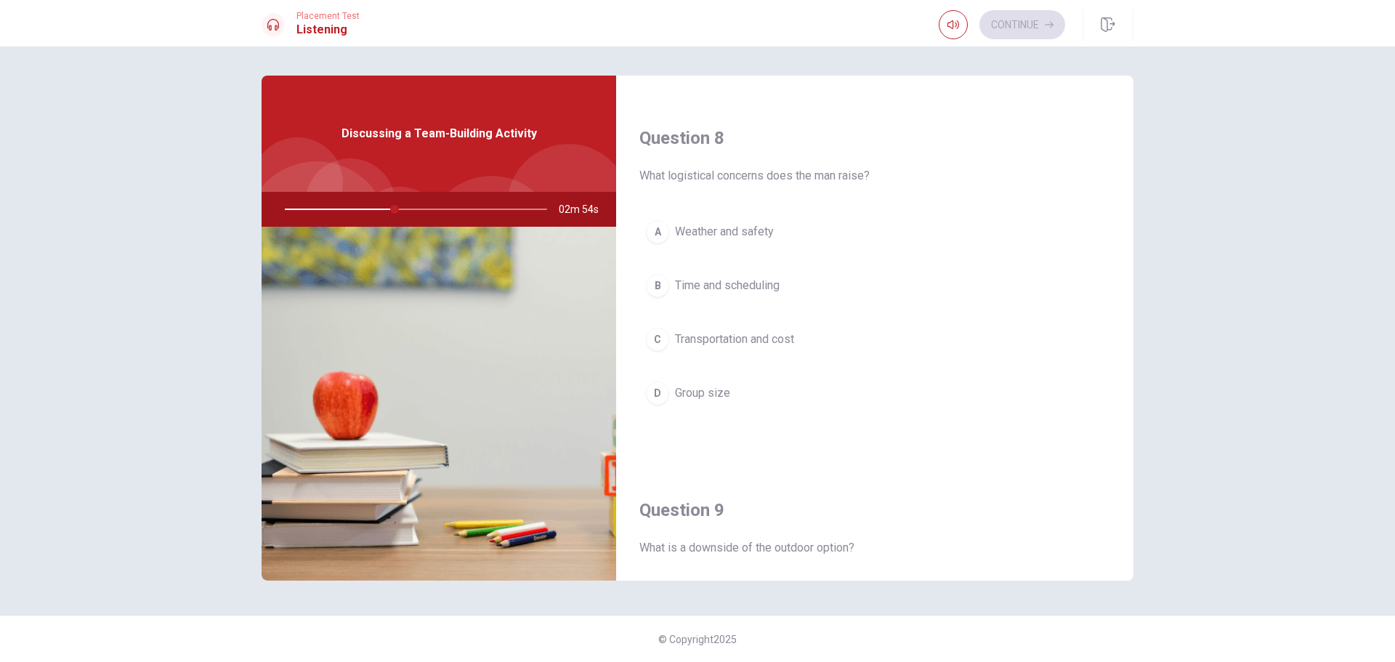
scroll to position [727, 0]
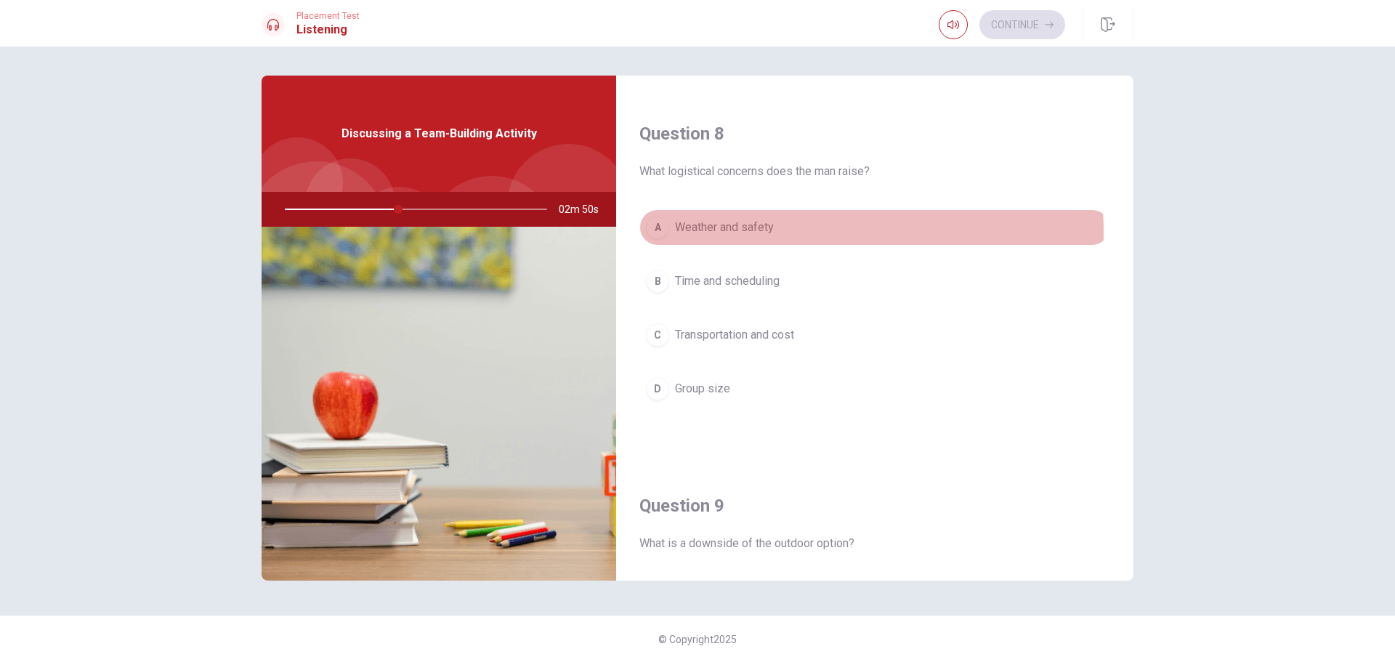
click at [760, 232] on span "Weather and safety" at bounding box center [724, 227] width 99 height 17
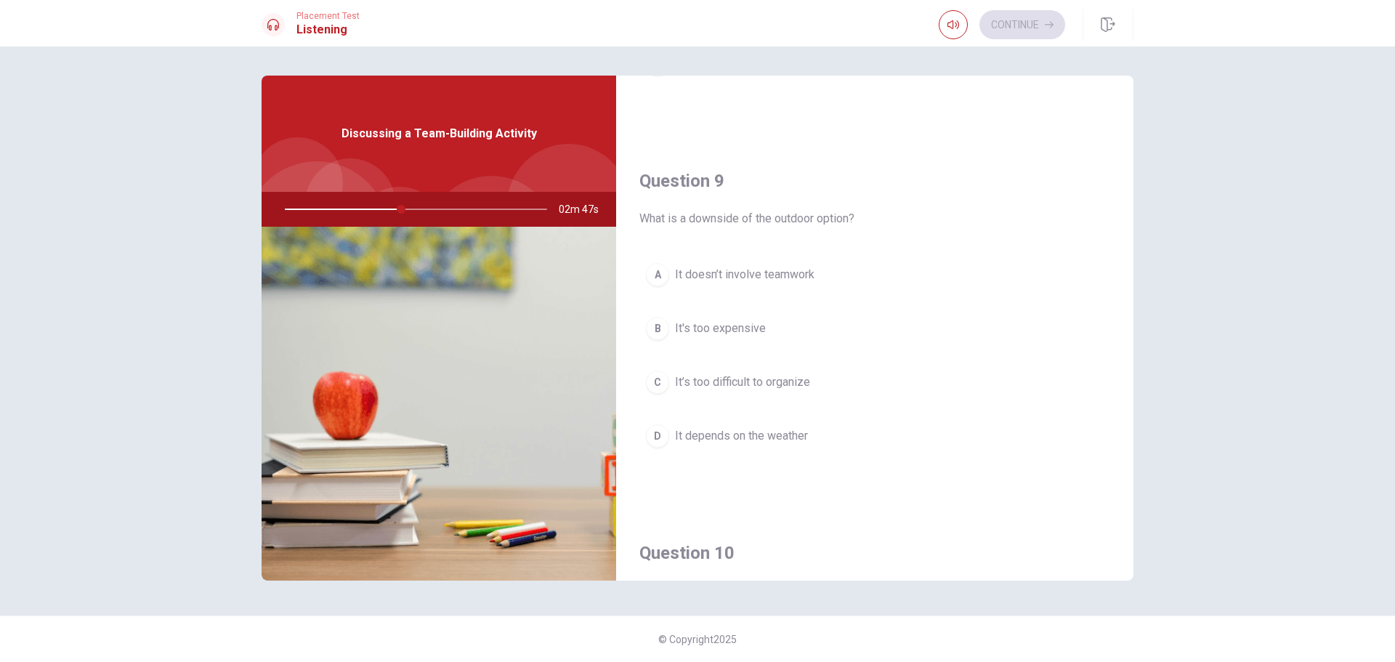
scroll to position [1090, 0]
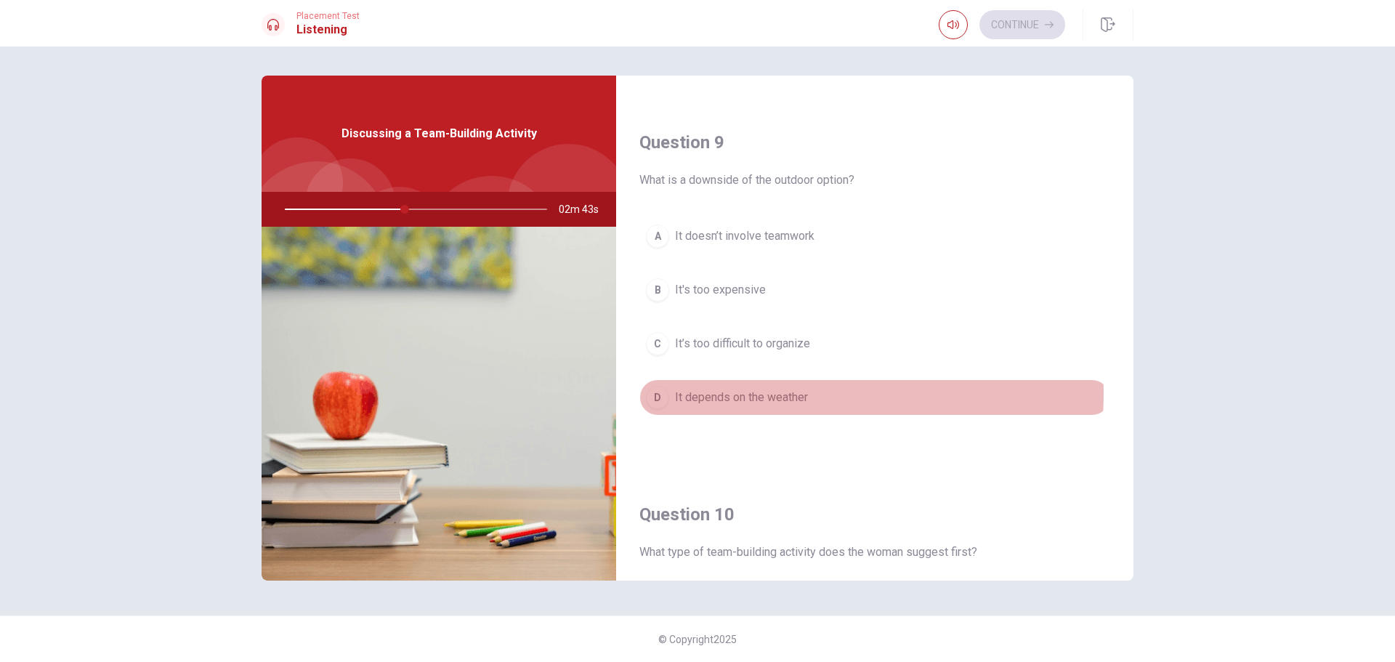
click at [723, 393] on span "It depends on the weather" at bounding box center [741, 397] width 133 height 17
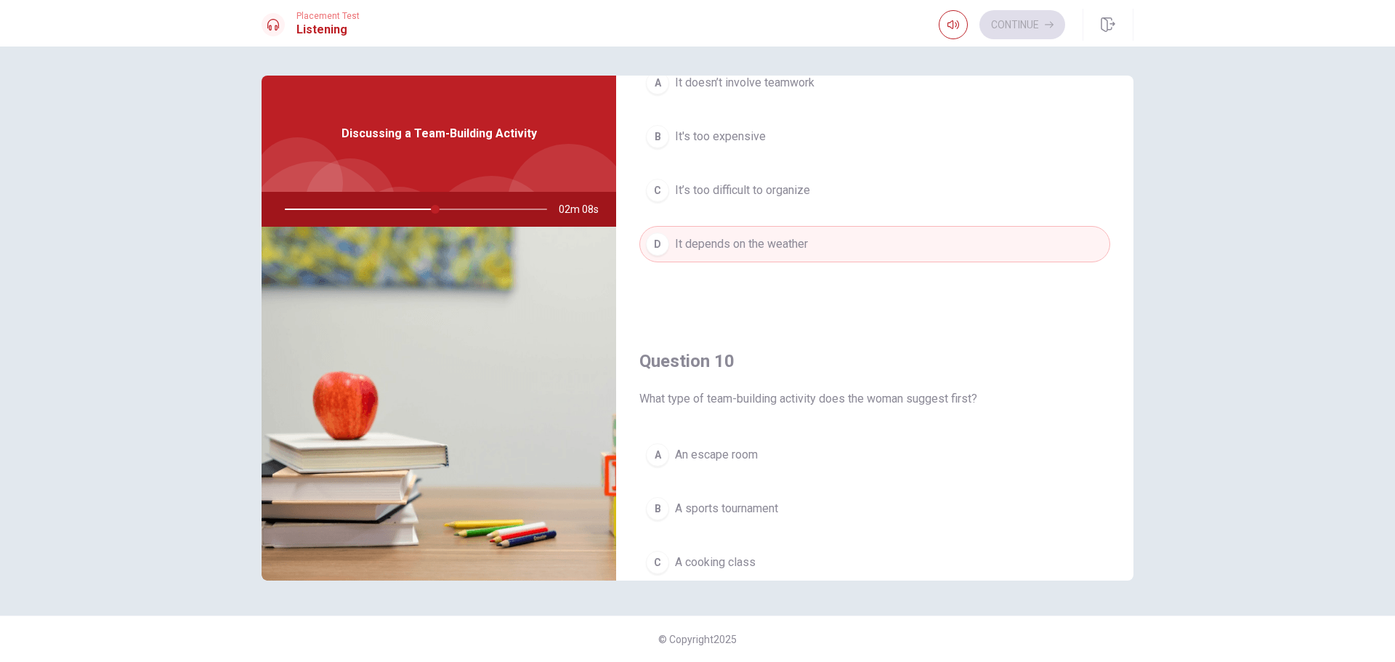
scroll to position [1355, 0]
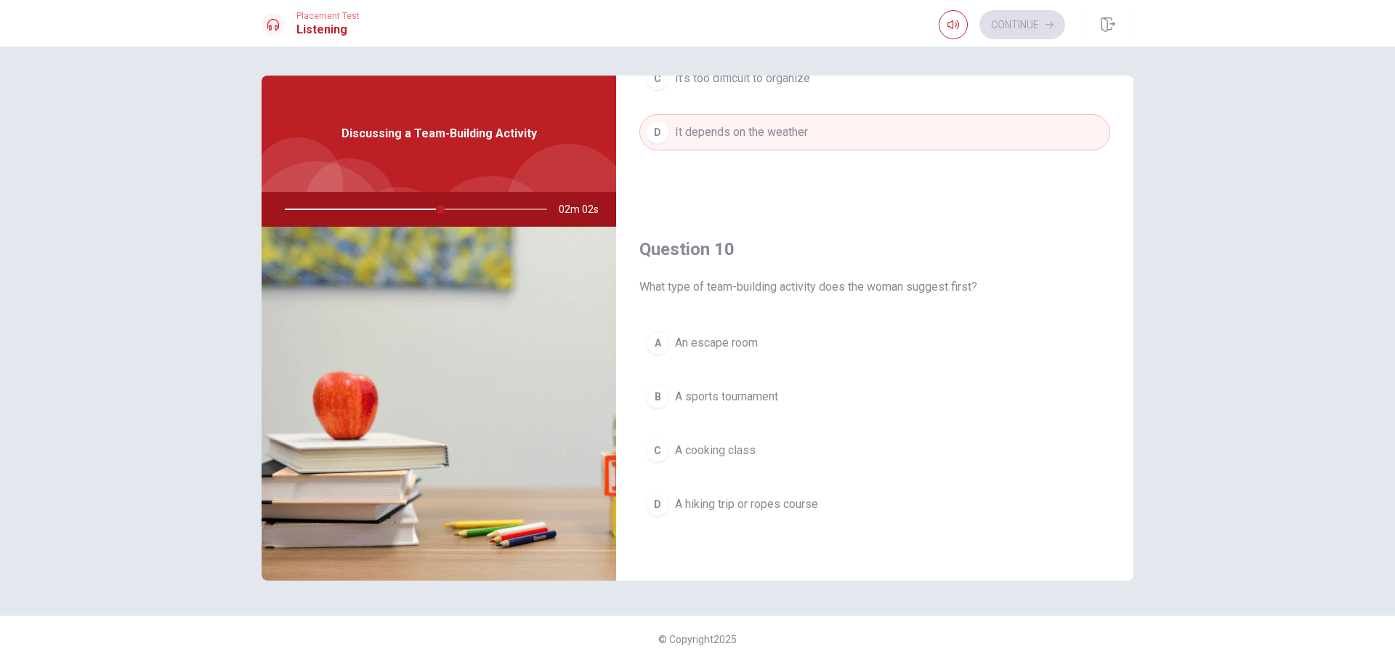
click at [701, 501] on span "A hiking trip or ropes course" at bounding box center [746, 504] width 143 height 17
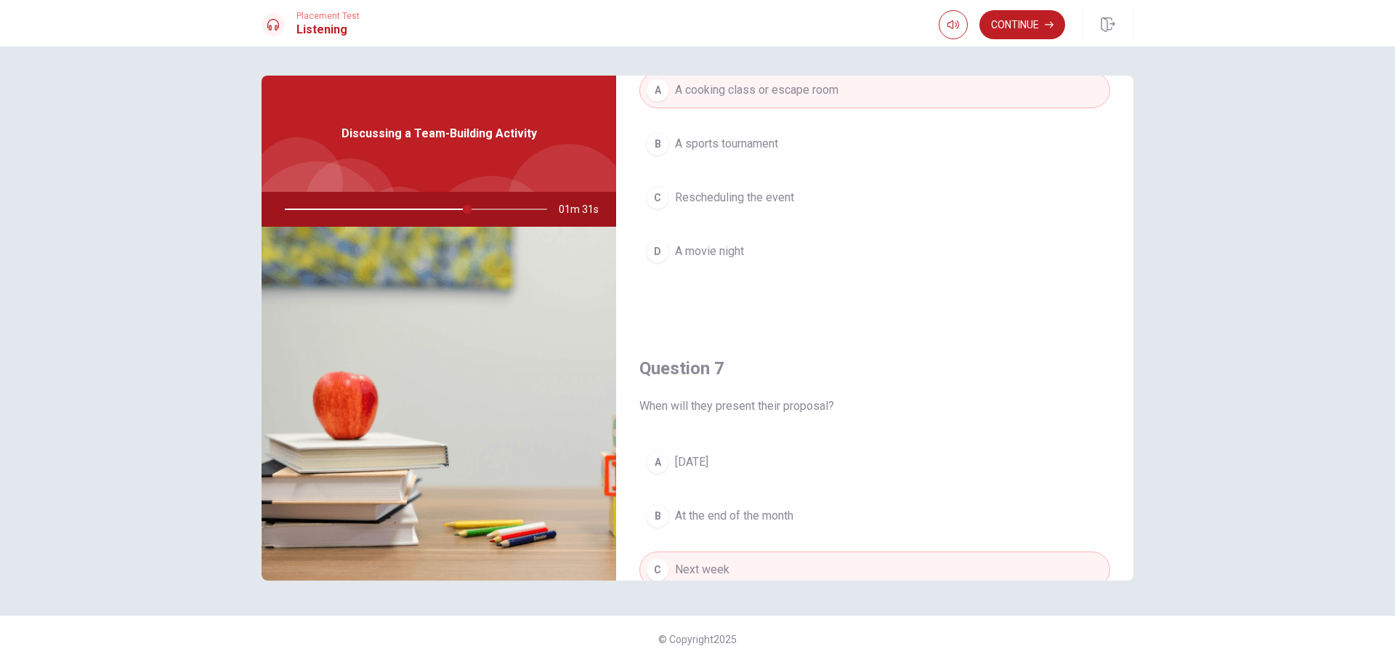
scroll to position [0, 0]
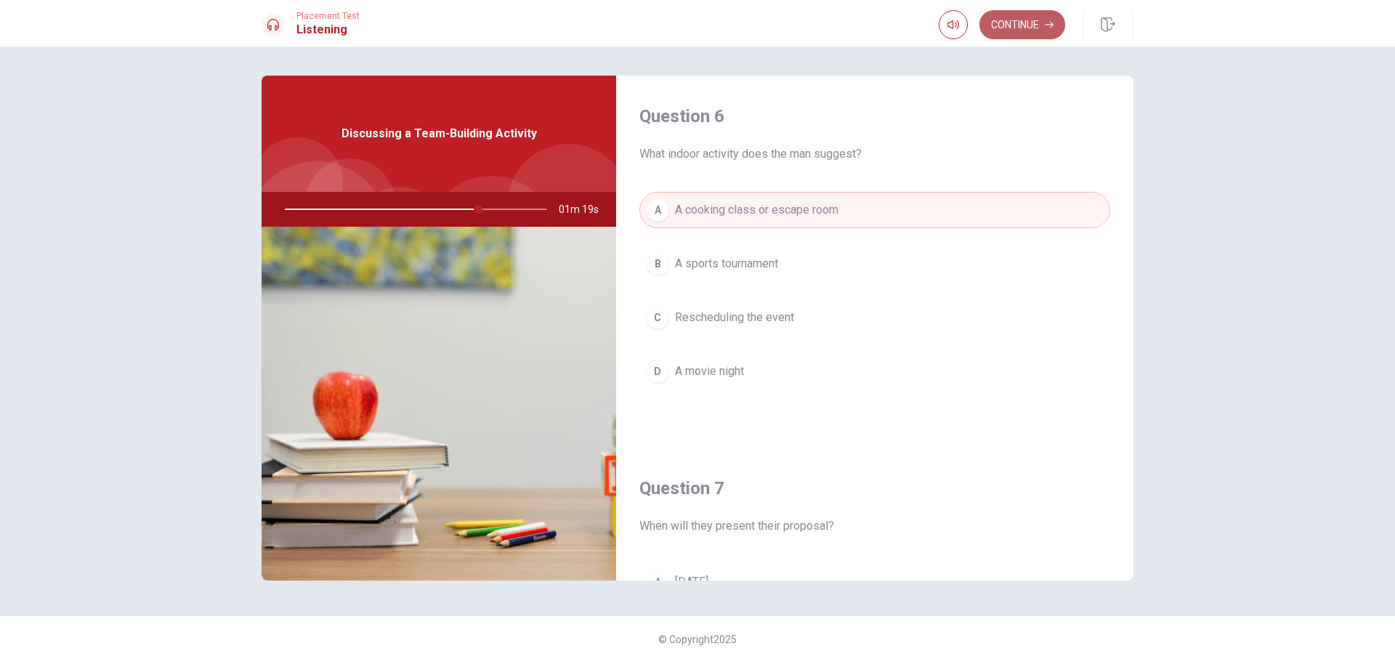
click at [1030, 25] on button "Continue" at bounding box center [1022, 24] width 86 height 29
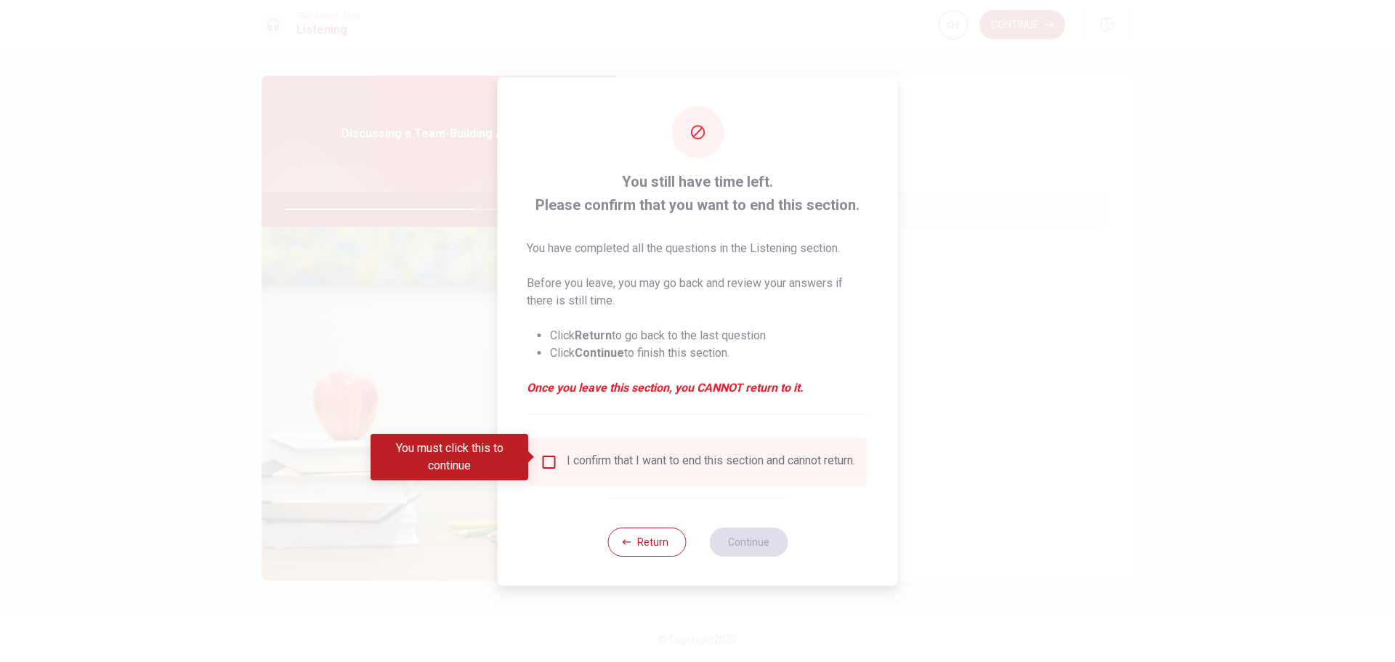
click at [549, 456] on input "You must click this to continue" at bounding box center [549, 461] width 17 height 17
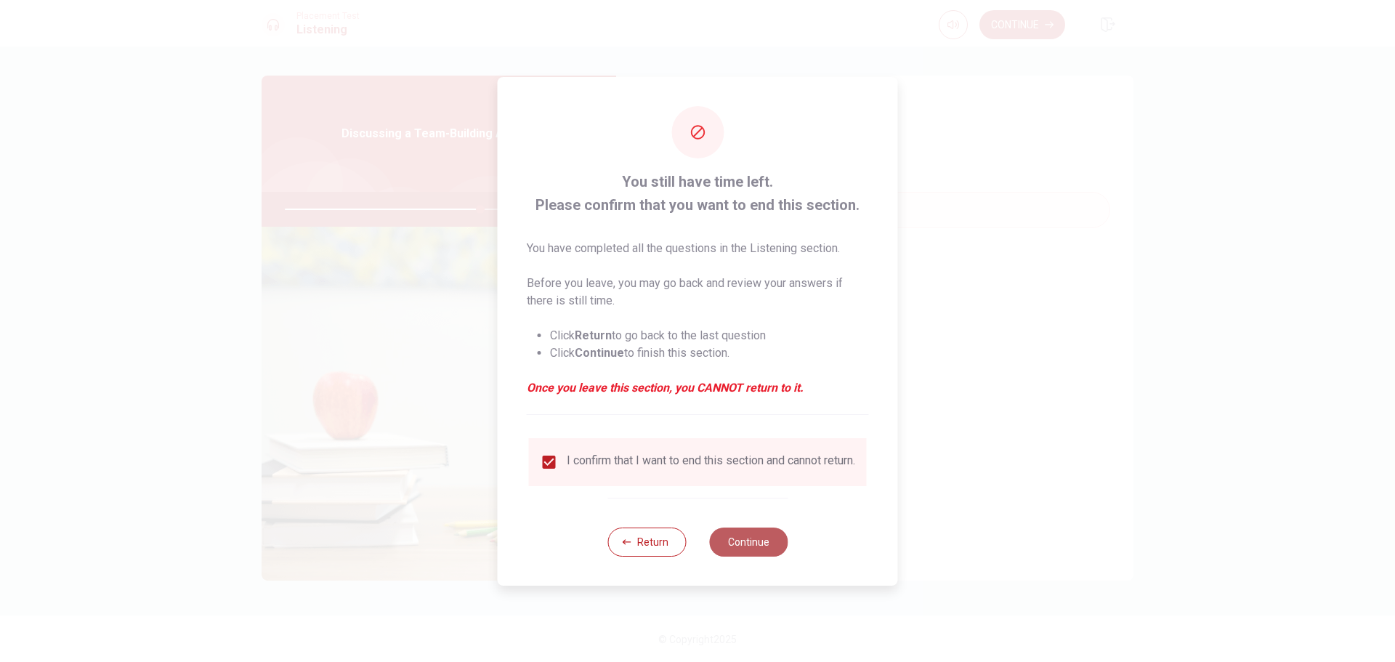
click at [734, 540] on button "Continue" at bounding box center [748, 541] width 78 height 29
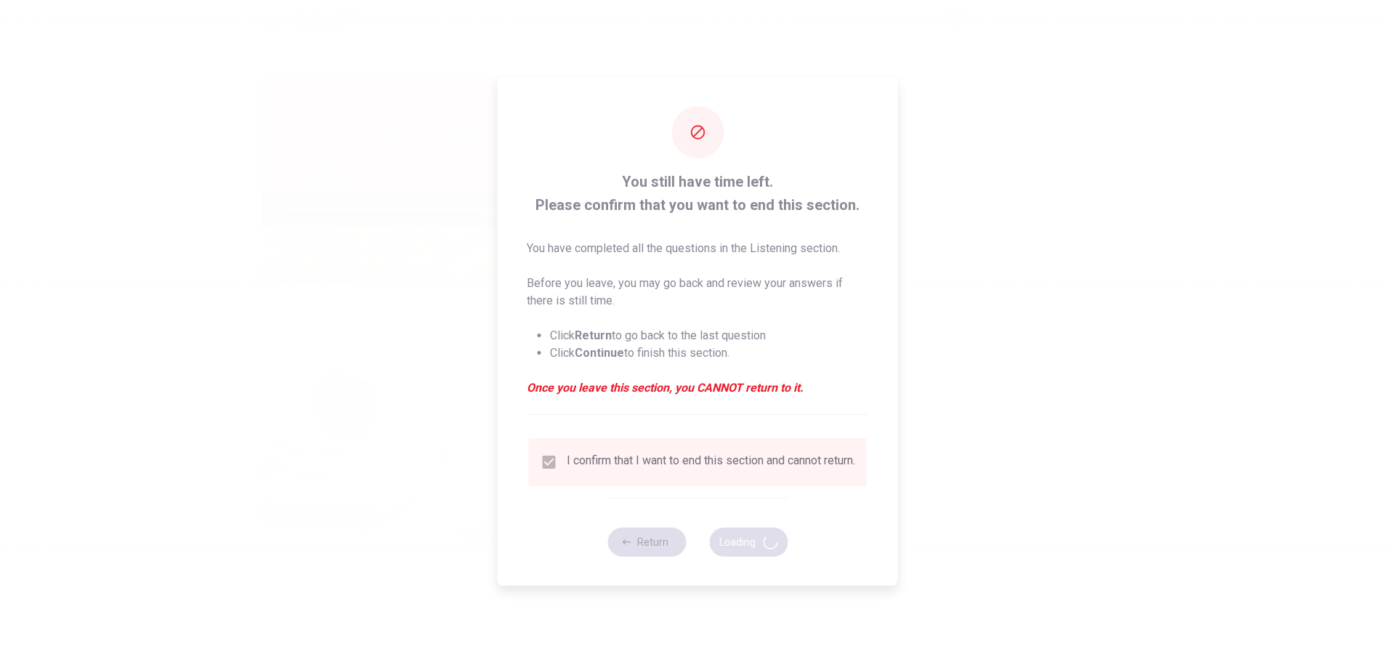
type input "76"
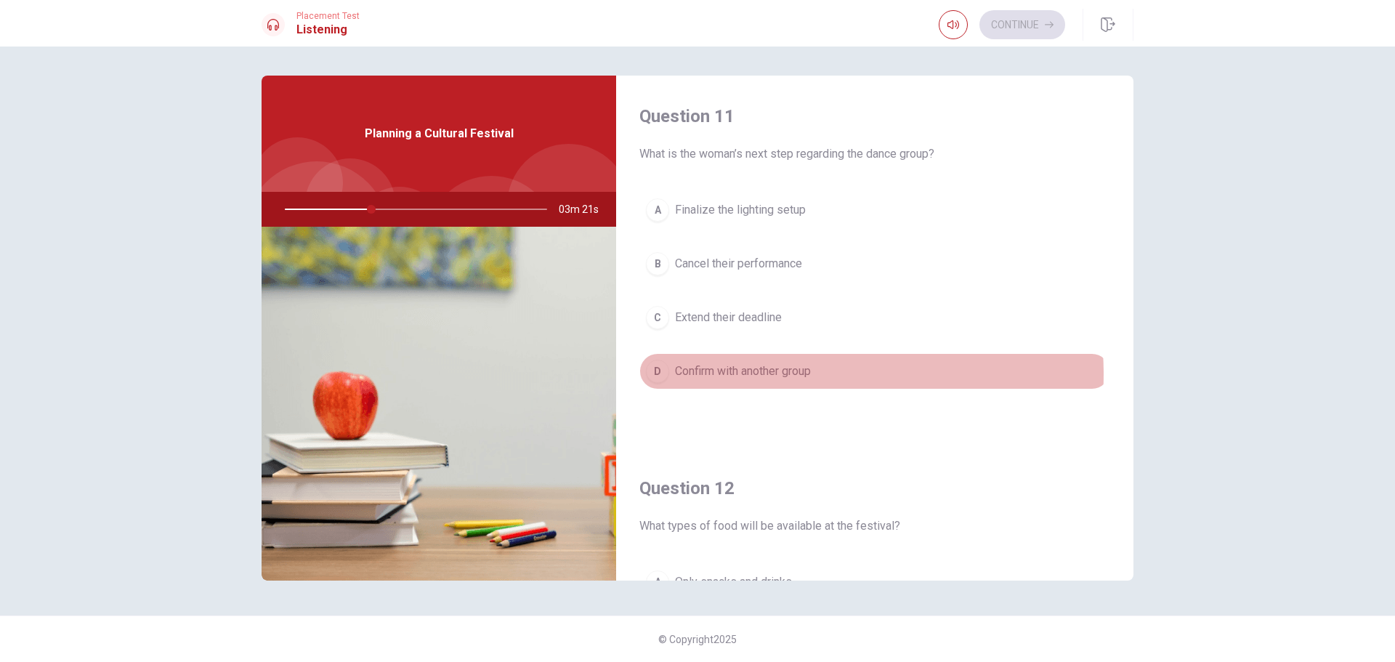
click at [772, 374] on span "Confirm with another group" at bounding box center [743, 371] width 136 height 17
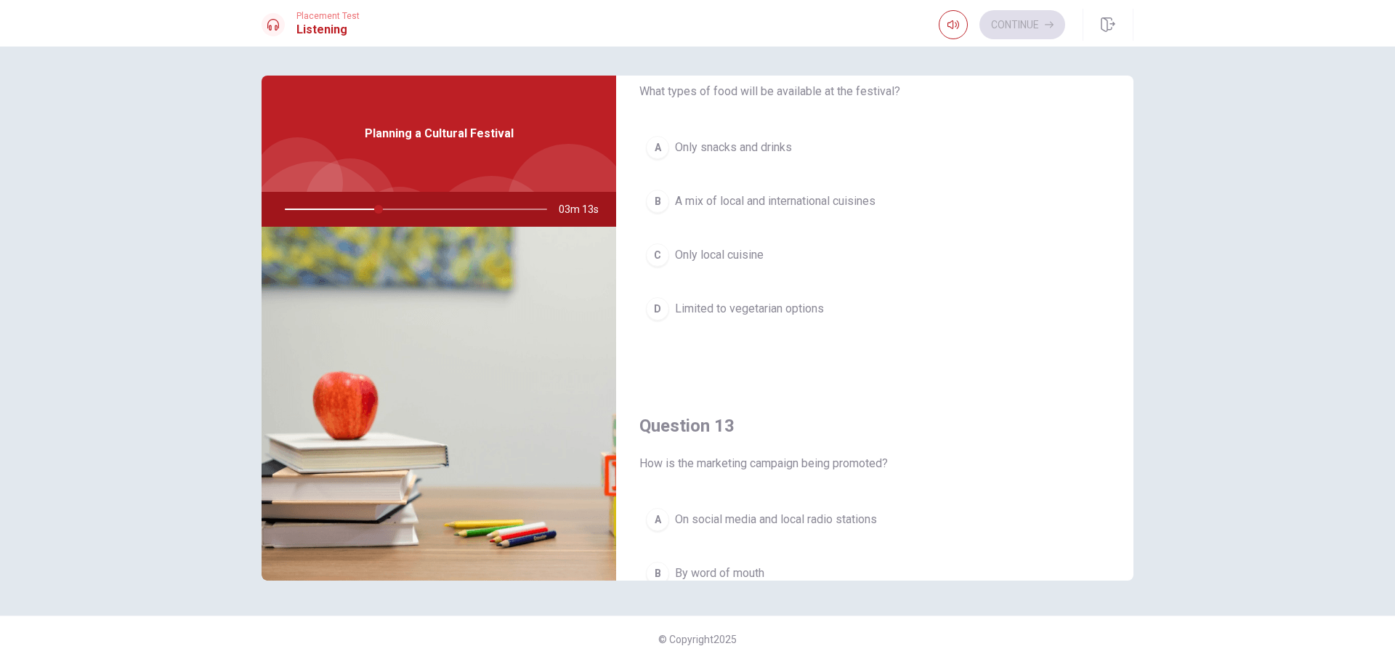
scroll to position [363, 0]
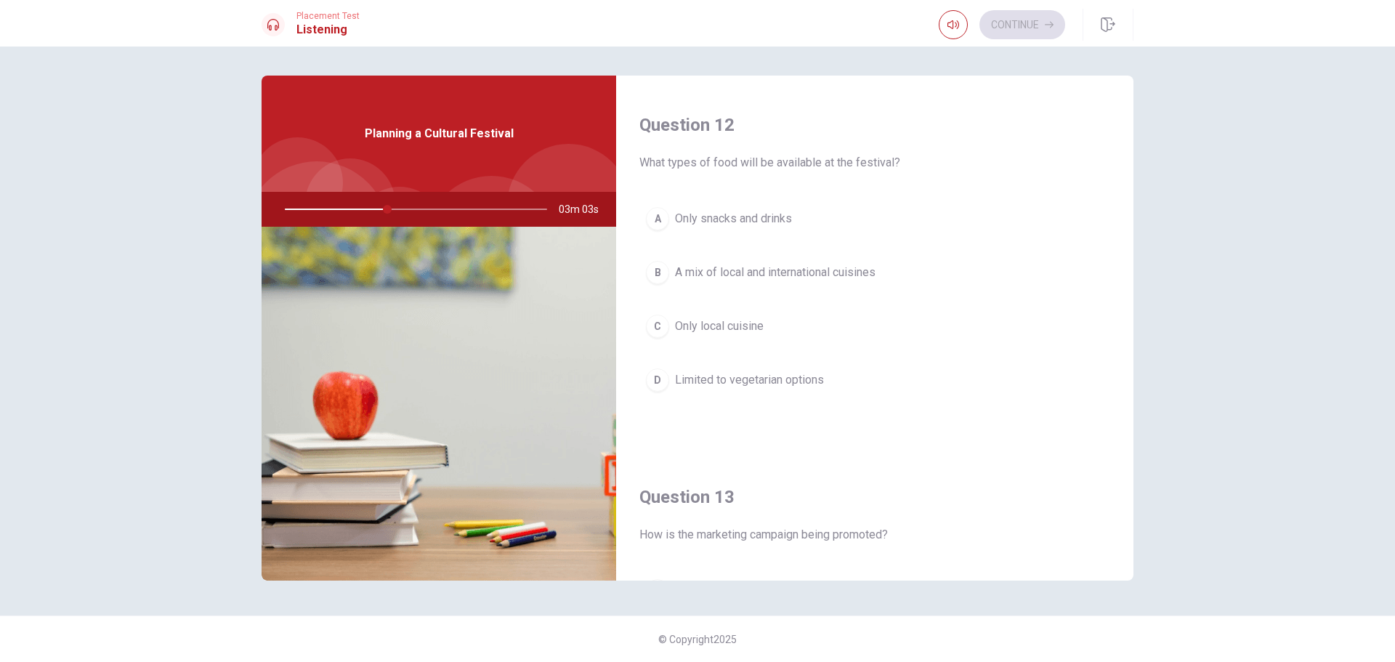
click at [759, 275] on span "A mix of local and international cuisines" at bounding box center [775, 272] width 201 height 17
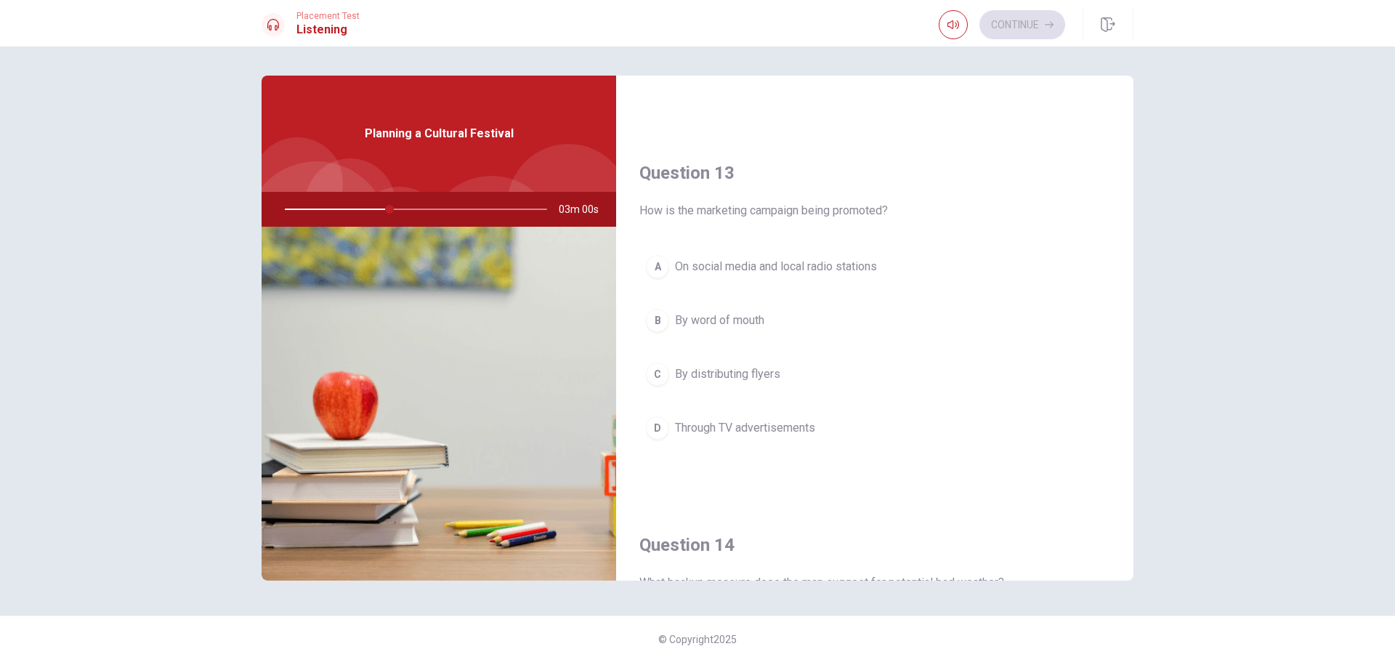
scroll to position [727, 0]
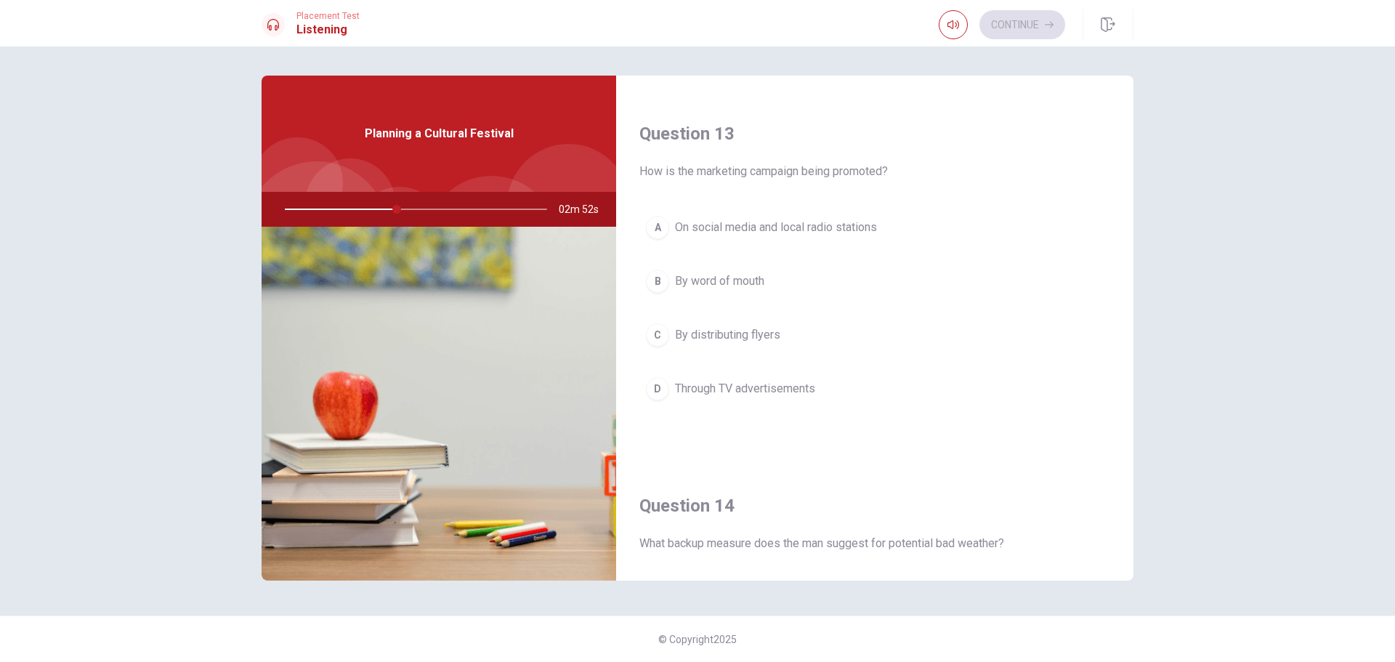
click at [770, 230] on span "On social media and local radio stations" at bounding box center [776, 227] width 202 height 17
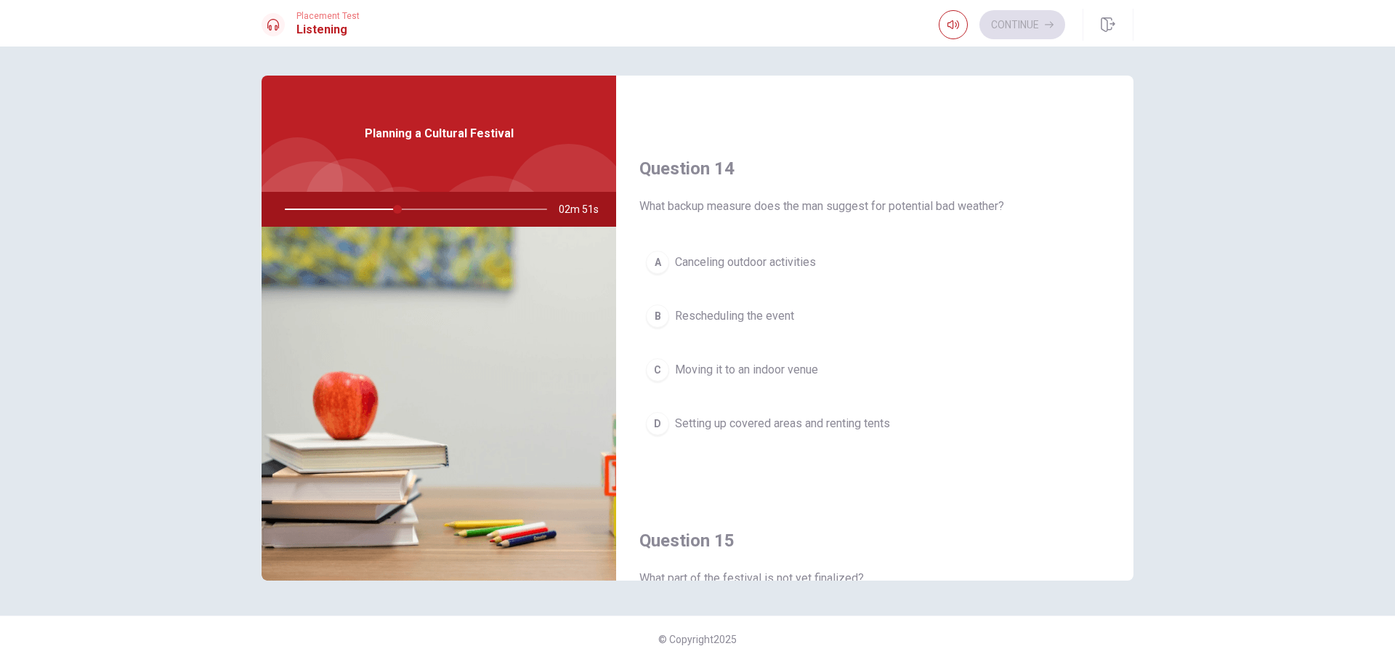
scroll to position [1090, 0]
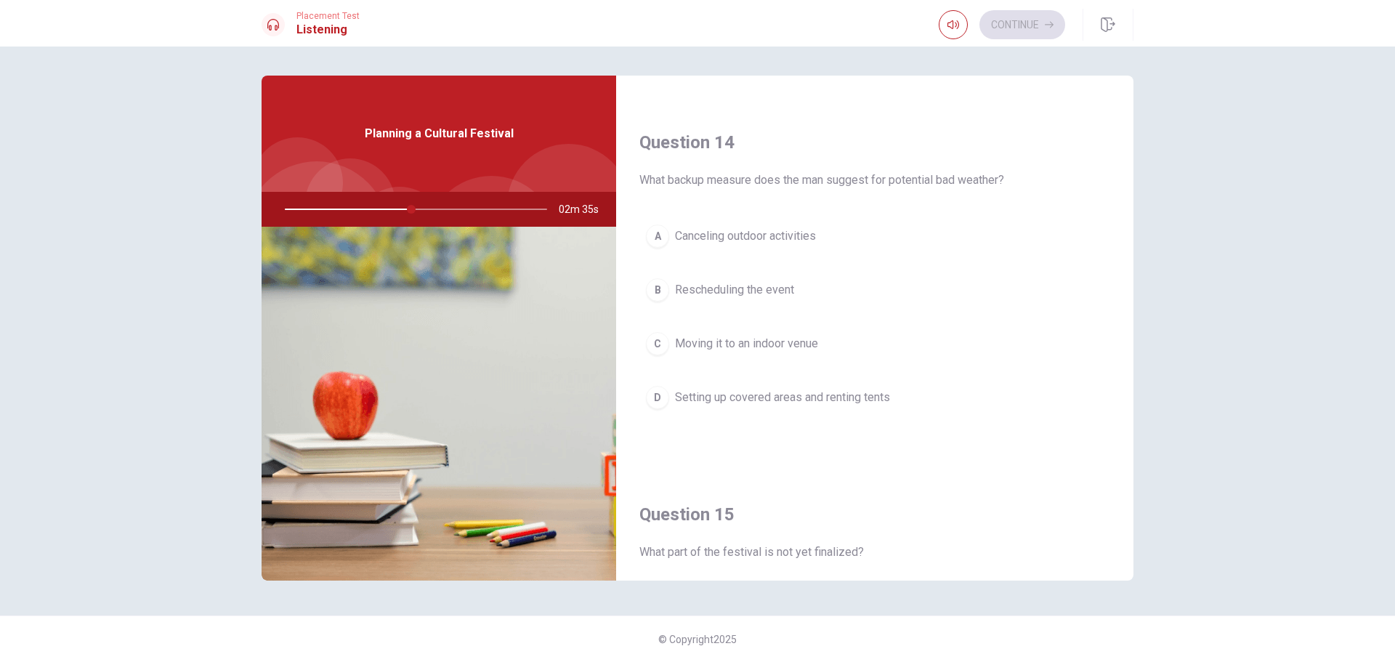
click at [772, 397] on span "Setting up covered areas and renting tents" at bounding box center [782, 397] width 215 height 17
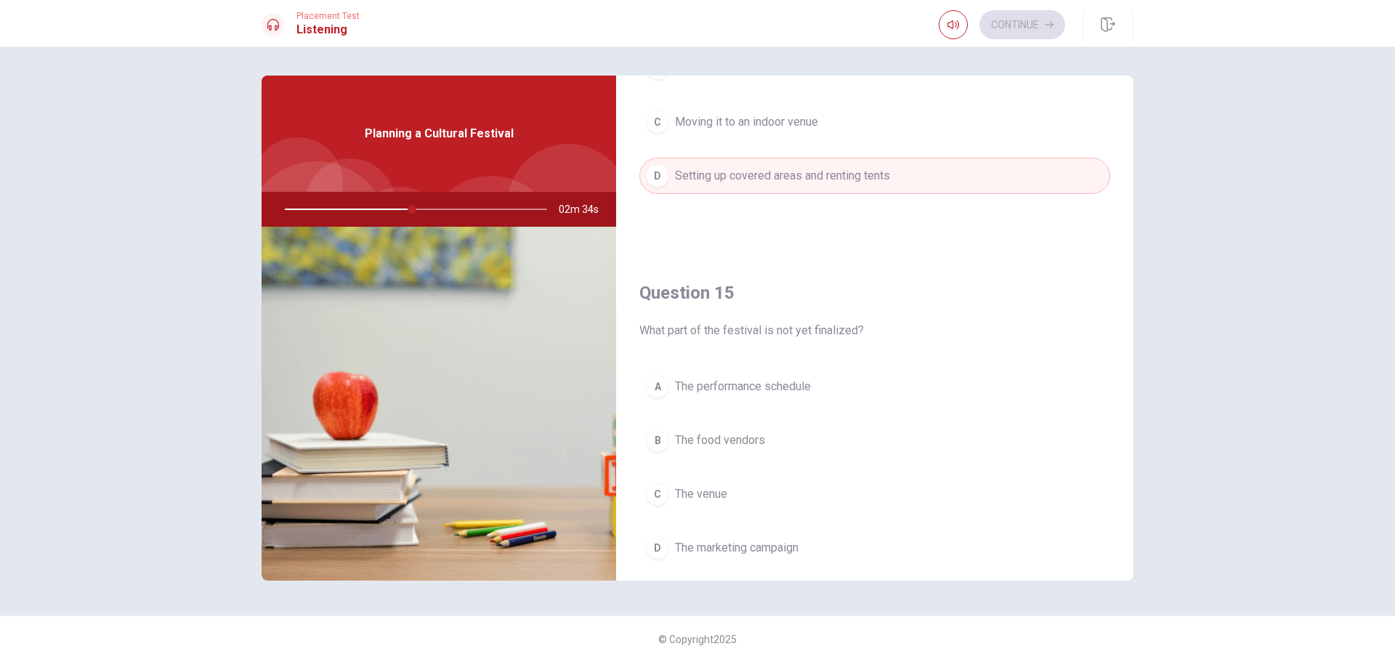
scroll to position [1355, 0]
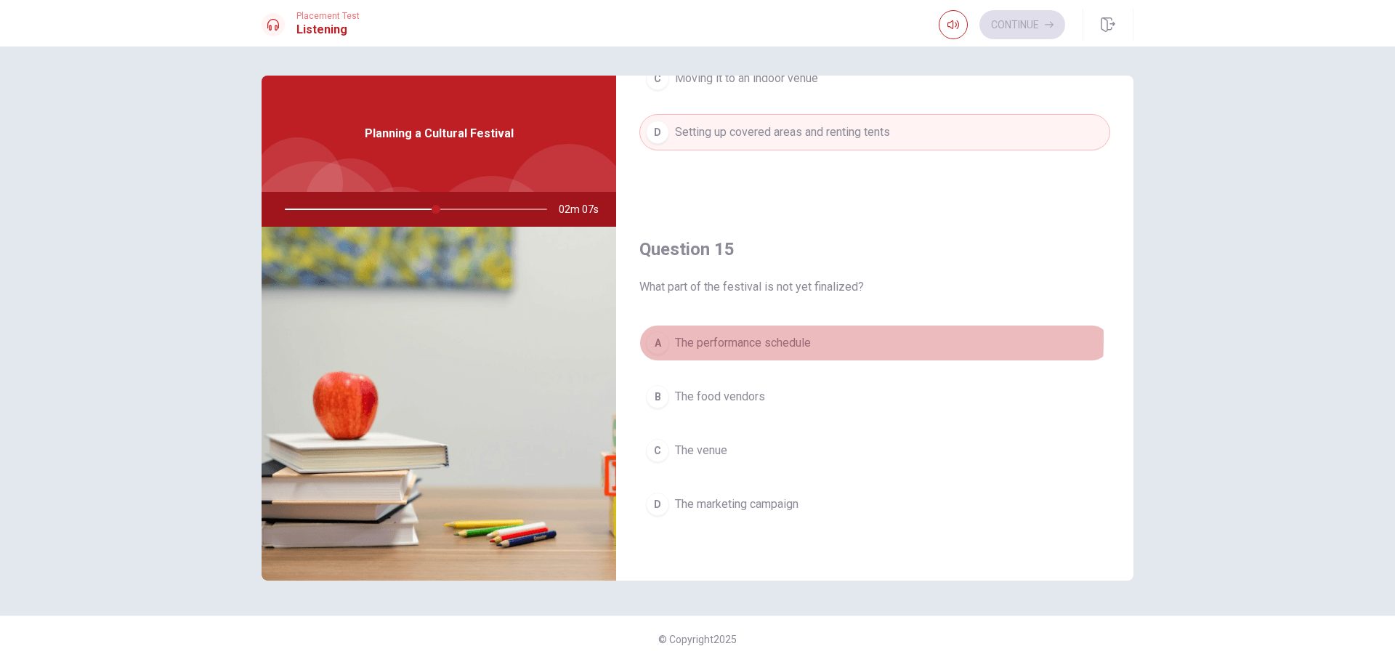
click at [730, 339] on span "The performance schedule" at bounding box center [743, 342] width 136 height 17
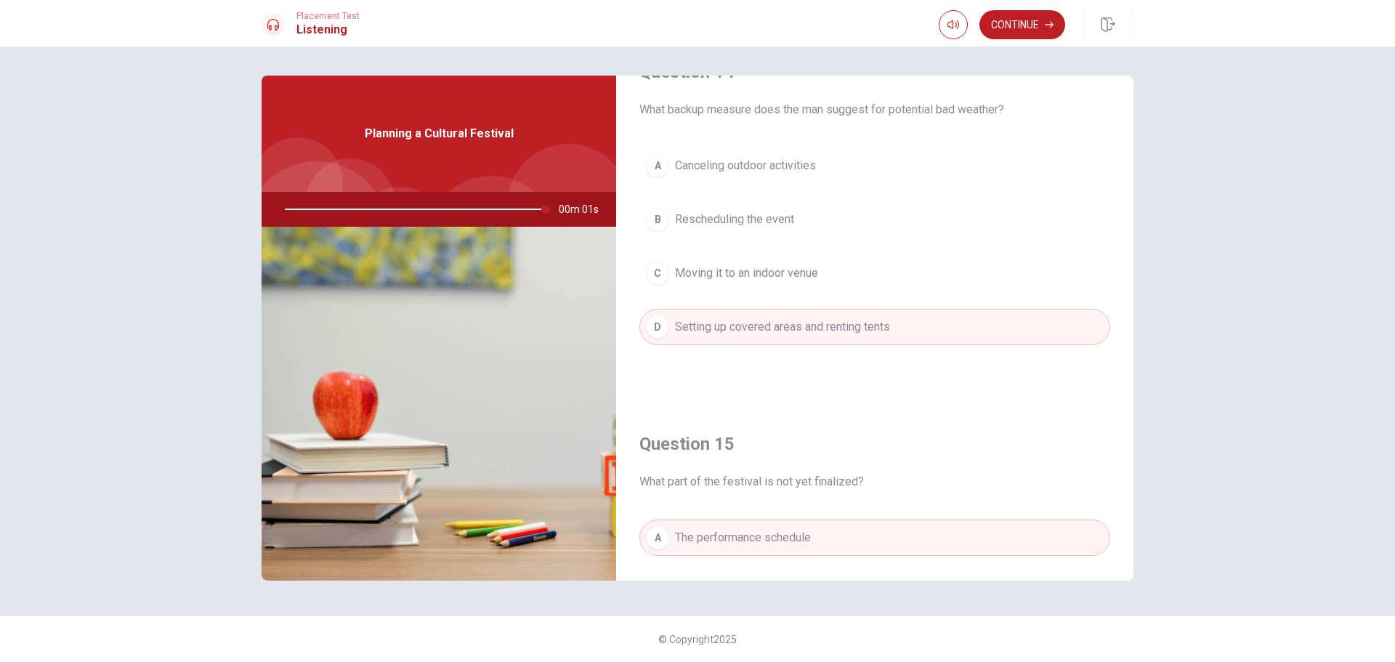
scroll to position [846, 0]
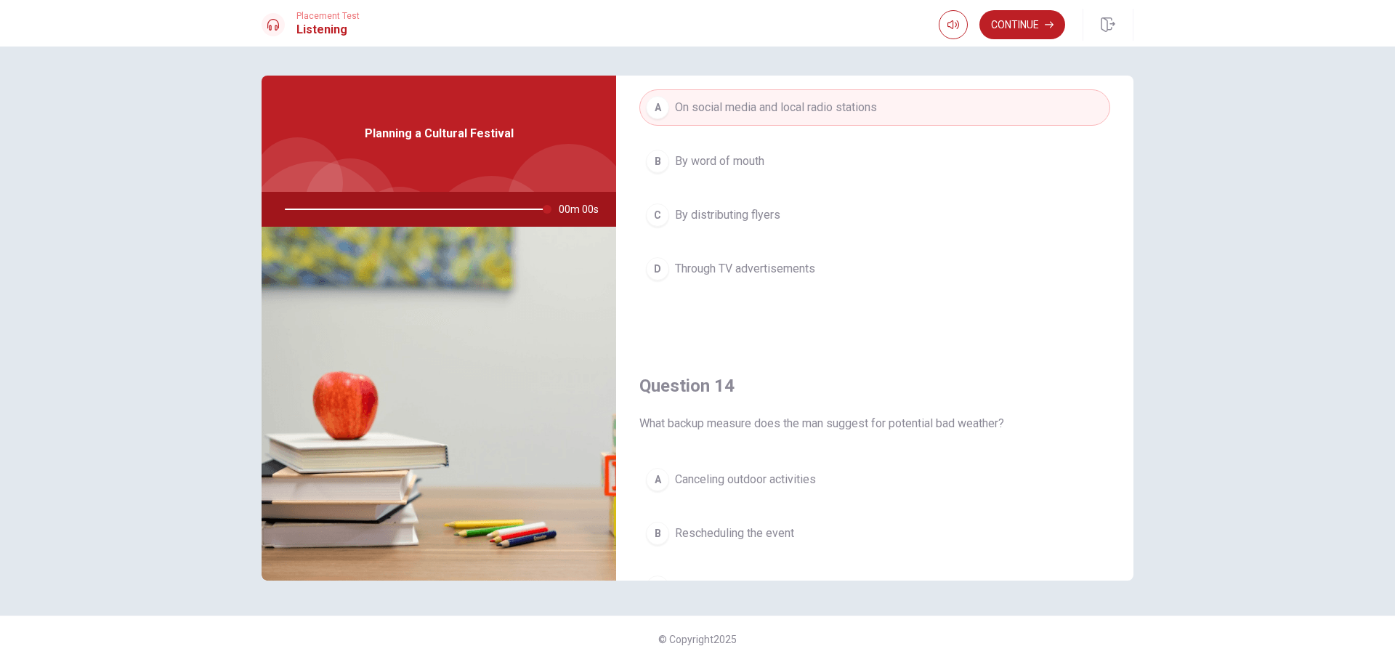
type input "0"
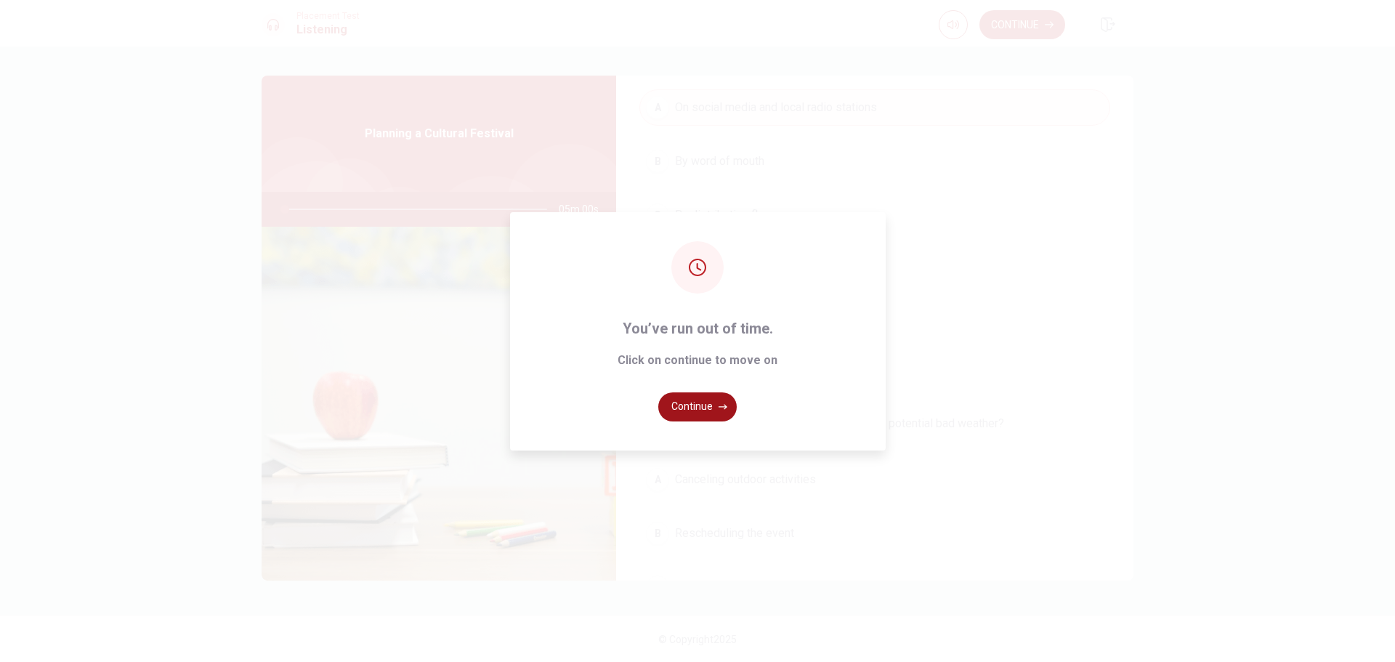
click at [705, 402] on button "Continue" at bounding box center [697, 406] width 78 height 29
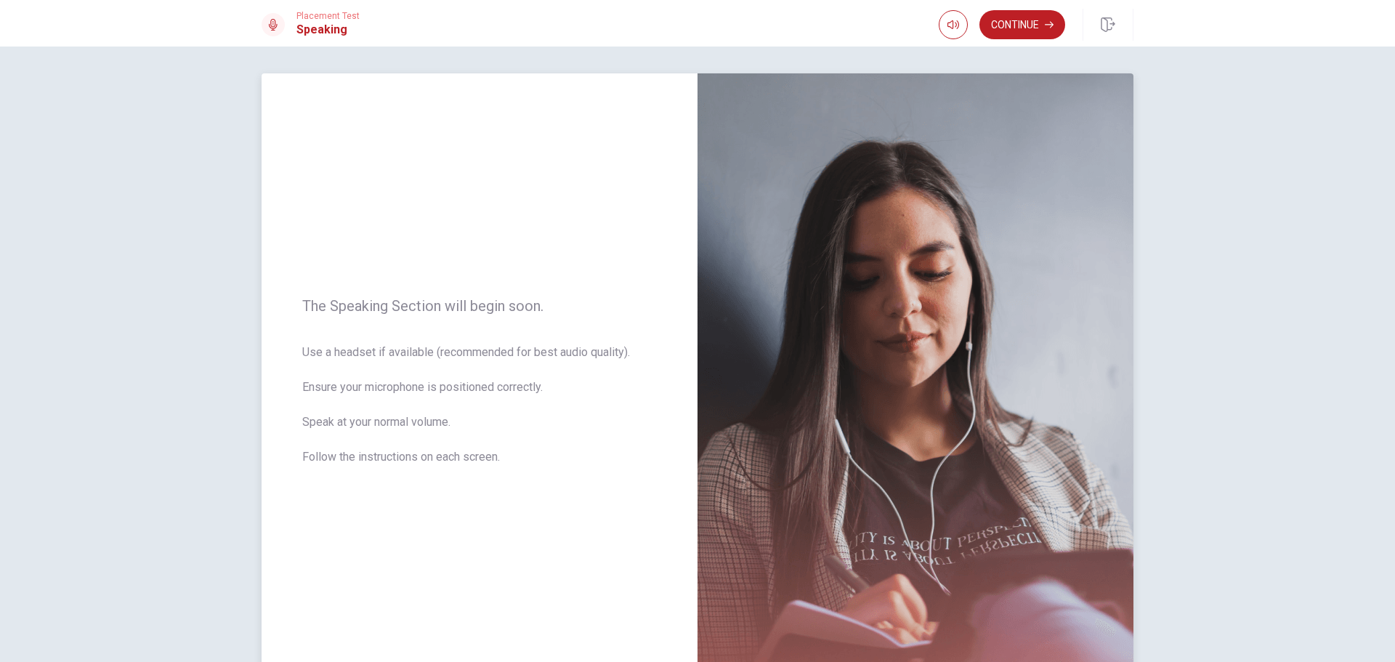
scroll to position [0, 0]
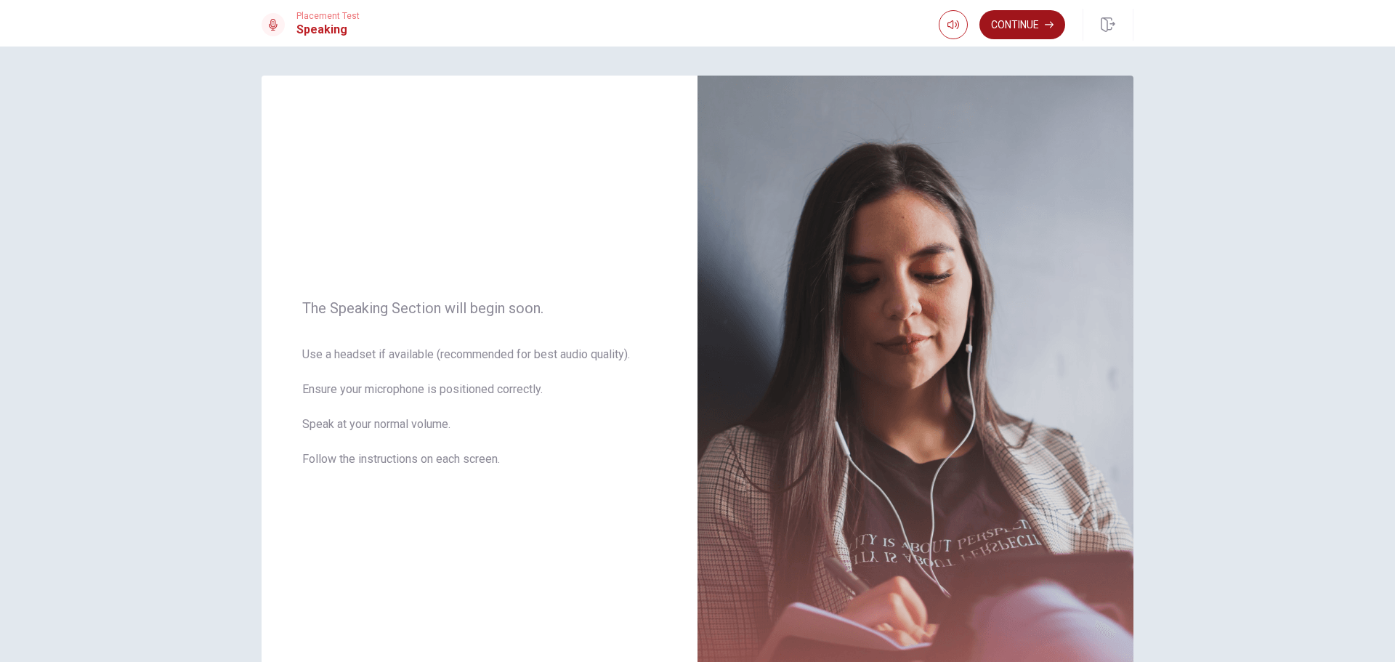
click at [1031, 23] on button "Continue" at bounding box center [1022, 24] width 86 height 29
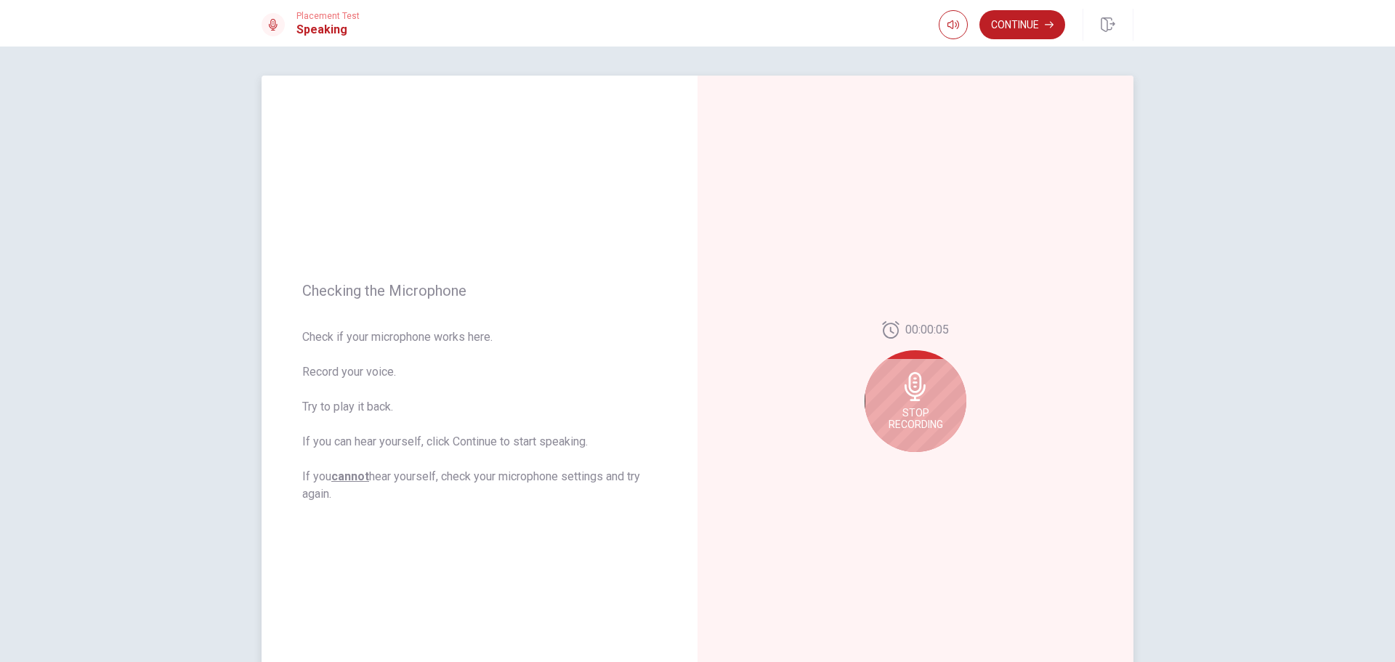
click at [910, 401] on div "Stop Recording" at bounding box center [916, 401] width 102 height 102
click at [927, 459] on icon "Play Audio" at bounding box center [931, 463] width 9 height 9
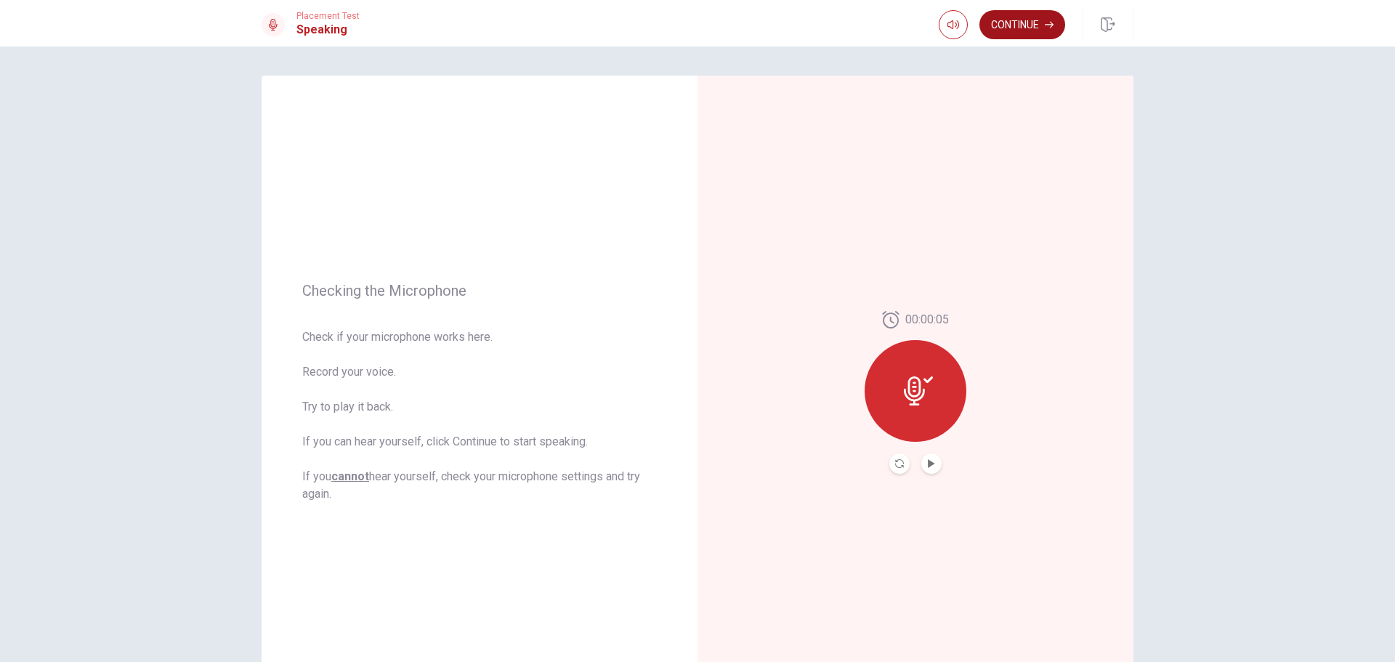
click at [1026, 27] on button "Continue" at bounding box center [1022, 24] width 86 height 29
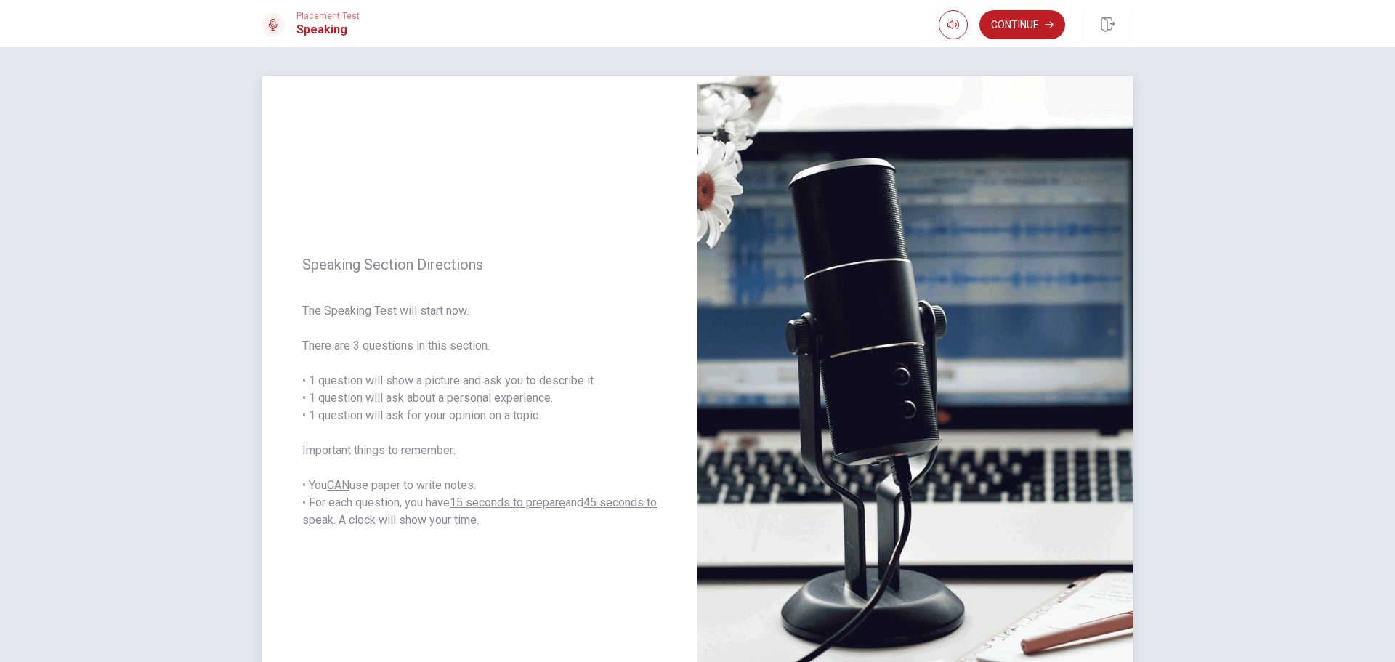
scroll to position [73, 0]
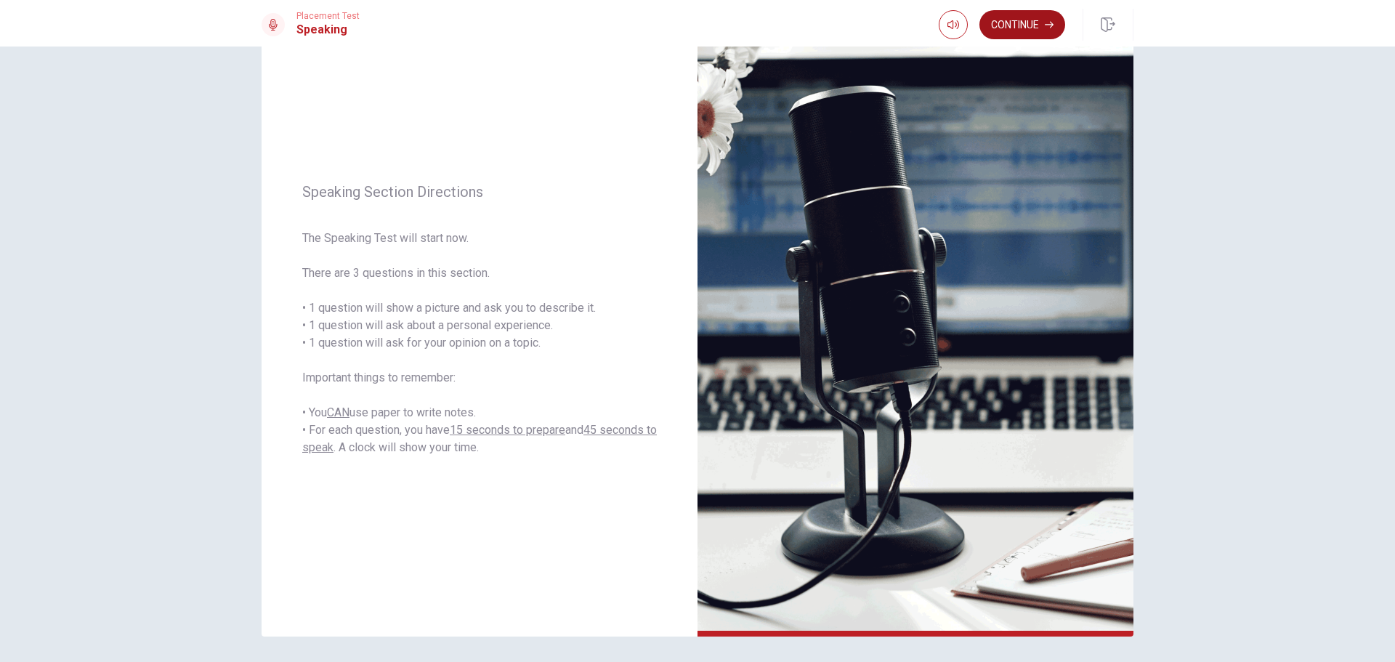
click at [1005, 27] on button "Continue" at bounding box center [1022, 24] width 86 height 29
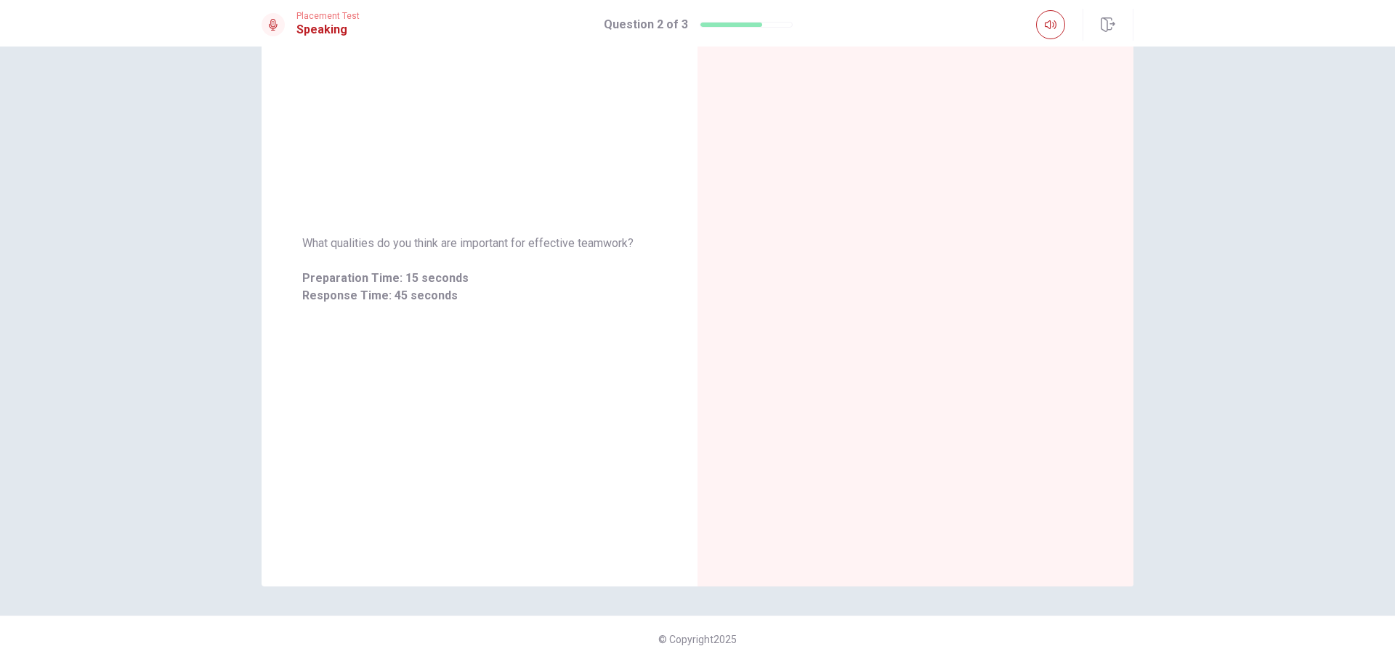
scroll to position [0, 0]
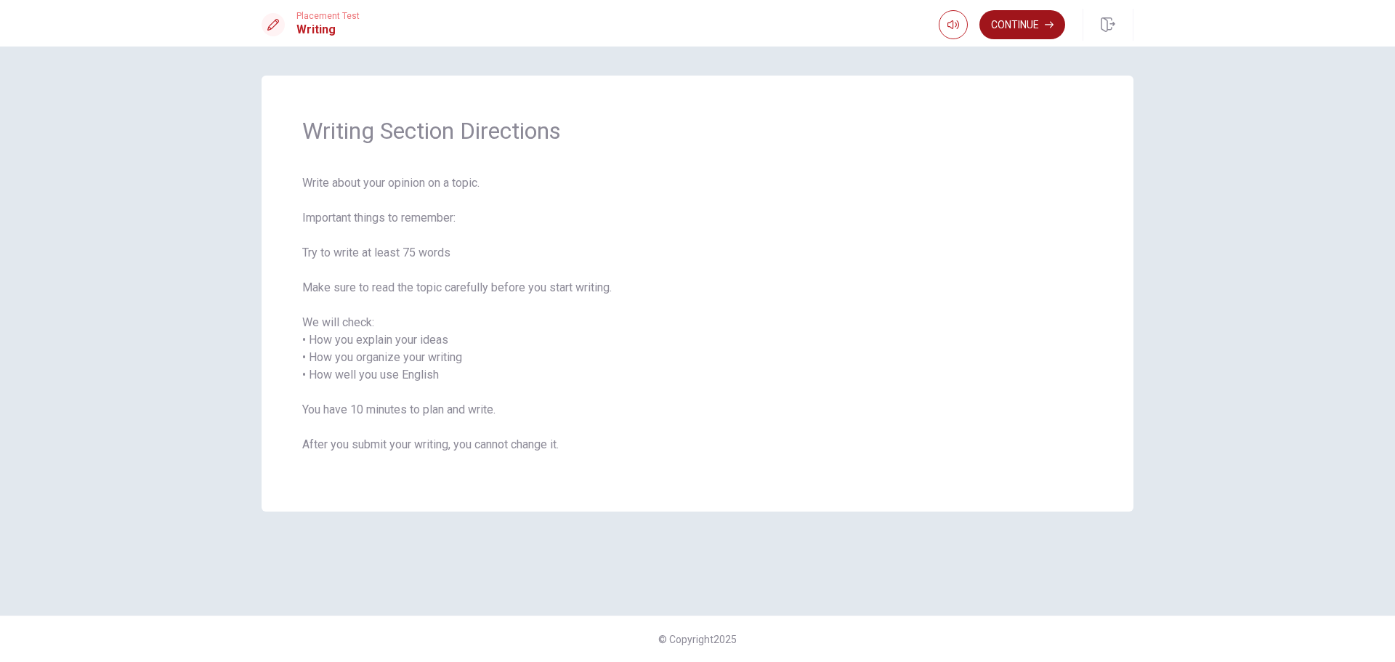
click at [1011, 31] on button "Continue" at bounding box center [1022, 24] width 86 height 29
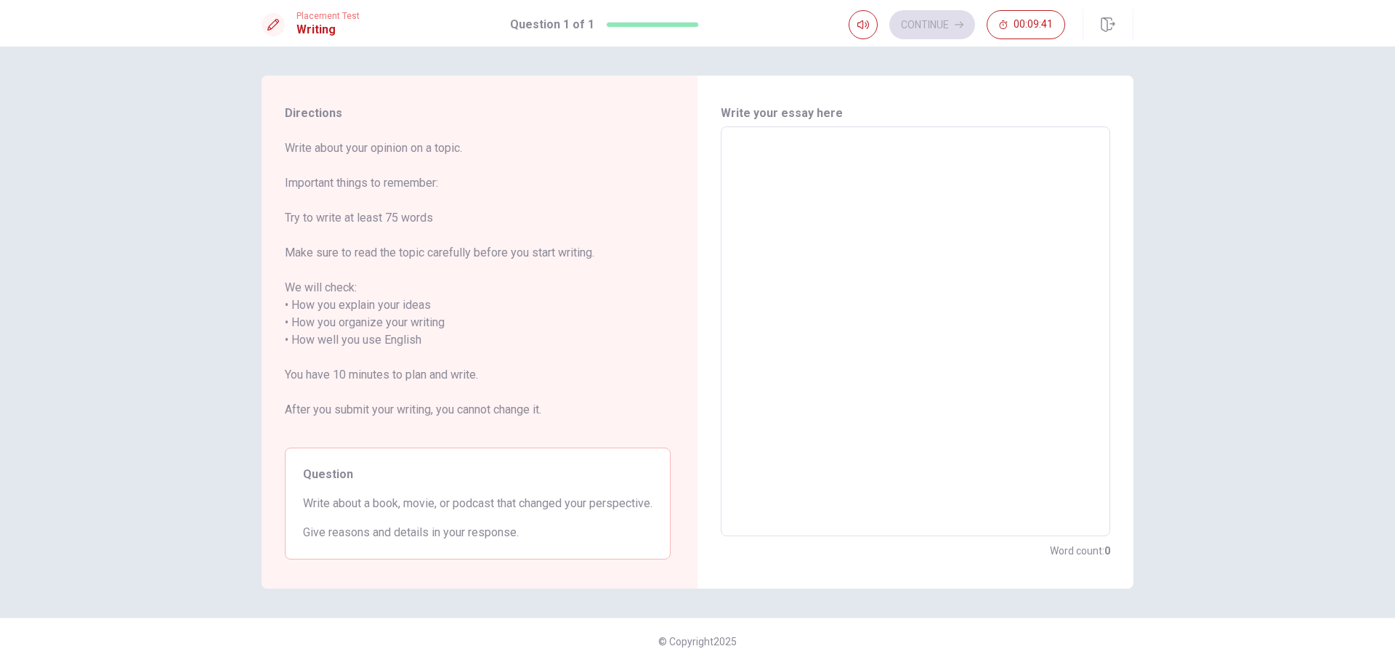
drag, startPoint x: 299, startPoint y: 503, endPoint x: 360, endPoint y: 509, distance: 61.3
click at [359, 508] on div "Question Write about a book, movie, or podcast that changed your perspective. G…" at bounding box center [478, 504] width 386 height 112
drag, startPoint x: 302, startPoint y: 547, endPoint x: 442, endPoint y: 546, distance: 140.2
click at [440, 541] on span "Give reasons and details in your response." at bounding box center [477, 532] width 349 height 17
click at [804, 271] on textarea at bounding box center [915, 332] width 369 height 386
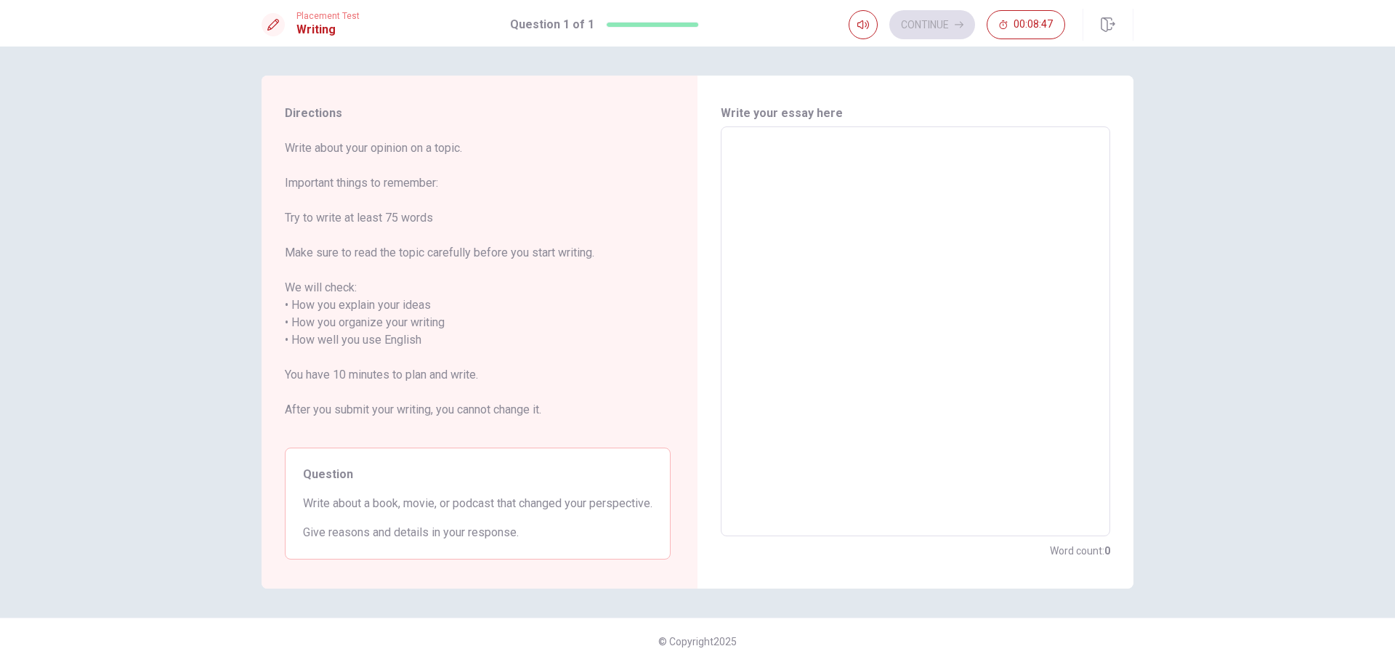
click at [806, 246] on textarea at bounding box center [915, 332] width 369 height 386
type textarea "I"
type textarea "x"
type textarea "I"
type textarea "x"
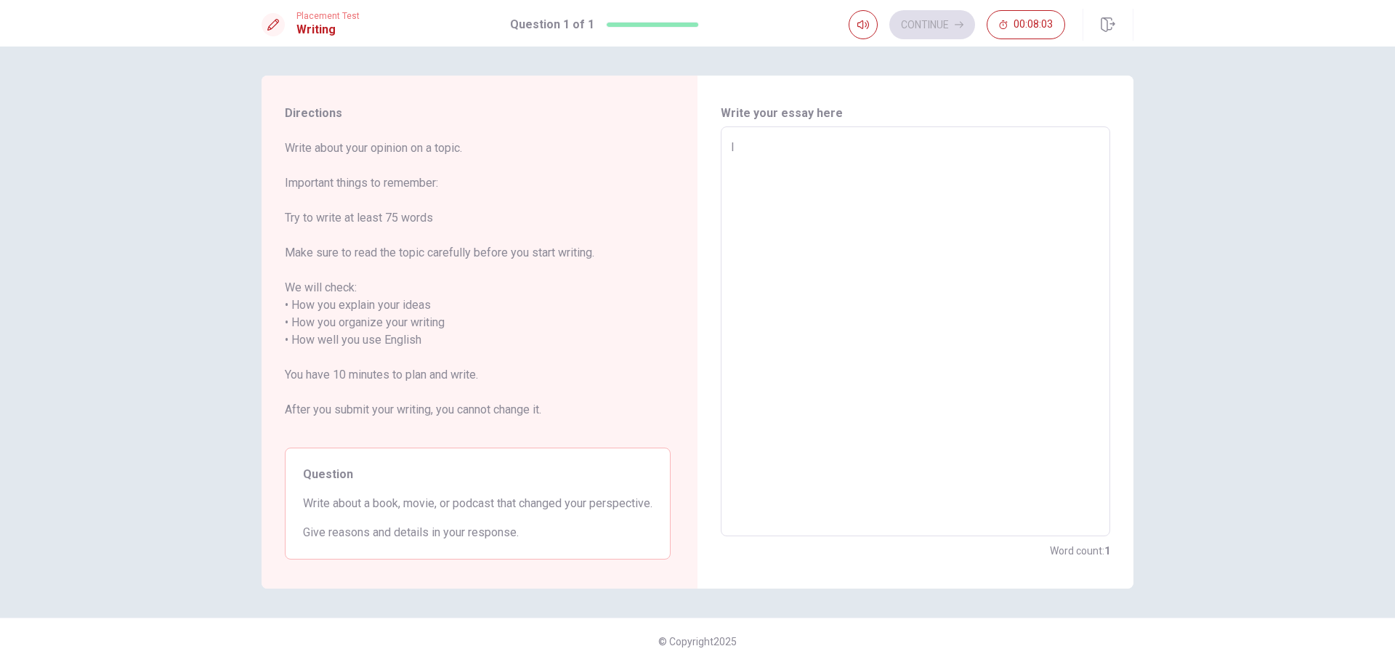
type textarea "I"
type textarea "x"
type textarea "I t"
type textarea "x"
type textarea "I th"
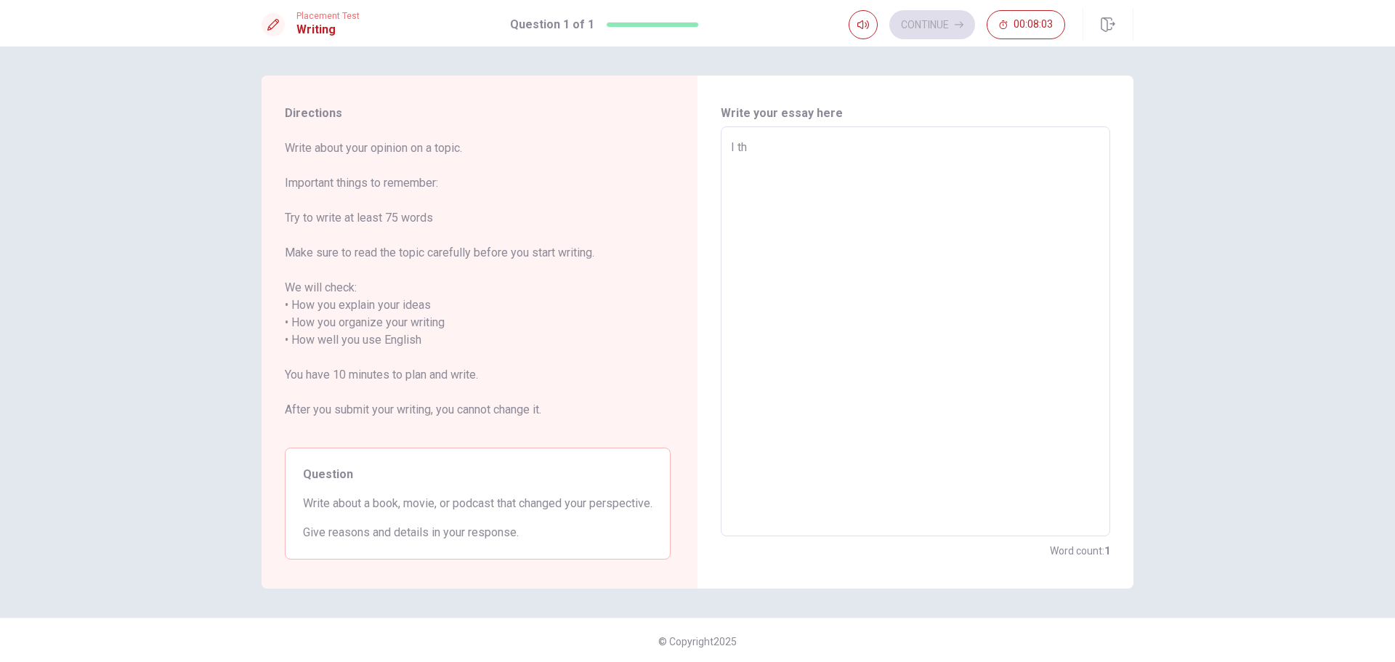
type textarea "x"
type textarea "I thi"
type textarea "x"
type textarea "I thin"
type textarea "x"
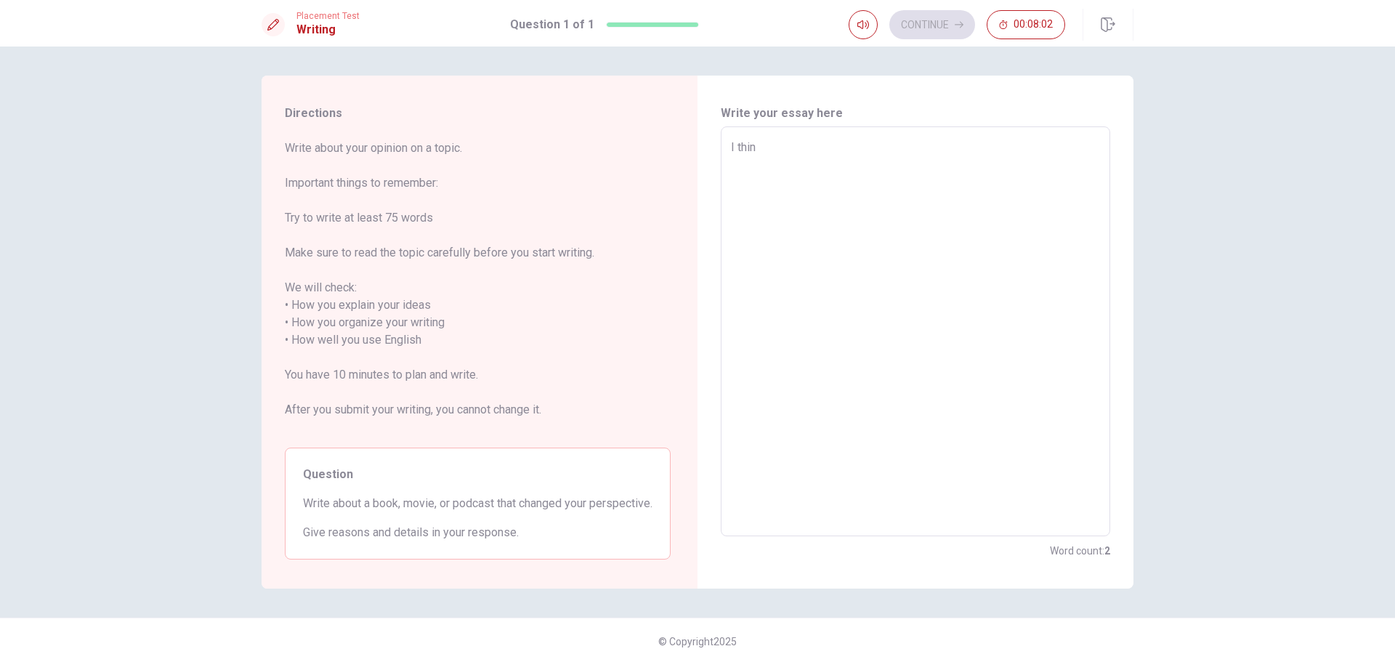
type textarea "I think"
type textarea "x"
type textarea "I think"
type textarea "x"
type textarea "I think t"
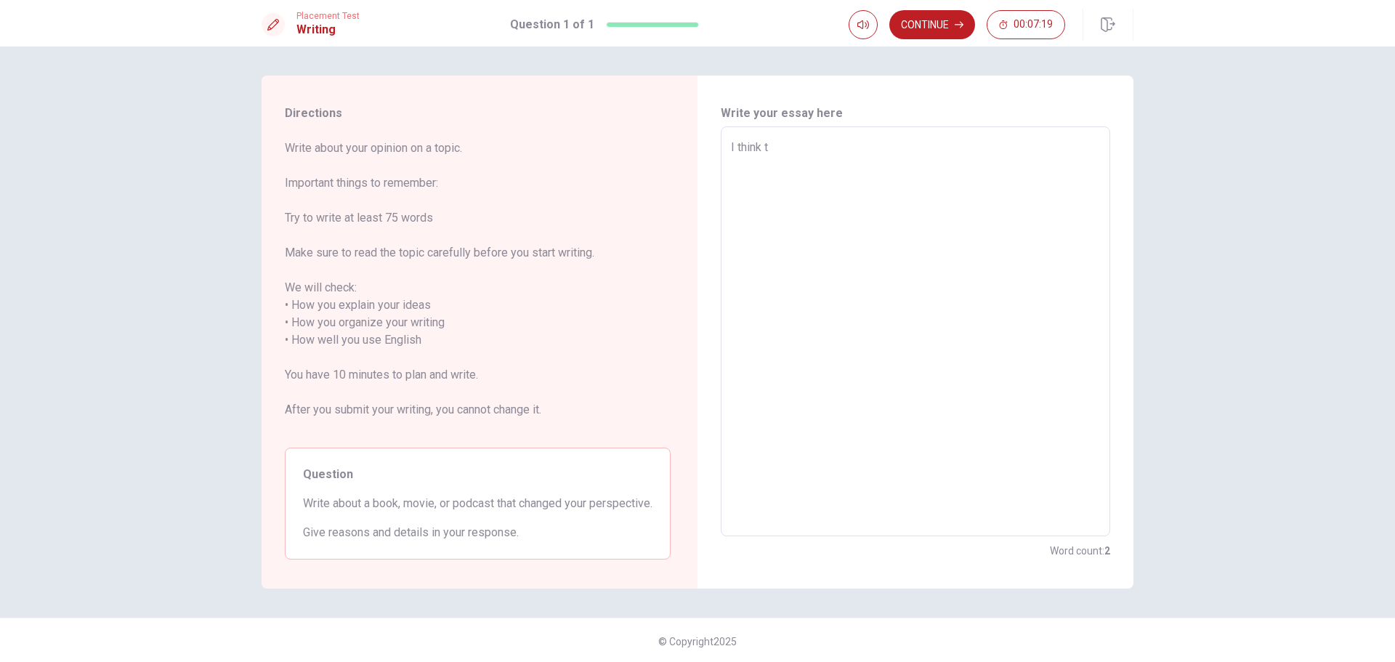
type textarea "x"
type textarea "I think th"
type textarea "x"
type textarea "I think the"
type textarea "x"
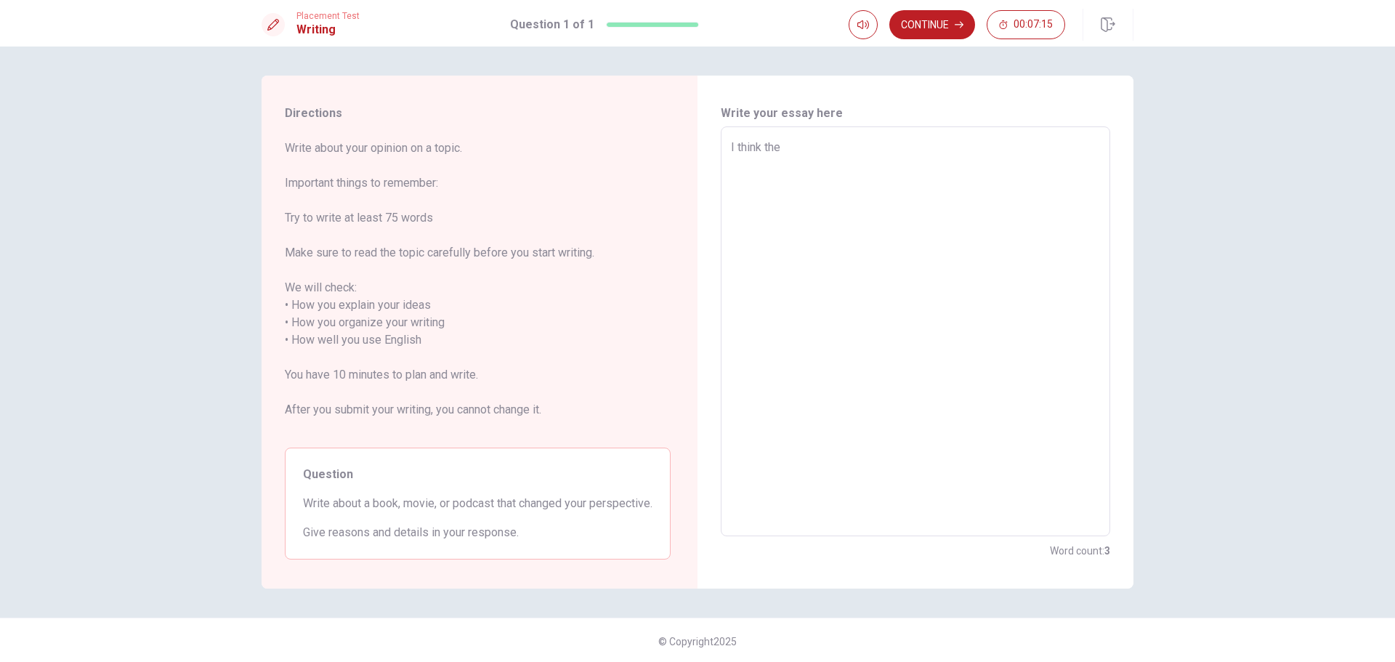
type textarea "I think the"
type textarea "x"
type textarea "I think the ""
type textarea "x"
type textarea "I think the "K"
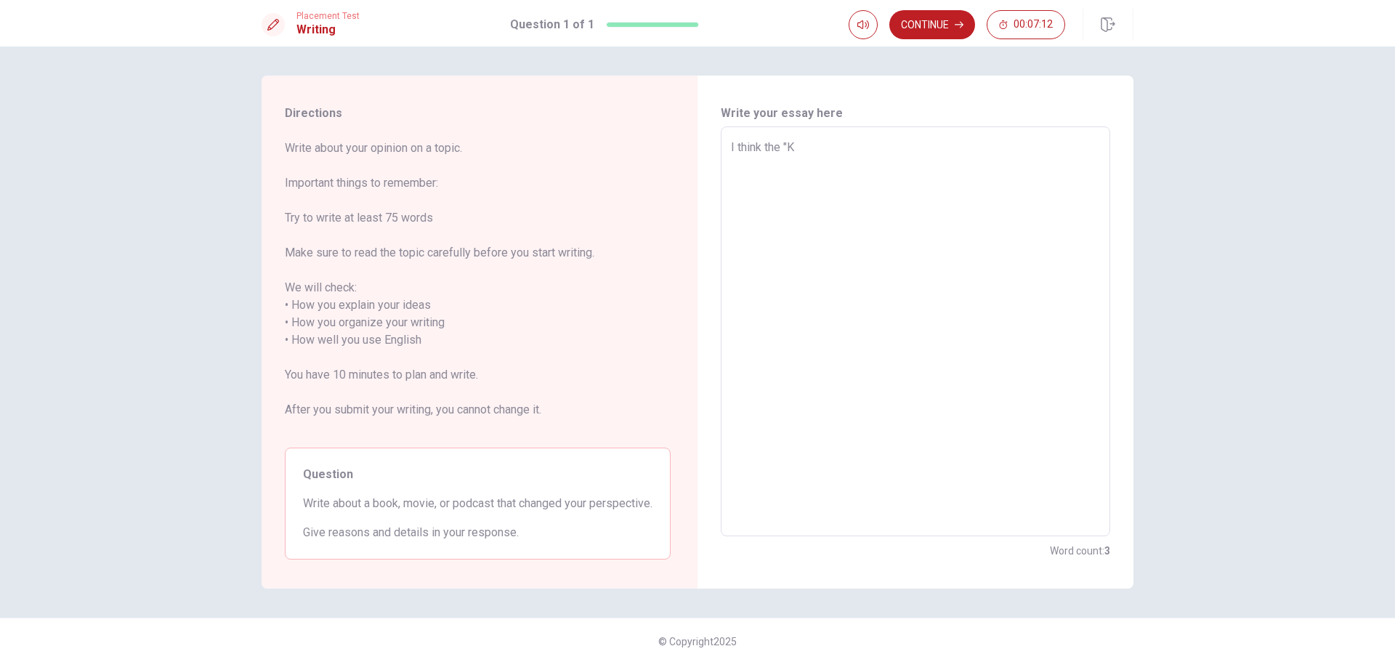
type textarea "x"
type textarea "I think the "Ko"
type textarea "x"
type textarea "I think the "Kok"
type textarea "x"
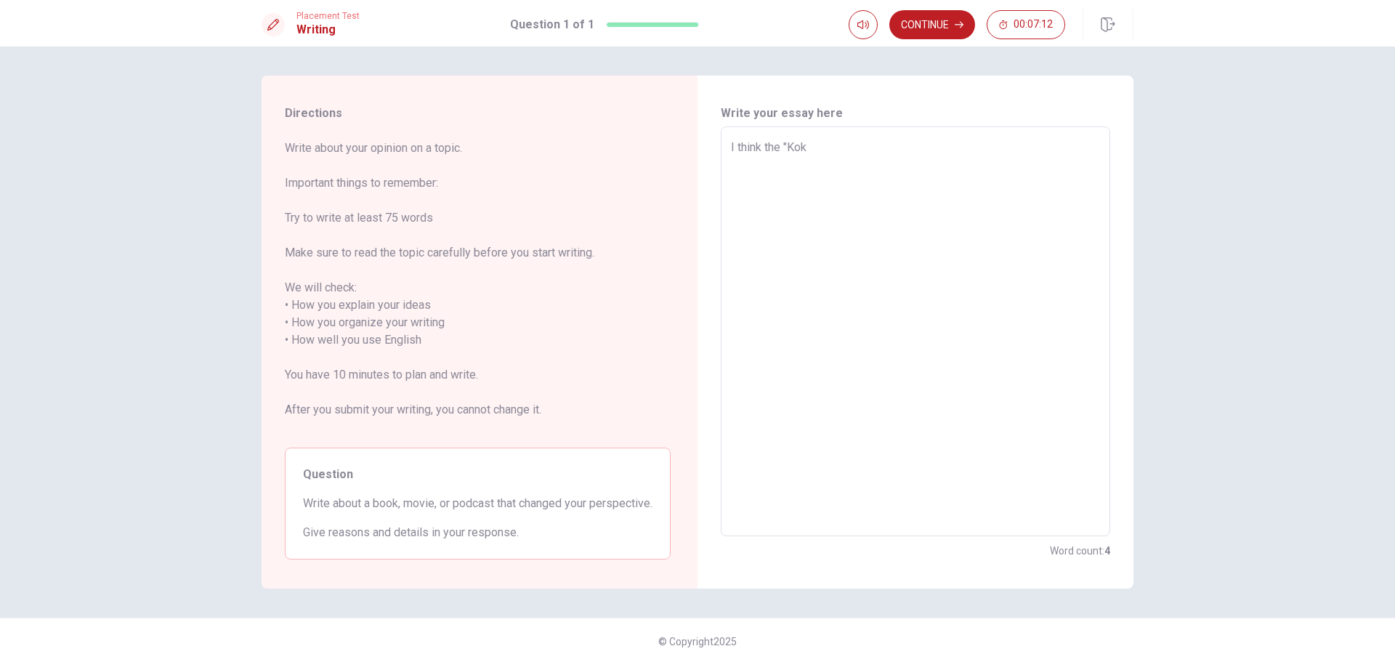
type textarea "I think the "Koku"
type textarea "x"
type textarea "I think the "Kokuh"
type textarea "x"
type textarea "I think the "Kokuho"
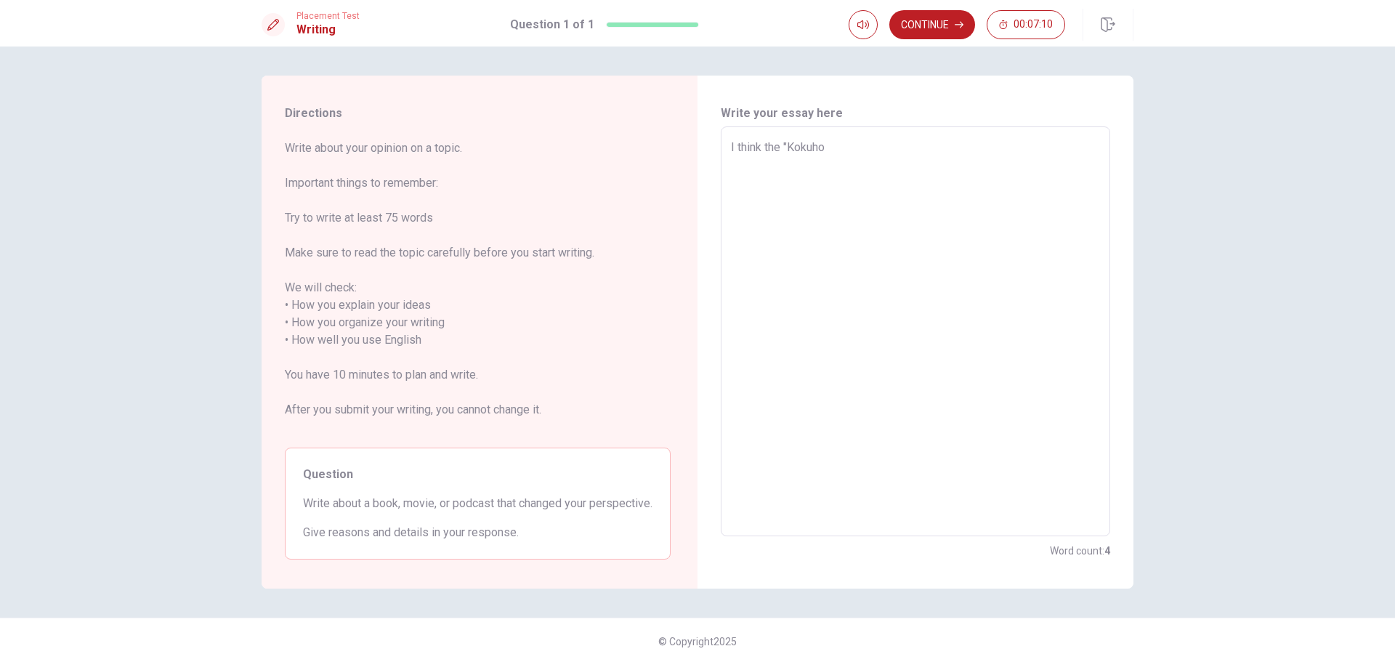
type textarea "x"
type textarea "I think the "Kokuho""
type textarea "x"
type textarea "I think the "Kokuho""
type textarea "x"
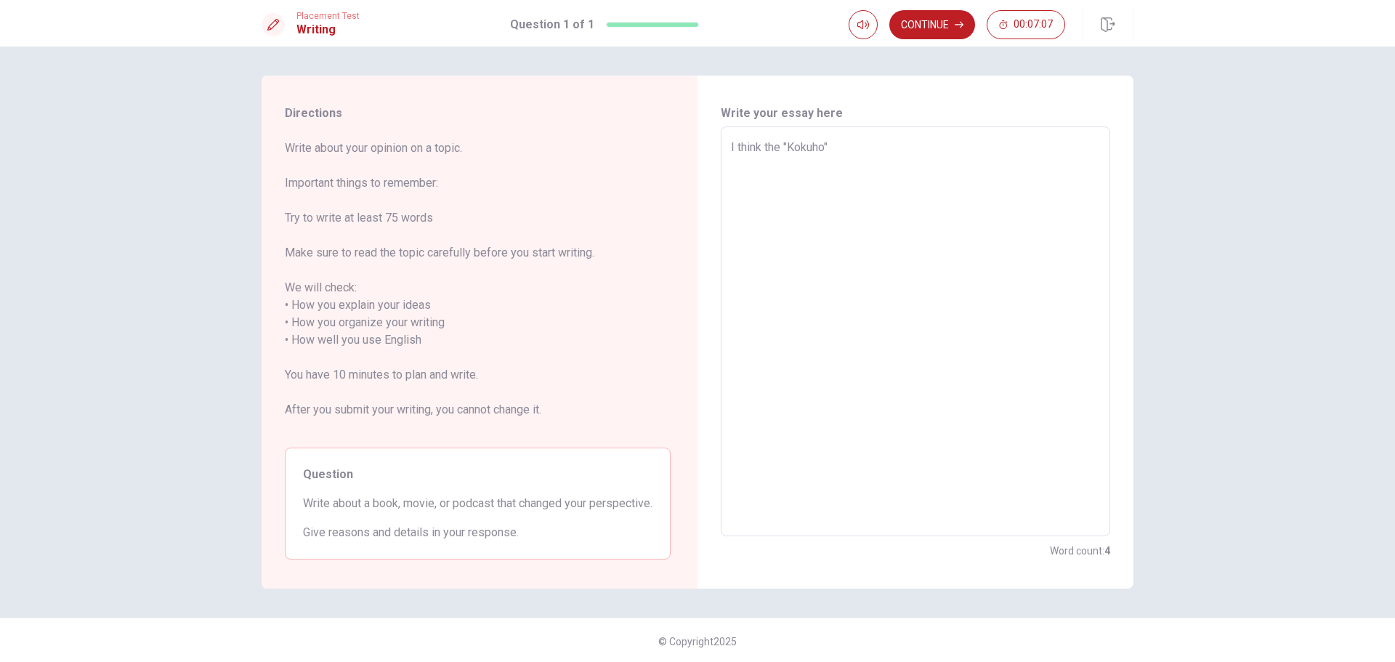
type textarea "I think the "Kokuho" h"
type textarea "x"
type textarea "I think the "Kokuho" ha"
type textarea "x"
type textarea "I think the "Kokuho" has"
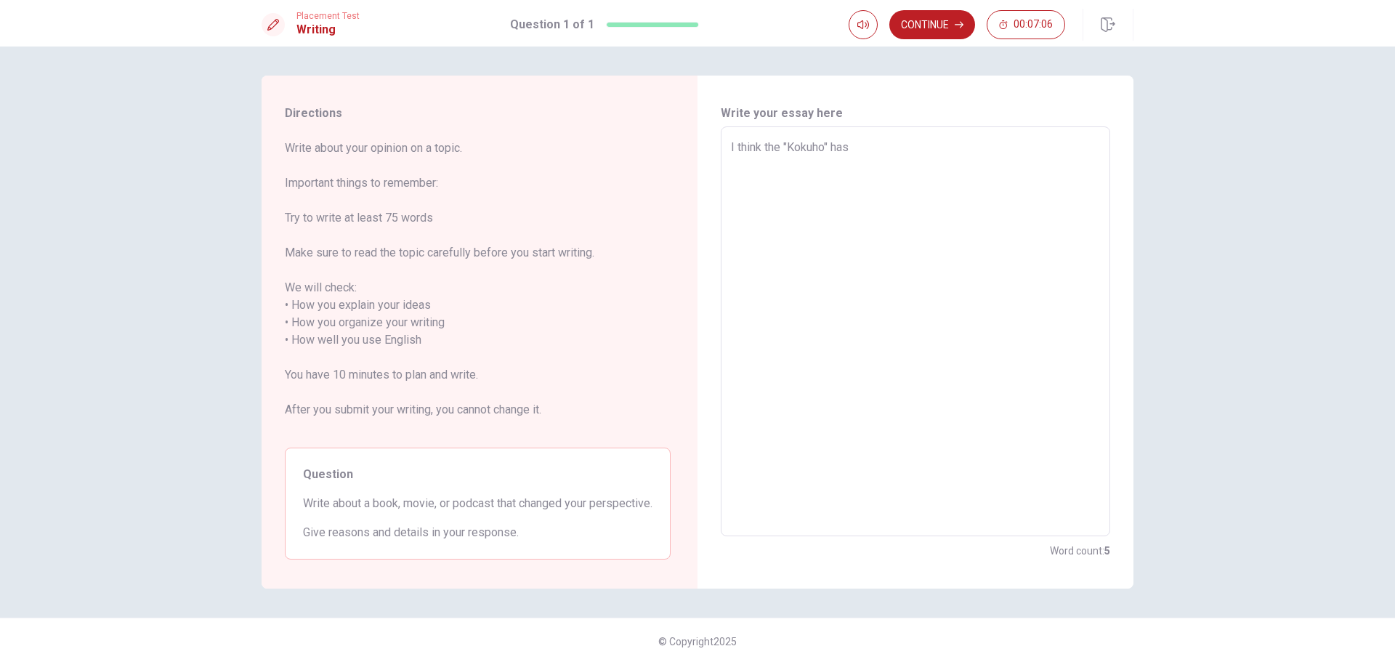
type textarea "x"
type textarea "I think the "Kokuho" has"
type textarea "x"
type textarea "I think the "Kokuho" has c"
type textarea "x"
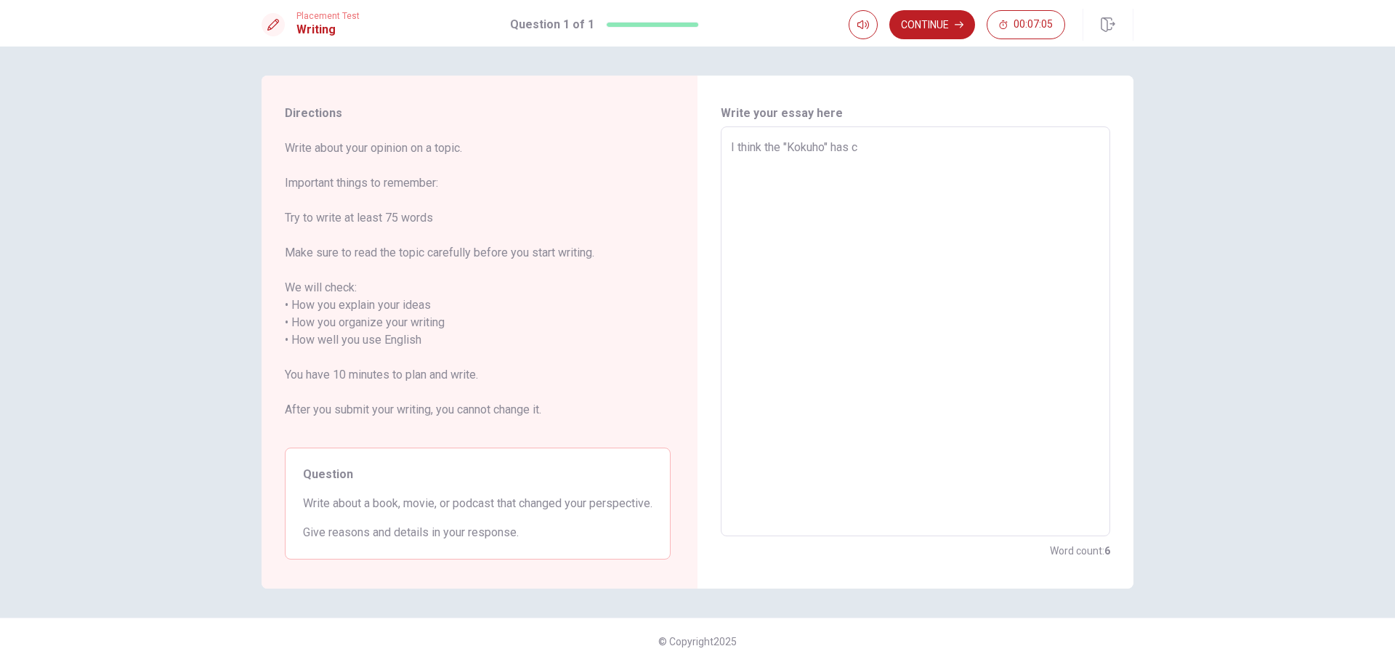
type textarea "I think the "Kokuho" has ch"
type textarea "x"
type textarea "I think the "Kokuho" has cha"
type textarea "x"
type textarea "I think the "Kokuho" has chan"
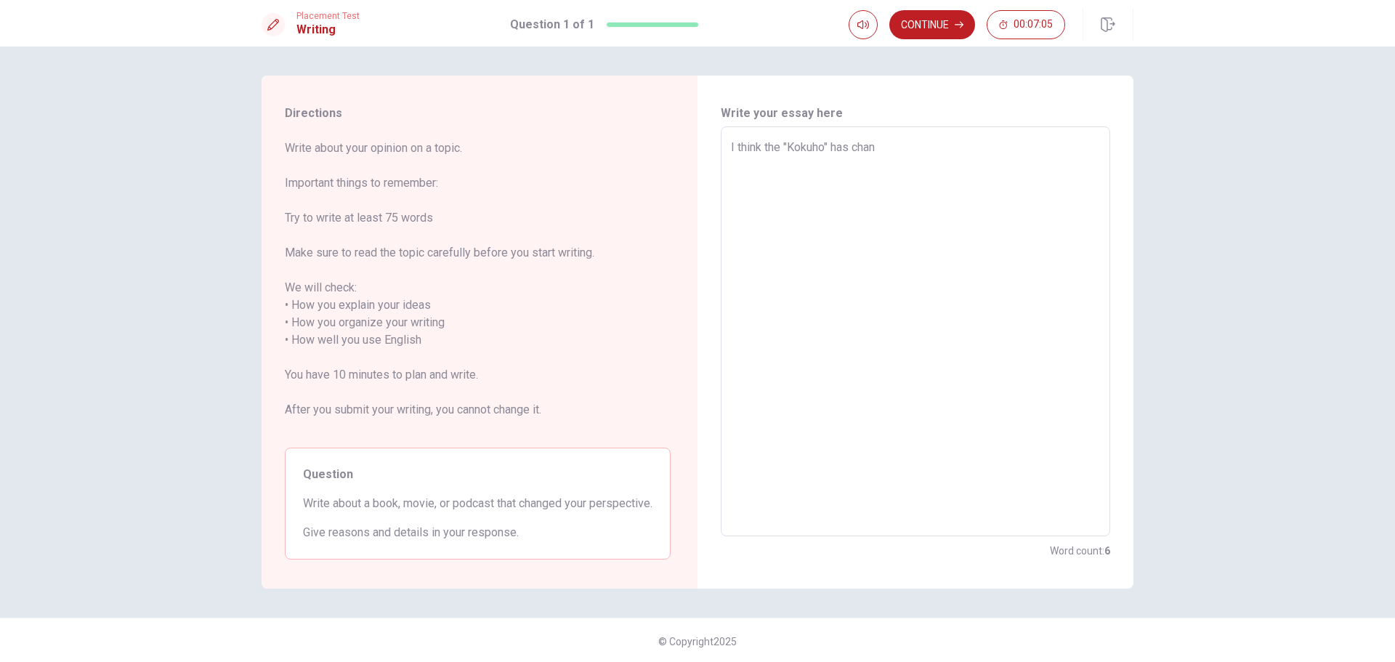
type textarea "x"
type textarea "I think the "Kokuho" has [PERSON_NAME]"
type textarea "x"
type textarea "I think the "Kokuho" has change"
type textarea "x"
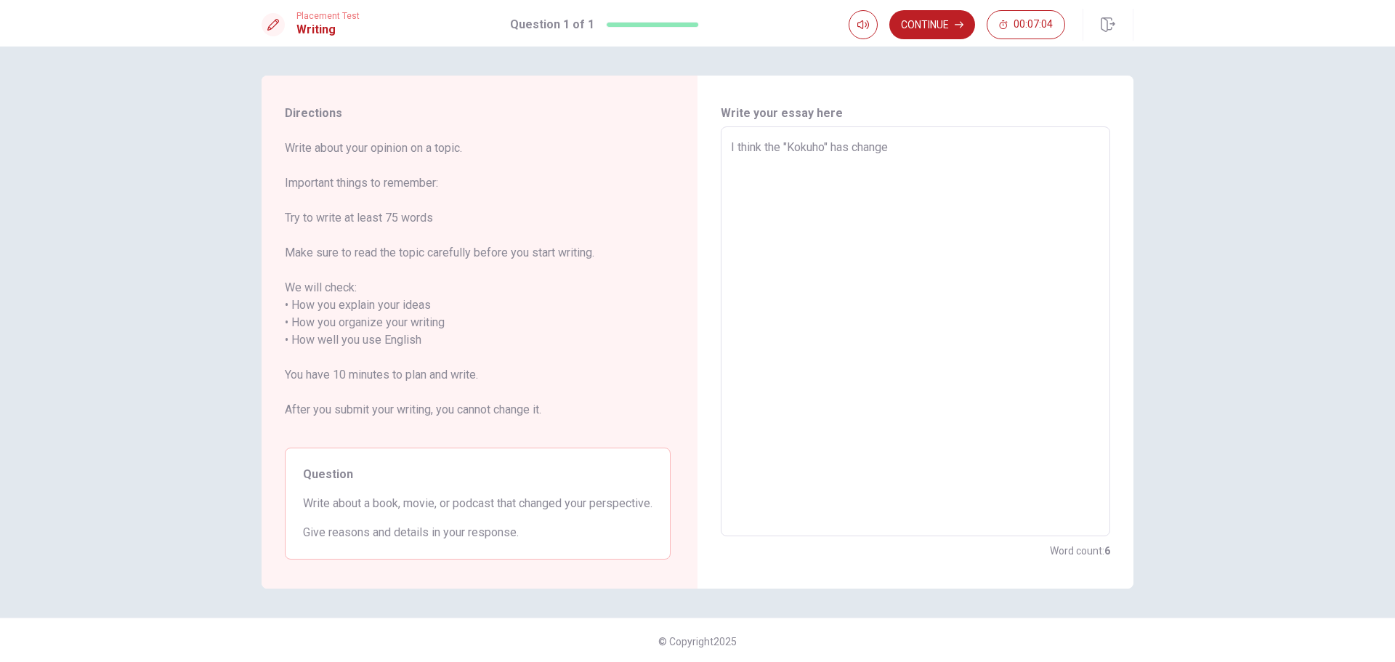
type textarea "I think the "Kokuho" has changed"
type textarea "x"
type textarea "I think the "Kokuho" has changed"
type textarea "x"
type textarea "I think the "Kokuho" thas changed"
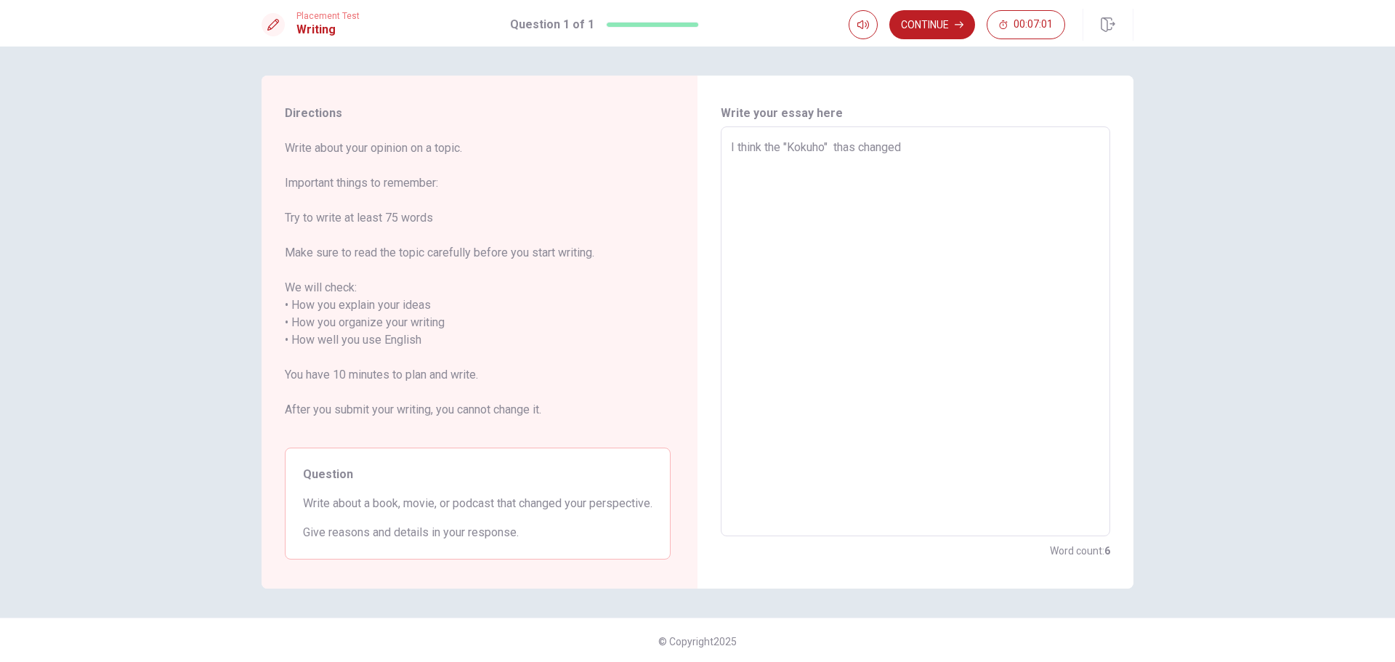
type textarea "x"
type textarea "I think the "Kokuho" thhas changed"
type textarea "x"
type textarea "I think the "Kokuho" thahas changed"
type textarea "x"
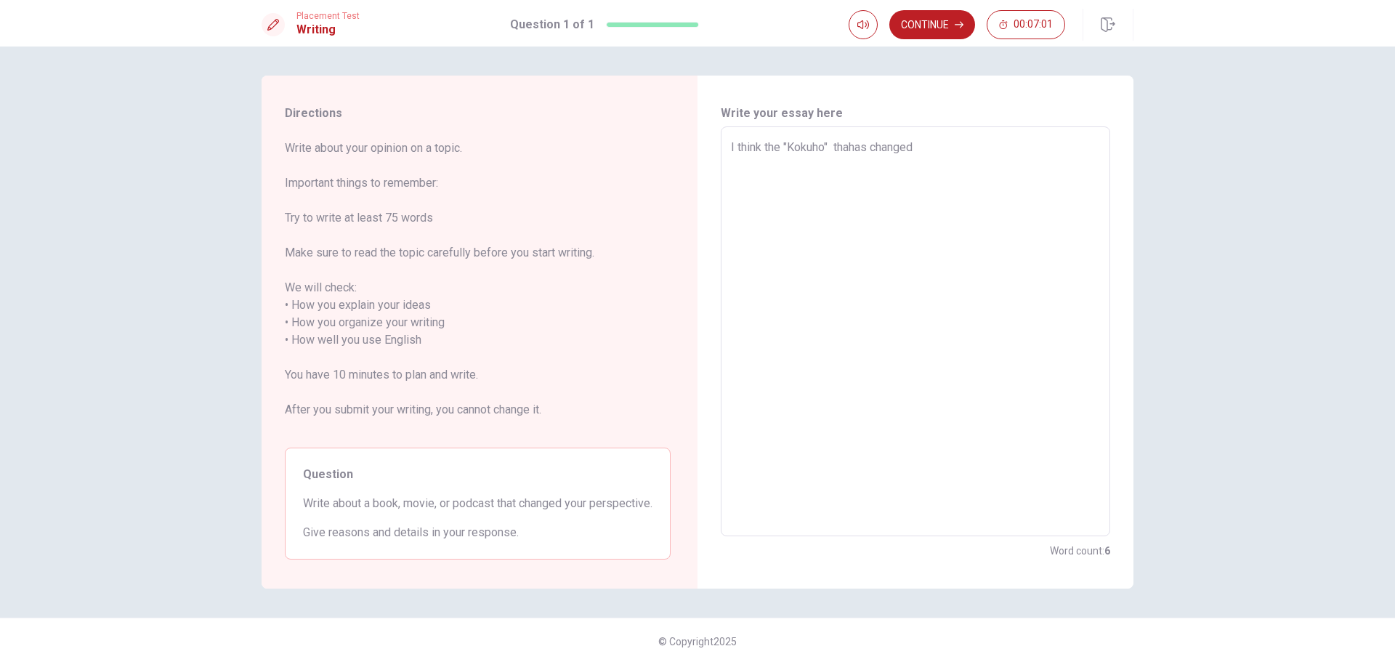
type textarea "I think the "Kokuho" thathas changed"
type textarea "x"
type textarea "I think the "Kokuho" that has changed"
type textarea "x"
type textarea "I think the "Kokuho" that ihas changed"
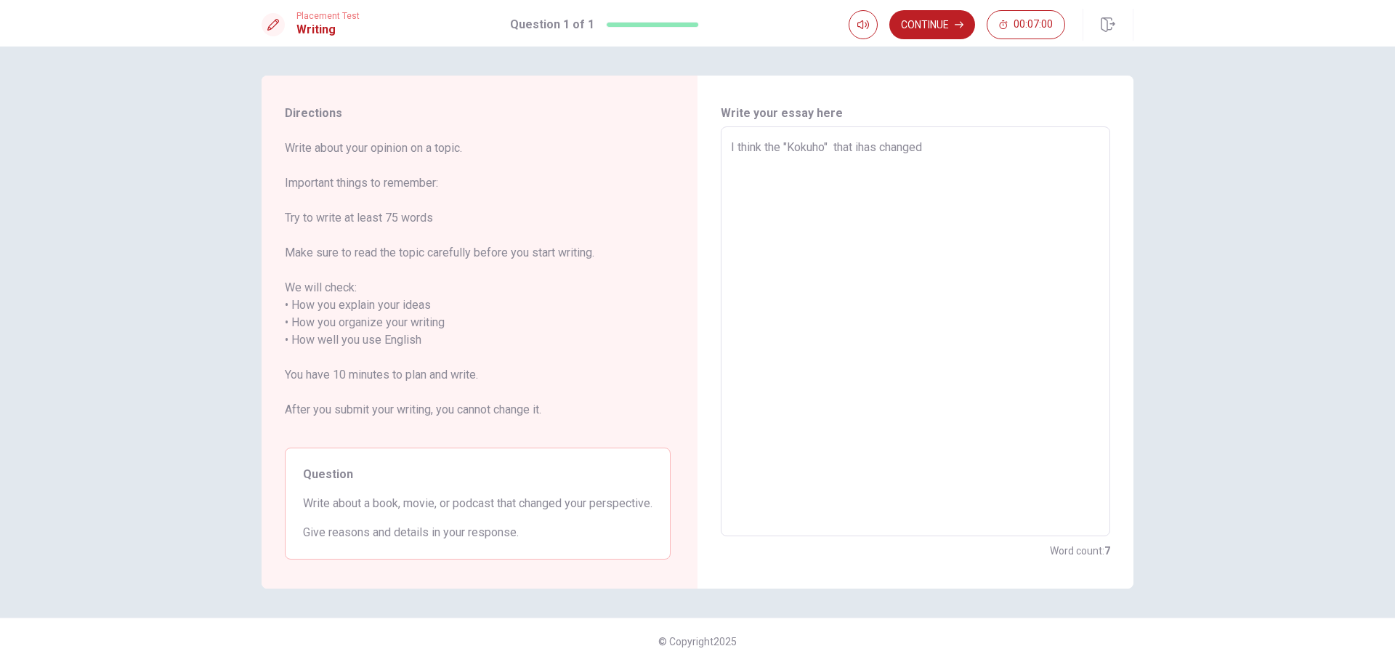
type textarea "x"
type textarea "I think the "Kokuho" that ishas changed"
type textarea "x"
type textarea "I think the "Kokuho" that is has changed"
type textarea "x"
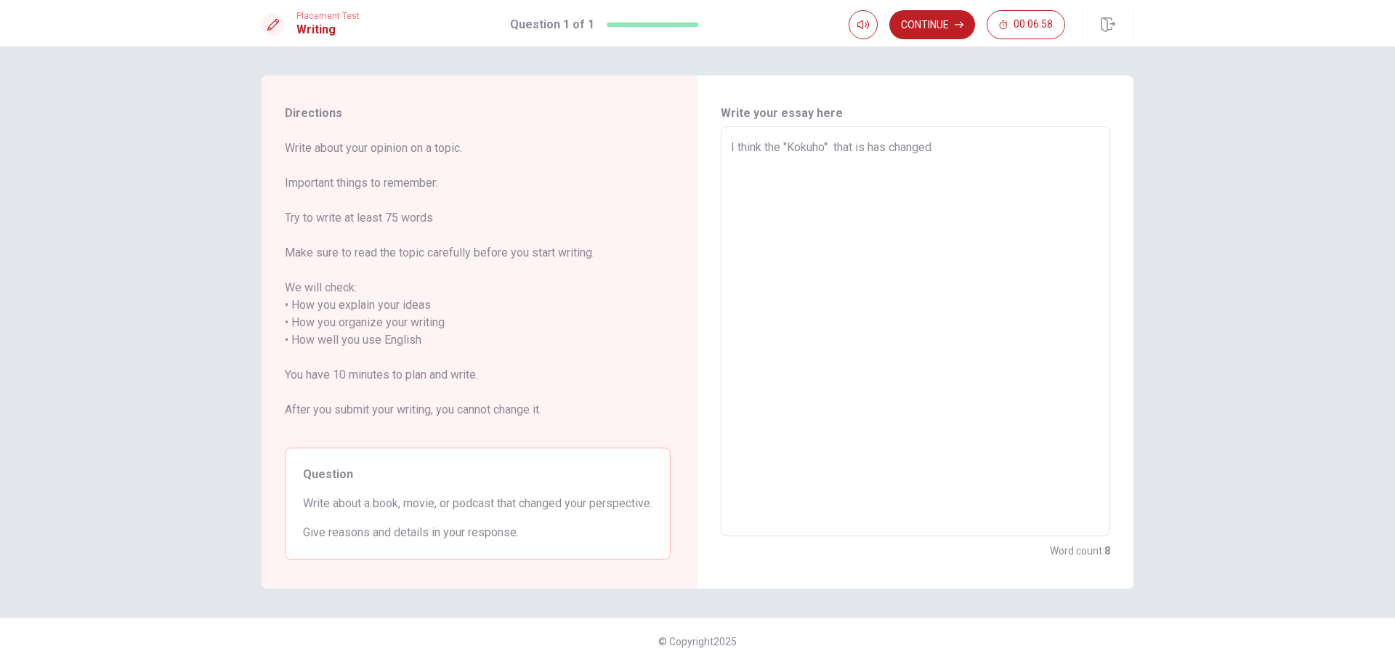
type textarea "I think the "Kokuho" that is [PERSON_NAME] changed"
type textarea "x"
type textarea "I think the "Kokuho" that is [PERSON_NAME] changed"
type textarea "x"
type textarea "I think the "Kokuho" that is [PERSON_NAME] changed"
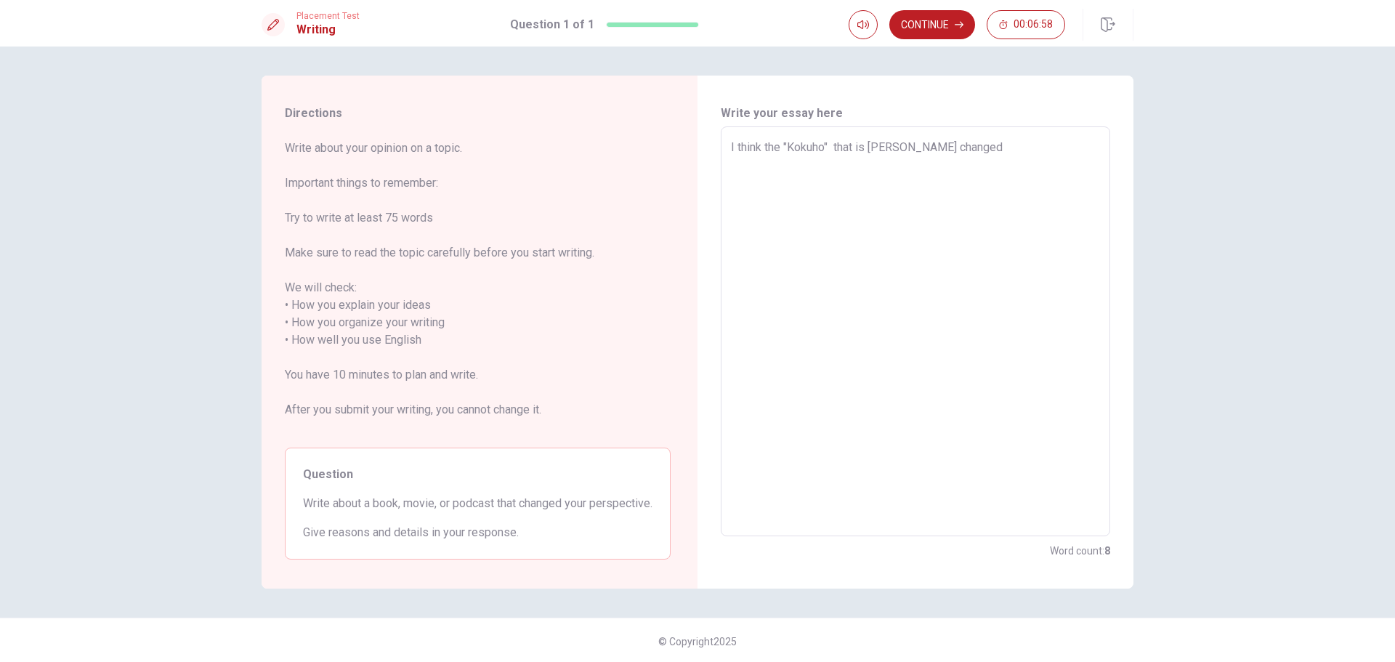
type textarea "x"
type textarea "I think the "Kokuho" that is [PERSON_NAME] changed"
type textarea "x"
type textarea "I think the "Kokuho" that is Japanhas changed"
type textarea "x"
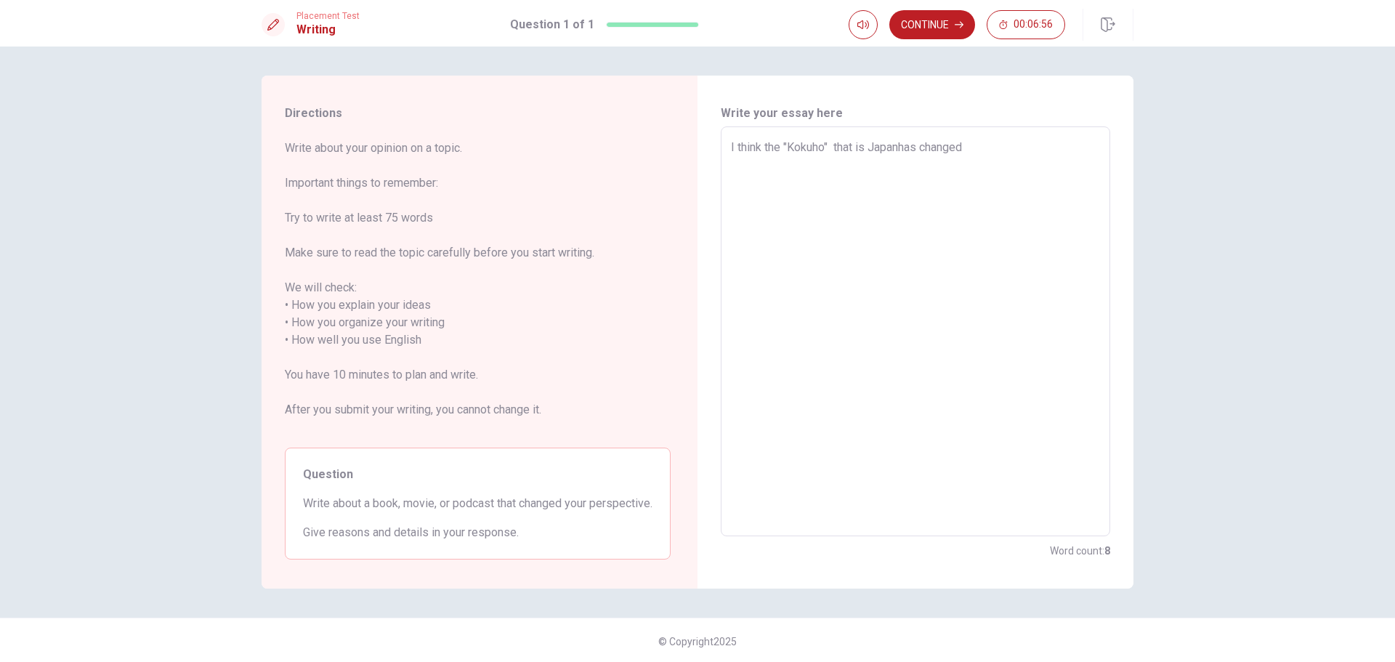
type textarea "I think the "Kokuho" that is Japanehas changed"
type textarea "x"
type textarea "I think the "Kokuho" that is Japaneshas changed"
type textarea "x"
type textarea "I think the "Kokuho" that is Japanesehas changed"
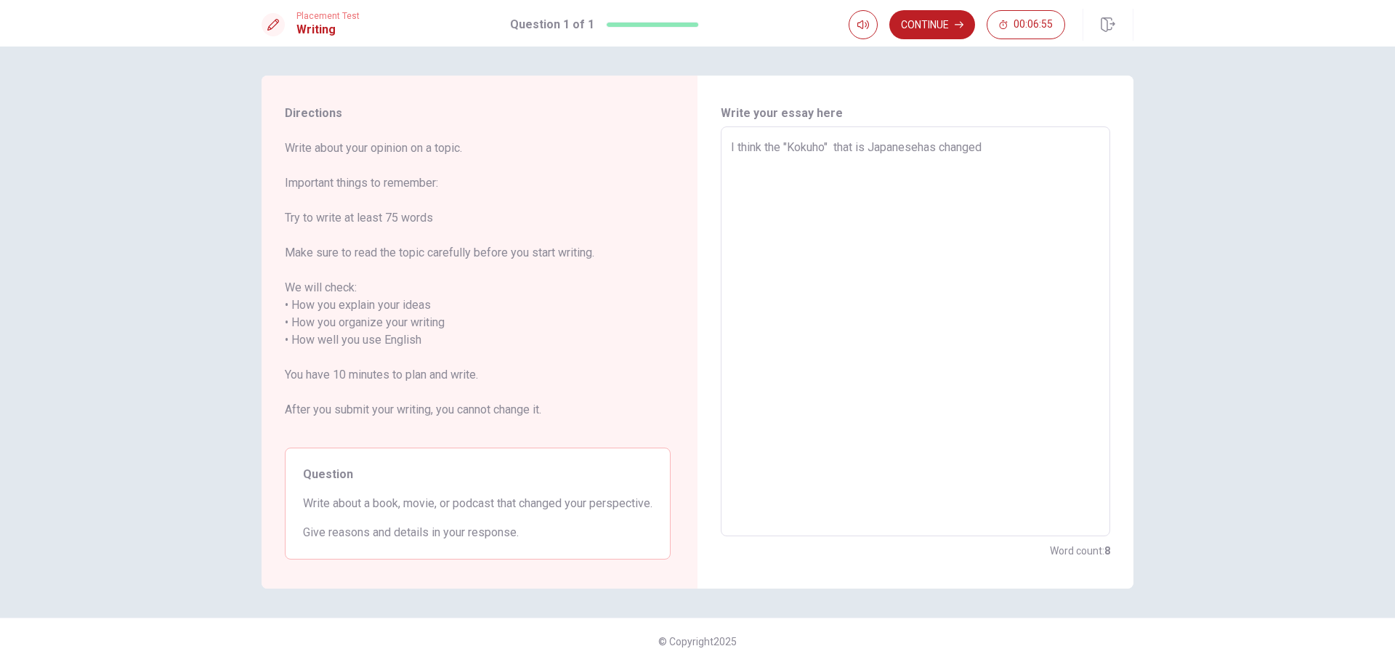
type textarea "x"
type textarea "I think the "Kokuho" that is Japanese has changed"
type textarea "x"
type textarea "I think the "Kokuho" that is Japanese mhas changed"
type textarea "x"
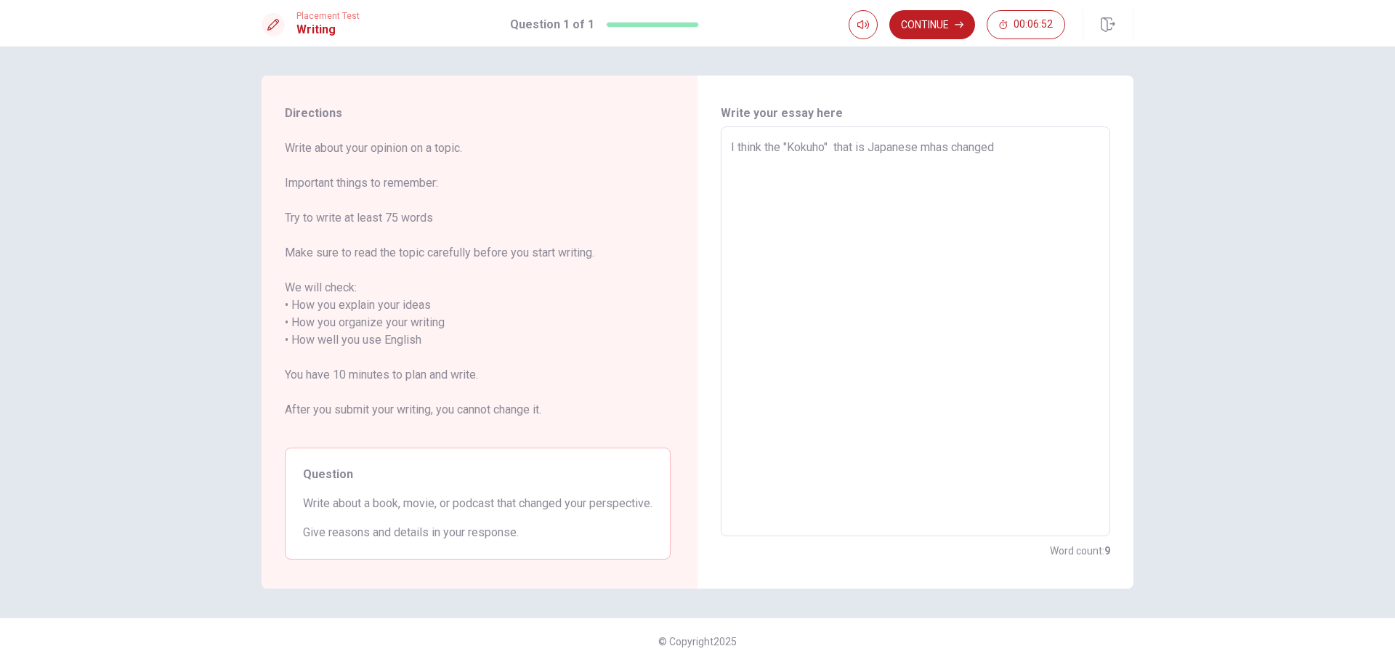
type textarea "I think the "Kokuho" that is Japanese muhas changed"
type textarea "x"
type textarea "I think the "Kokuho" that is [DEMOGRAPHIC_DATA] muvhas changed"
type textarea "x"
type textarea "I think the "Kokuho" that is Japanese muvihas changed"
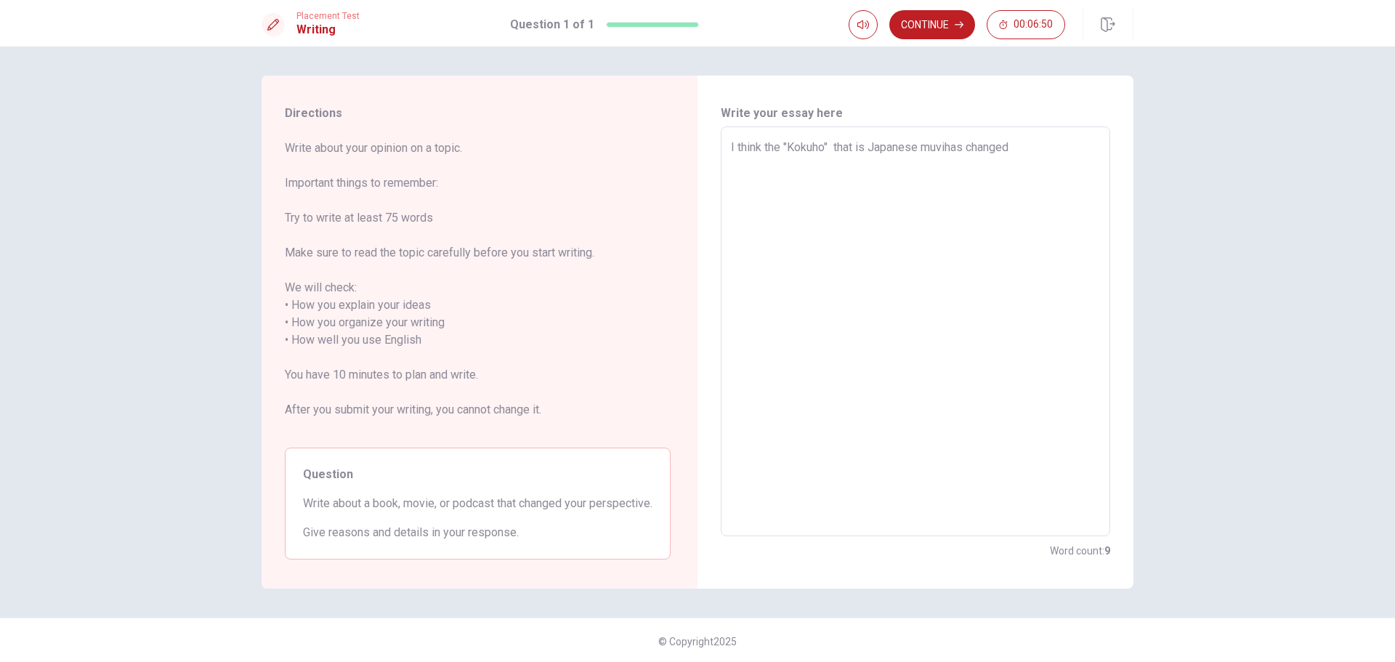
type textarea "x"
type textarea "I think the "Kokuho" that is [DEMOGRAPHIC_DATA] muviehas changed"
type textarea "x"
type textarea "I think the "Kokuho" that is Japanese mviehas changed"
type textarea "x"
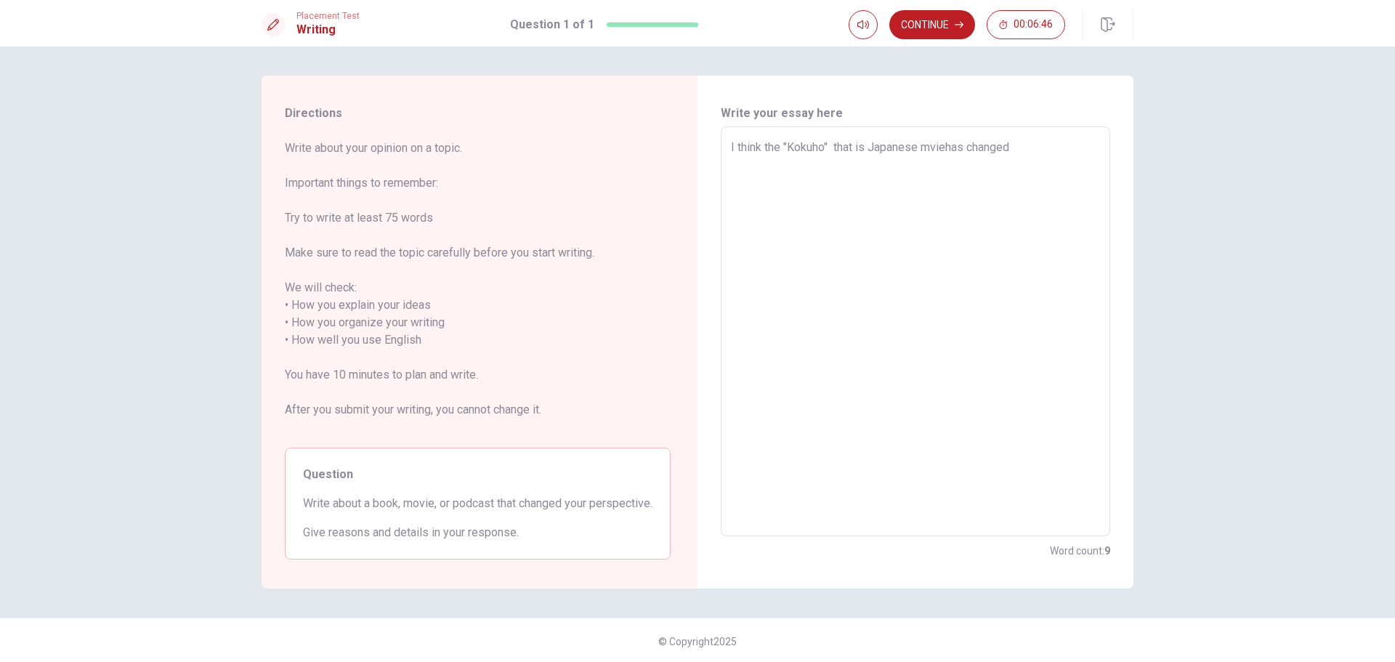
type textarea "I think the "Kokuho" that is Japanese moviehas changed"
type textarea "x"
type textarea "I think the "Kokuho" that is Japanese movie has changed"
type textarea "x"
type textarea "I think the "Kokuho" that is Japanese movie rhas changed"
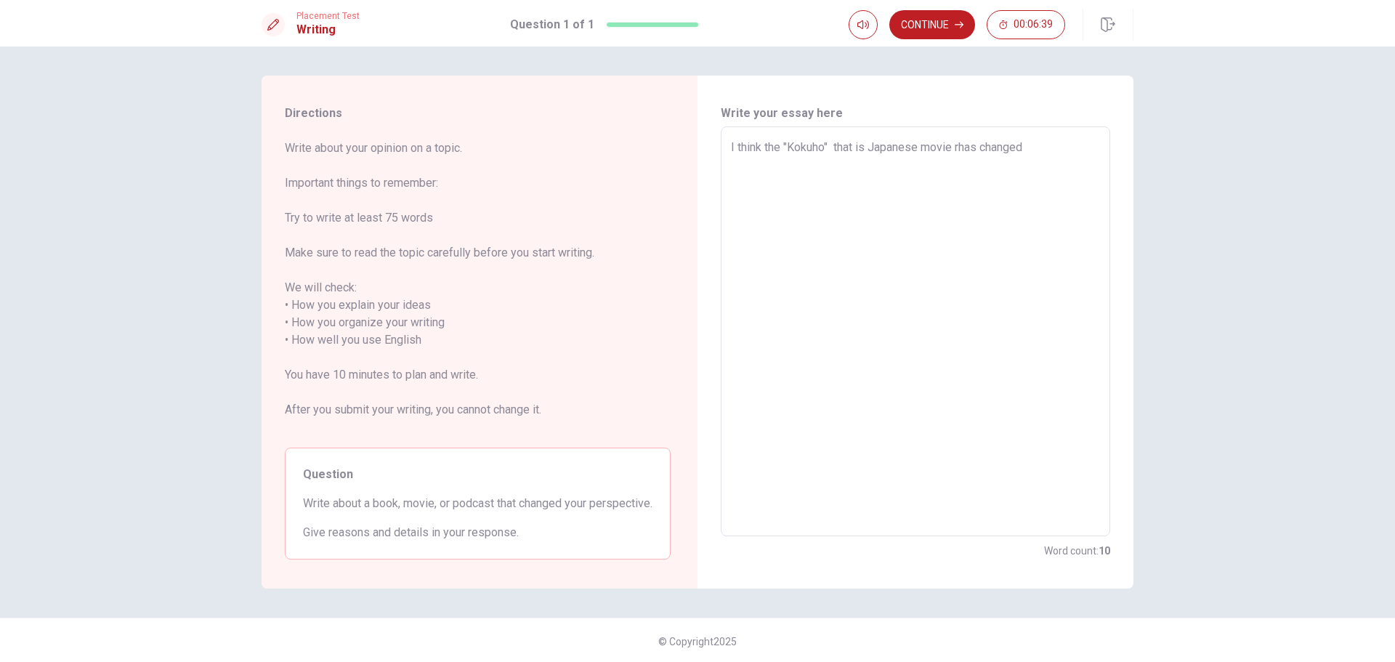
type textarea "x"
type textarea "I think the "Kokuho" that is Japanese movie rehas changed"
type textarea "x"
type textarea "I think the "Kokuho" that is Japanese movie relhas changed"
type textarea "x"
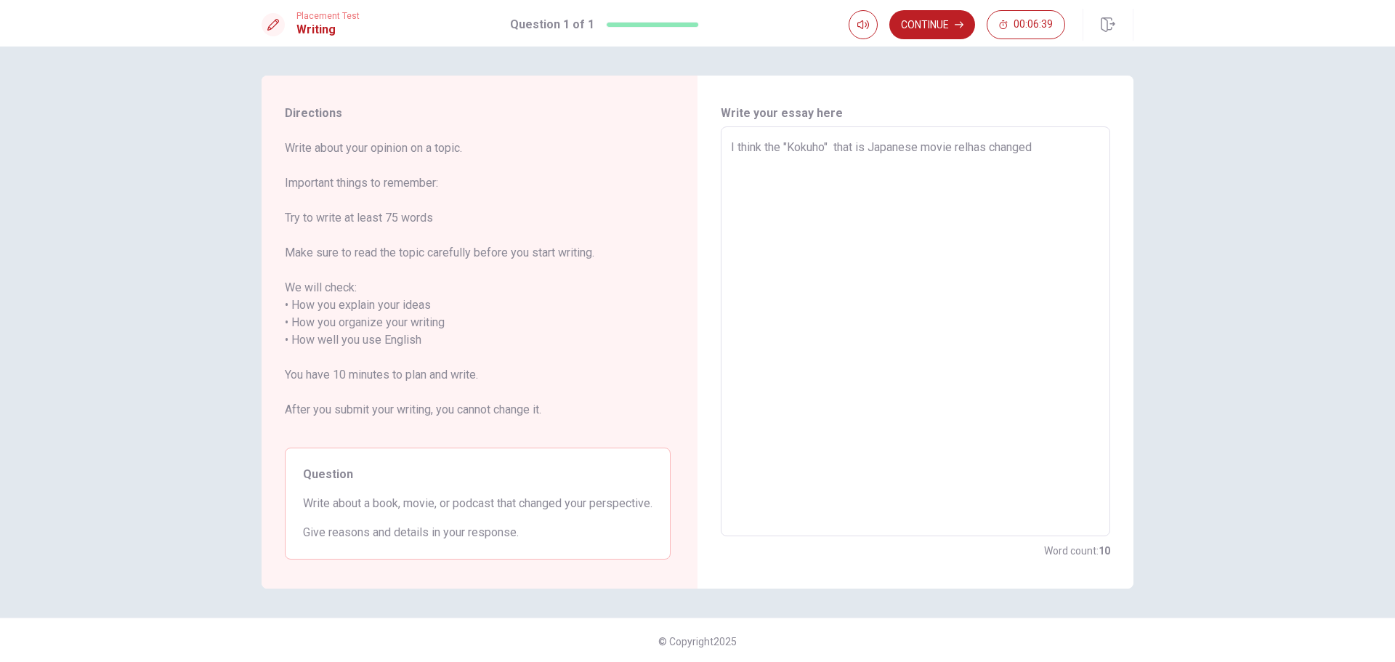
type textarea "I think the "Kokuho" that is Japanese movie relehas changed"
type textarea "x"
type textarea "I think the "Kokuho" that is Japanese movie releahas changed"
type textarea "x"
type textarea "I think the "Kokuho" that is Japanese movie releashas changed"
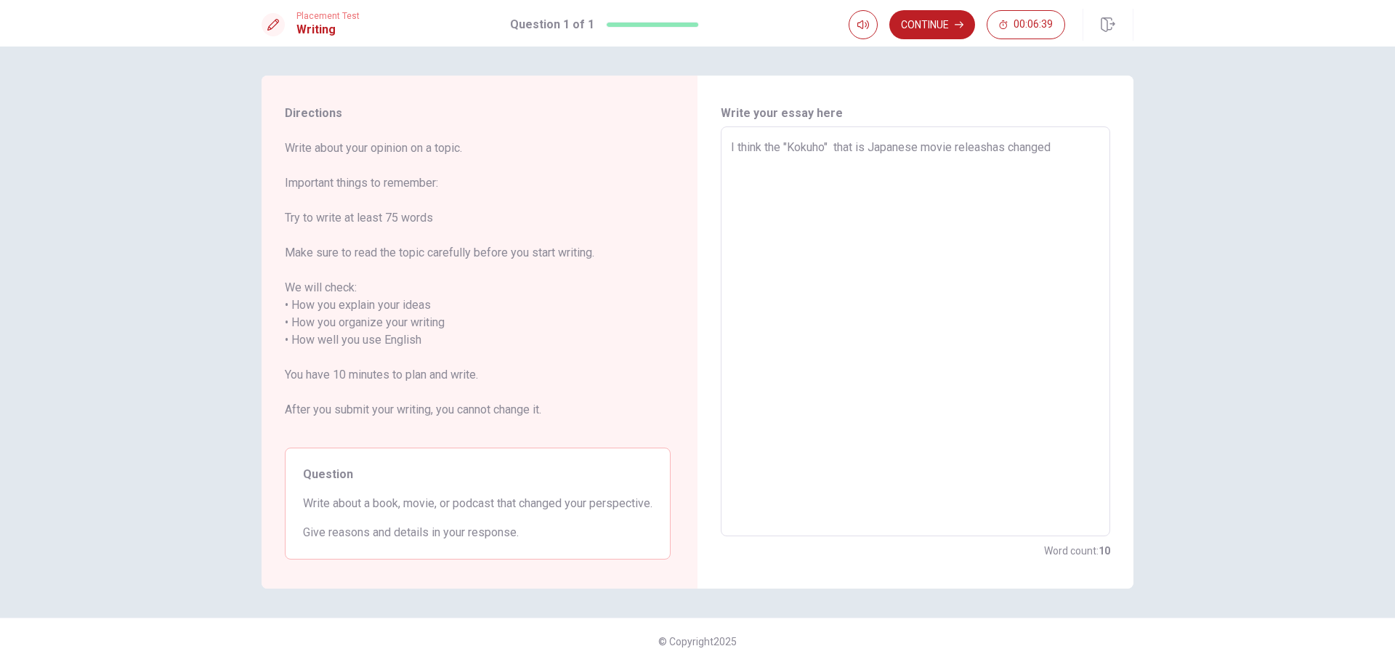
type textarea "x"
type textarea "I think the "Kokuho" that is Japanese movie releasehas changed"
type textarea "x"
type textarea "I think the "Kokuho" that is Japanese movie releasedhas changed"
type textarea "x"
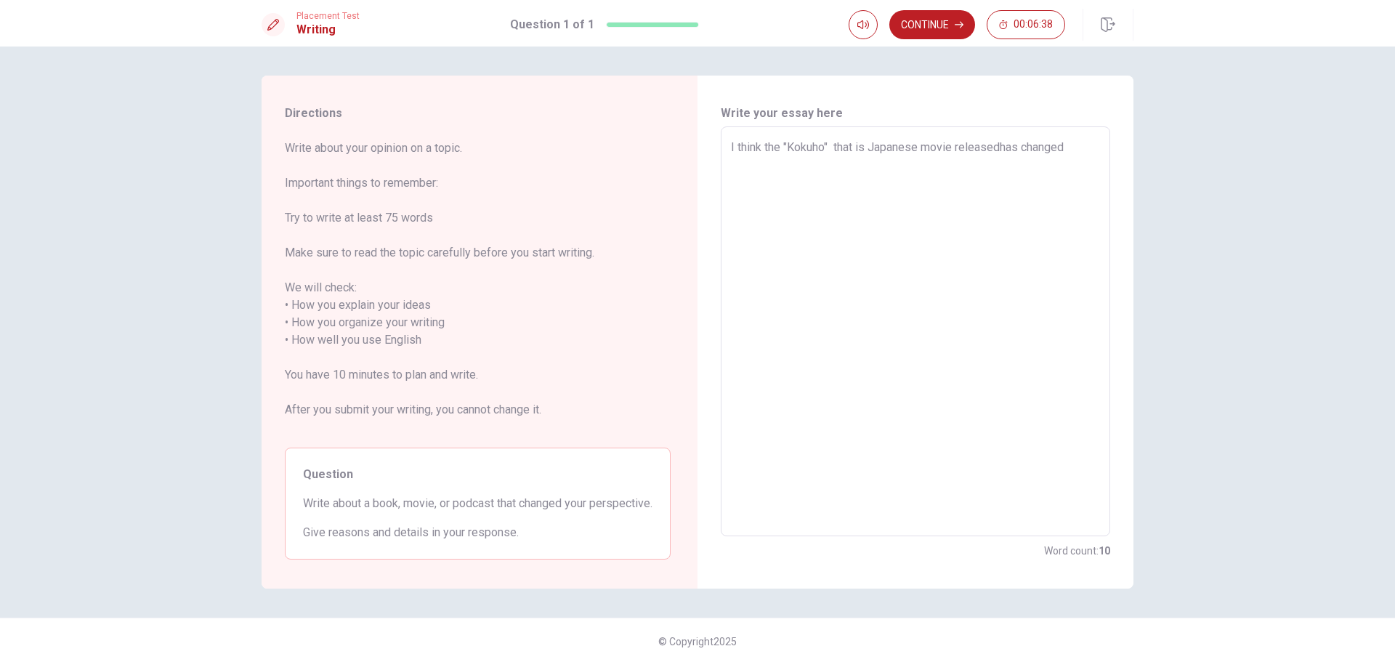
type textarea "I think the "Kokuho" that is Japanese movie released has changed"
type textarea "x"
type textarea "I think the "Kokuho" that is Japanese movie released Rhas changed"
type textarea "x"
type textarea "I think the "Kokuho" that is Japanese movie released Rehas changed"
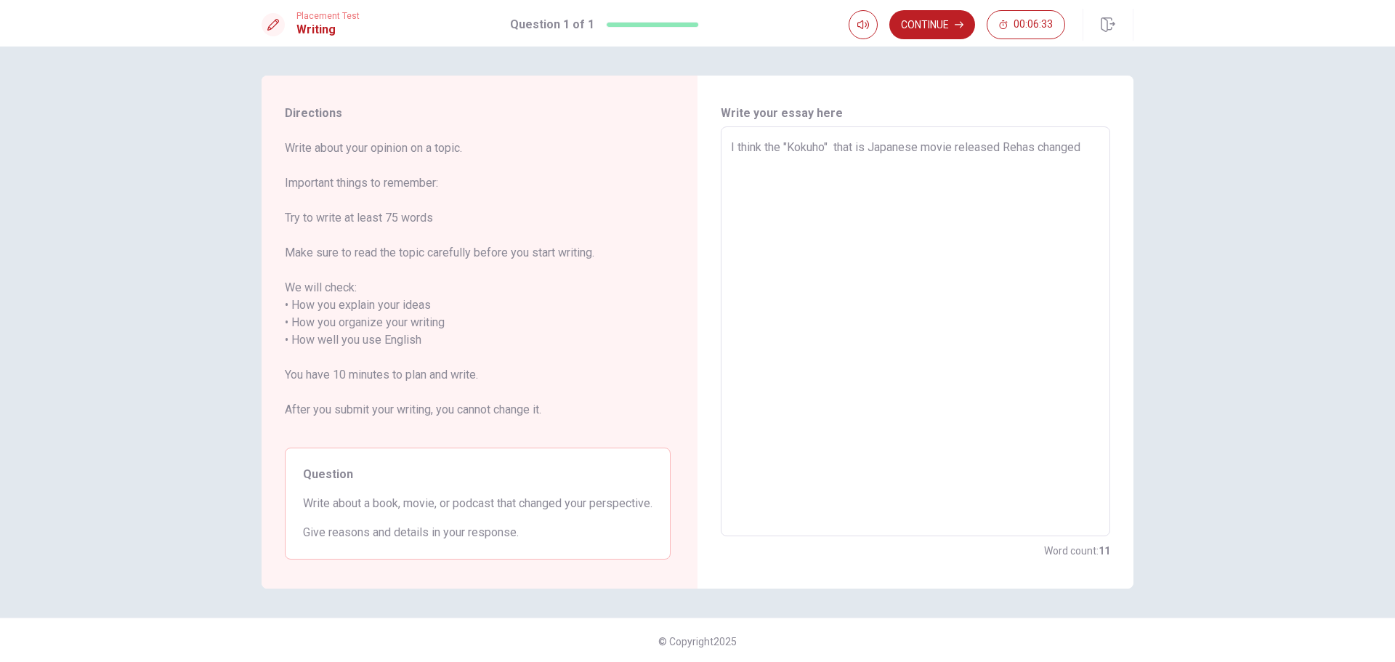
type textarea "x"
type textarea "I think the "Kokuho" that is Japanese movie released Rechas changed"
type textarea "x"
type textarea "I think the "Kokuho" that is Japanese movie released Recehas changed"
type textarea "x"
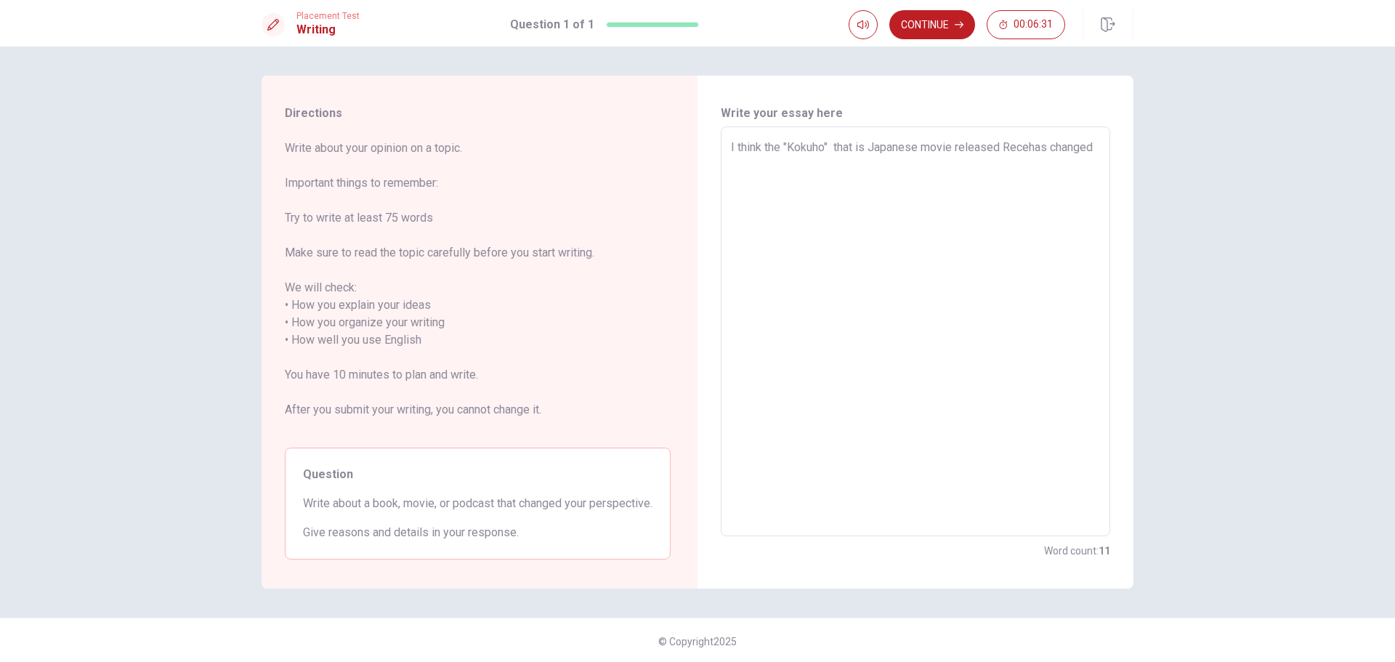
type textarea "I think the "Kokuho" that is Japanese movie released Recenhas changed"
type textarea "x"
type textarea "I think the "Kokuho" that is Japanese movie released Recenthas changed"
type textarea "x"
type textarea "I think the "Kokuho" that is Japanese movie released Recentlhas changed"
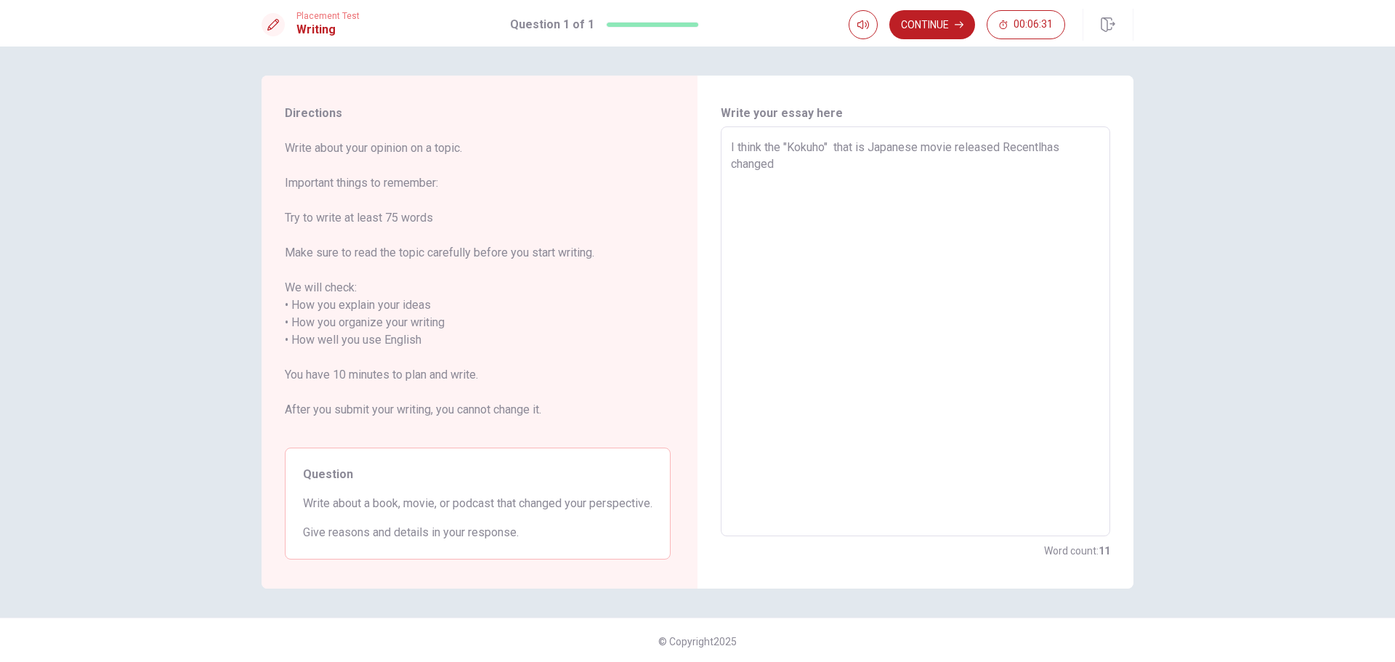
type textarea "x"
type textarea "I think the "Kokuho" that is Japanese movie released Recentlyhas changed"
type textarea "x"
type textarea "I think the "Kokuho" that is Japanese movie released Recently has changed"
type textarea "x"
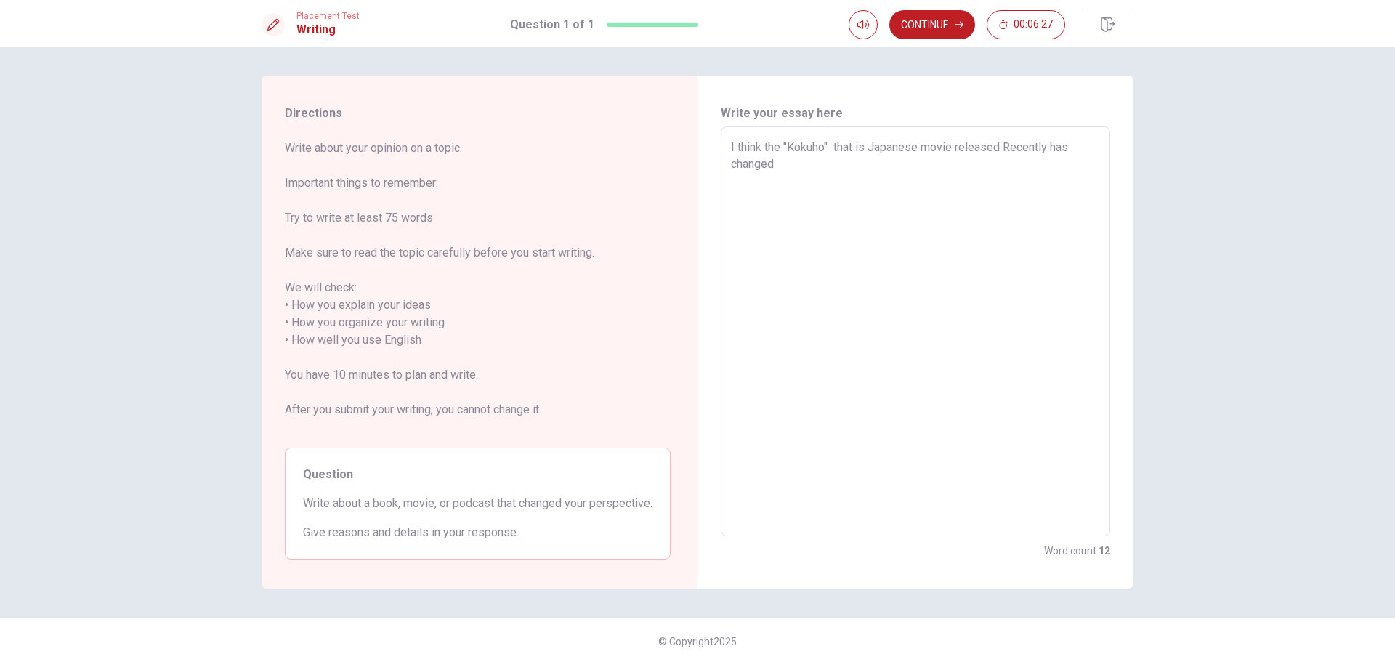
type textarea "I think the "Kokuho" that is Japanese movie released Recently has changed"
type textarea "x"
type textarea "I think the "Kokuho" that is Japanese movie released Recently has changed m"
type textarea "x"
type textarea "I think the "Kokuho" that is Japanese movie released Recently has changed my"
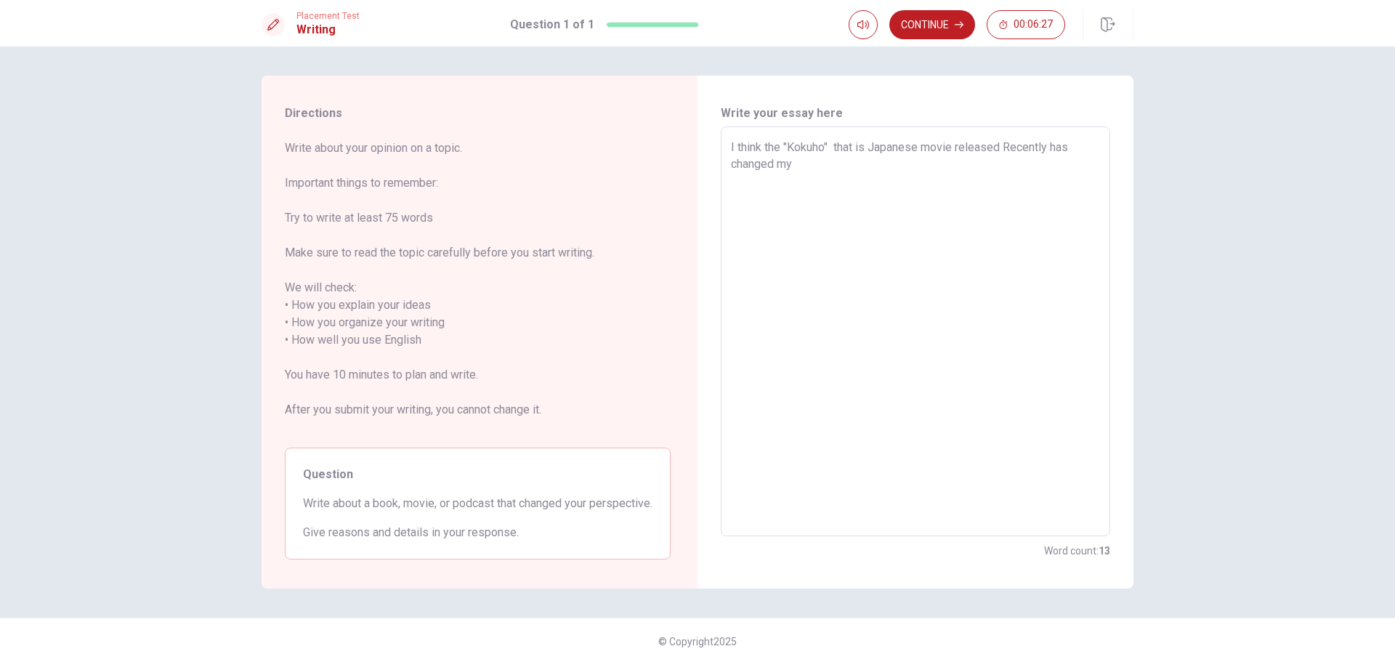
type textarea "x"
type textarea "I think the "Kokuho" that is Japanese movie released Recently has changed my"
type textarea "x"
type textarea "I think the "Kokuho" that is Japanese movie released Recently has changed my p"
type textarea "x"
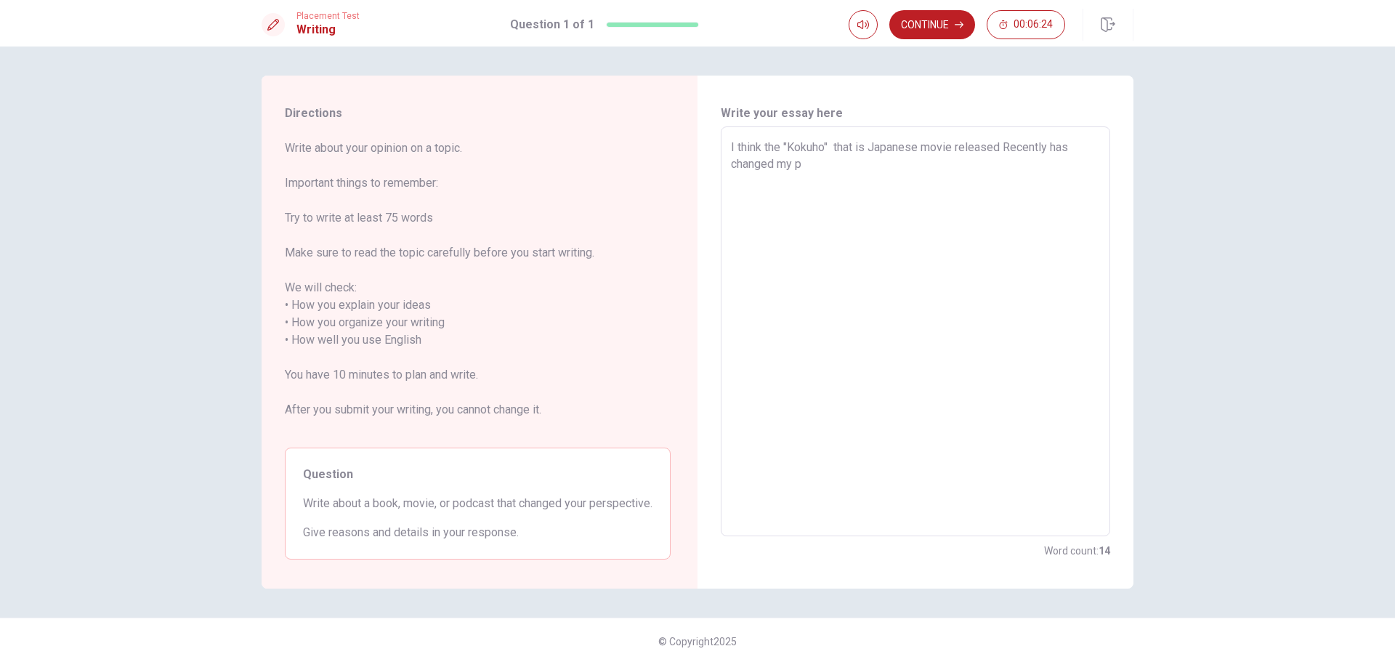
type textarea "I think the "Kokuho" that is Japanese movie released Recently has changed my pe"
type textarea "x"
type textarea "I think the "Kokuho" that is Japanese movie released Recently has changed my per"
type textarea "x"
type textarea "I think the "Kokuho" that is Japanese movie released Recently has changed my pe…"
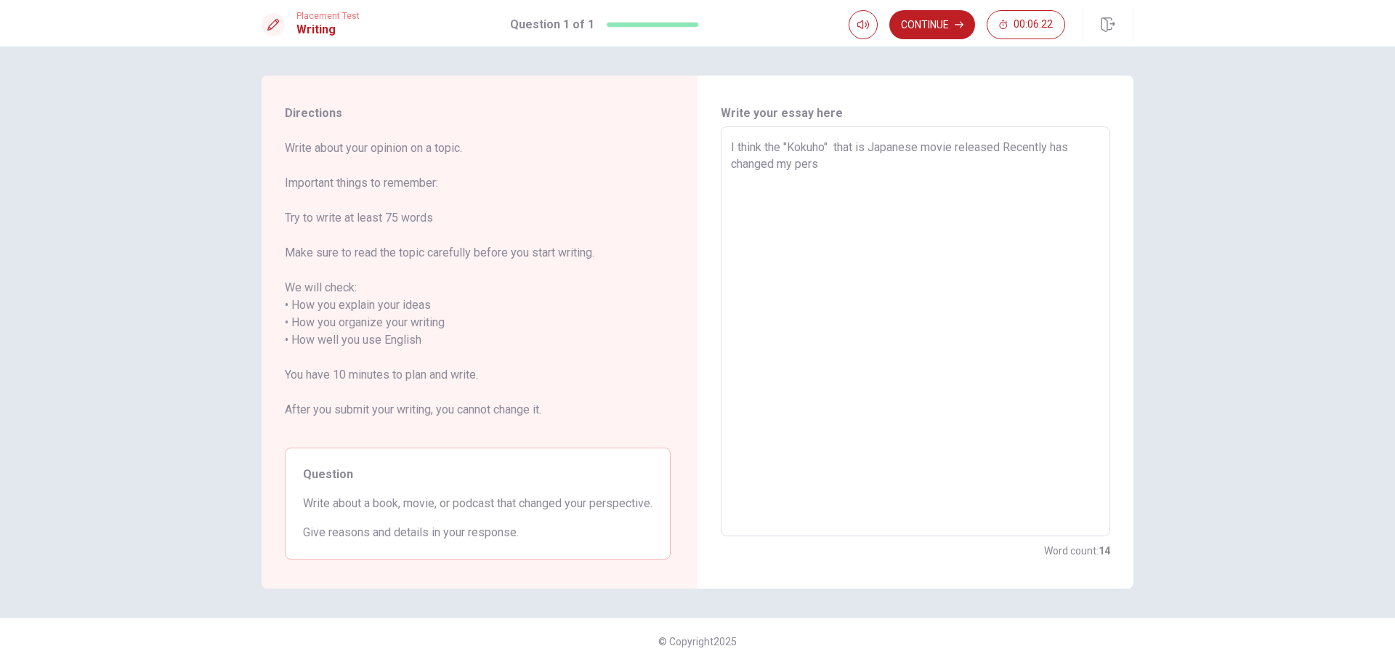
type textarea "x"
type textarea "I think the "Kokuho" that is Japanese movie released Recently has changed my pe…"
type textarea "x"
type textarea "I think the "Kokuho" that is Japanese movie released Recently has changed my pe…"
type textarea "x"
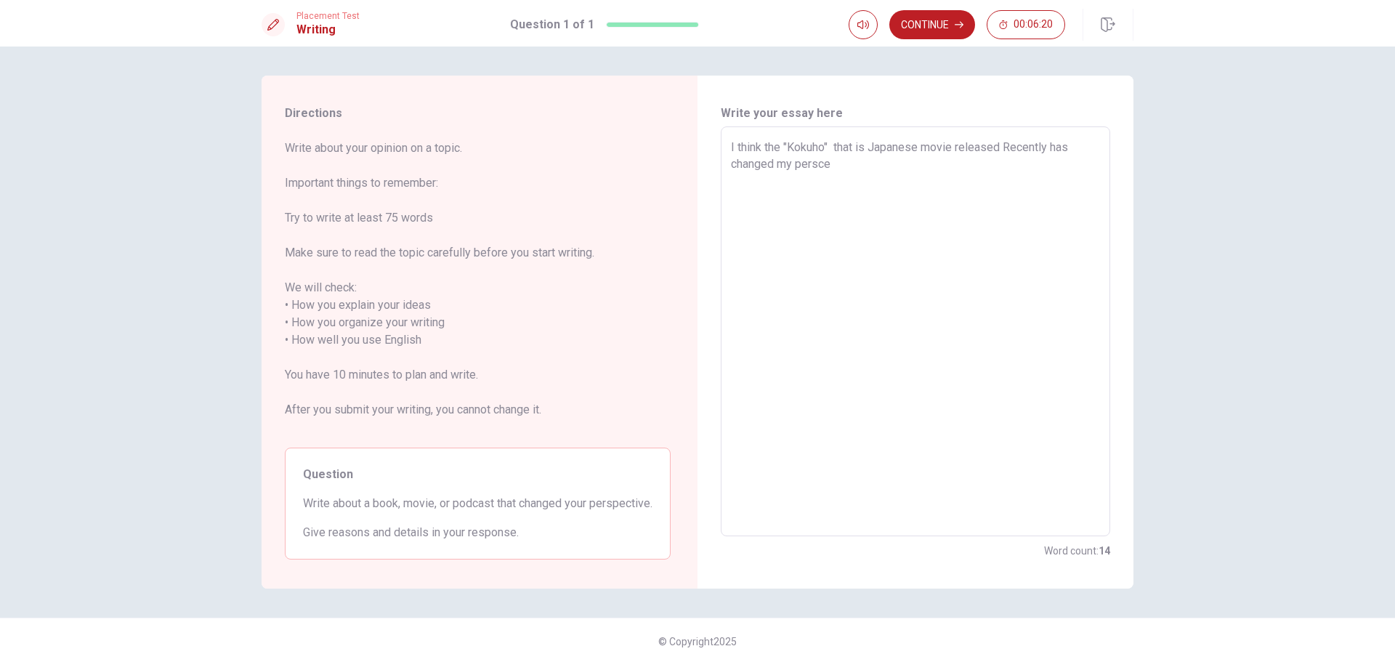
type textarea "I think the "Kokuho" that is Japanese movie released Recently has changed my pe…"
type textarea "x"
type textarea "I think the "Kokuho" that is Japanese movie released Recently has changed my pe…"
type textarea "x"
type textarea "I think the "Kokuho" that is Japanese movie released Recently has changed my pe…"
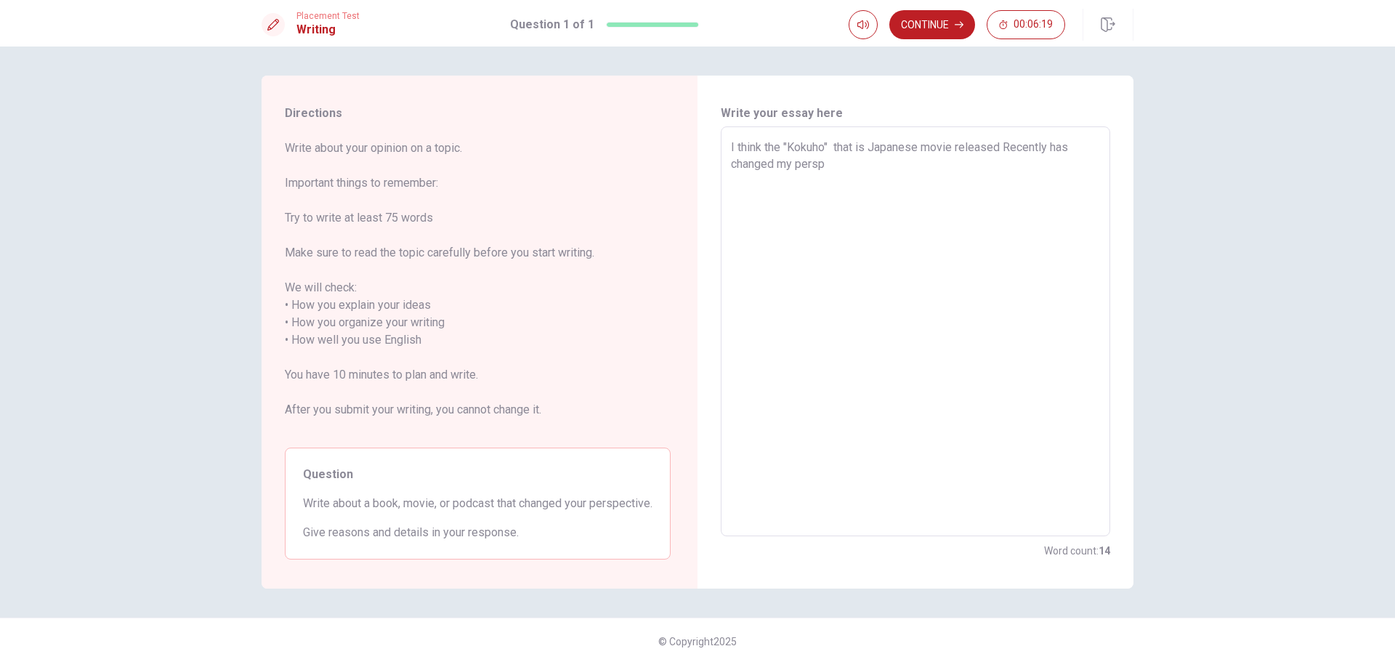
type textarea "x"
type textarea "I think the "Kokuho" that is Japanese movie released Recently has changed my pe…"
type textarea "x"
type textarea "I think the "Kokuho" that is Japanese movie released Recently has changed my pe…"
type textarea "x"
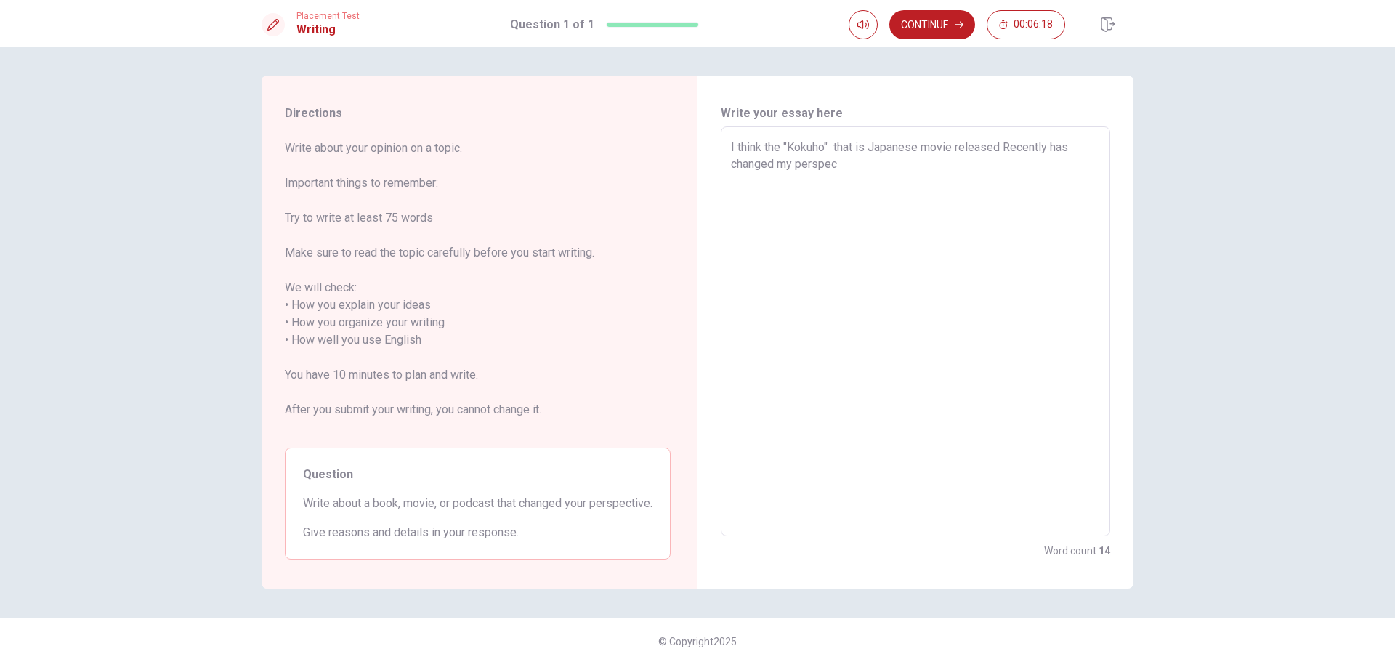
type textarea "I think the "Kokuho" that is Japanese movie released Recently has changed my pe…"
type textarea "x"
type textarea "I think the "Kokuho" that is Japanese movie released Recently has changed my pe…"
type textarea "x"
type textarea "I think the "Kokuho" that is Japanese movie released Recently has changed my pe…"
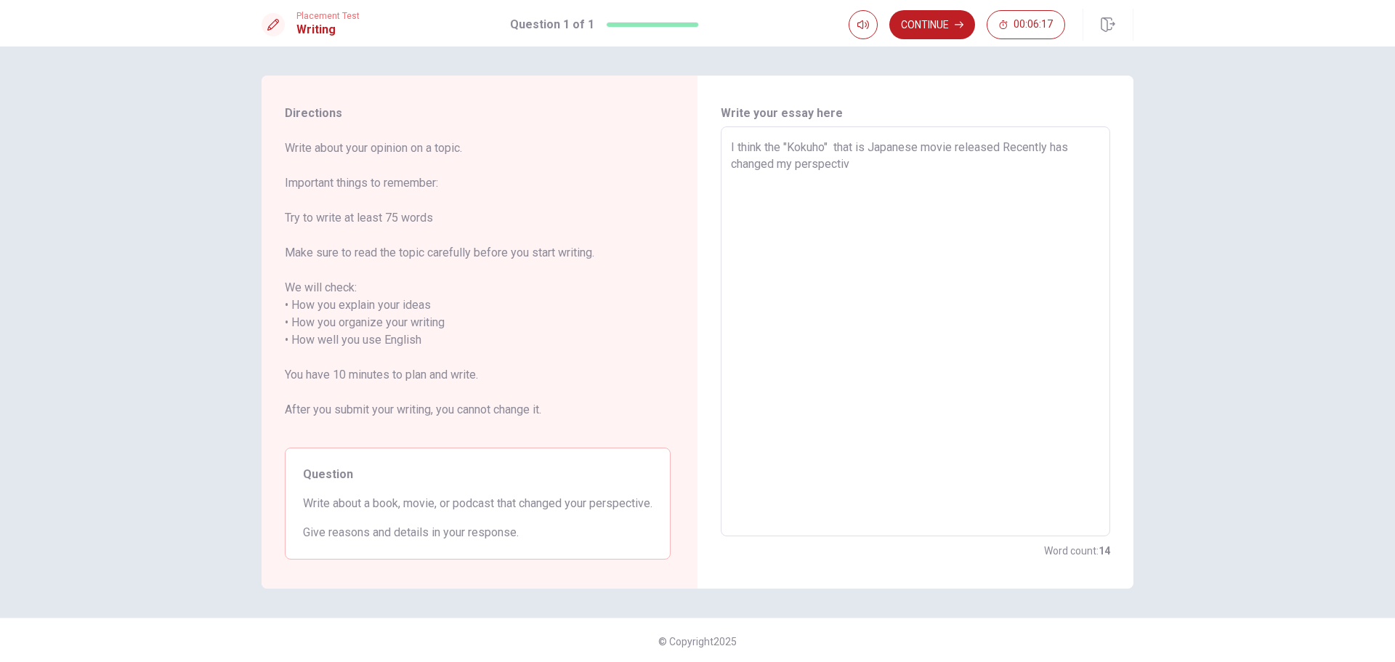
type textarea "x"
type textarea "I think the "Kokuho" that is Japanese movie released Recently has changed my pe…"
type textarea "x"
type textarea "I think the "Kokuho" that is Japanese movie released Recently has changed my pe…"
type textarea "x"
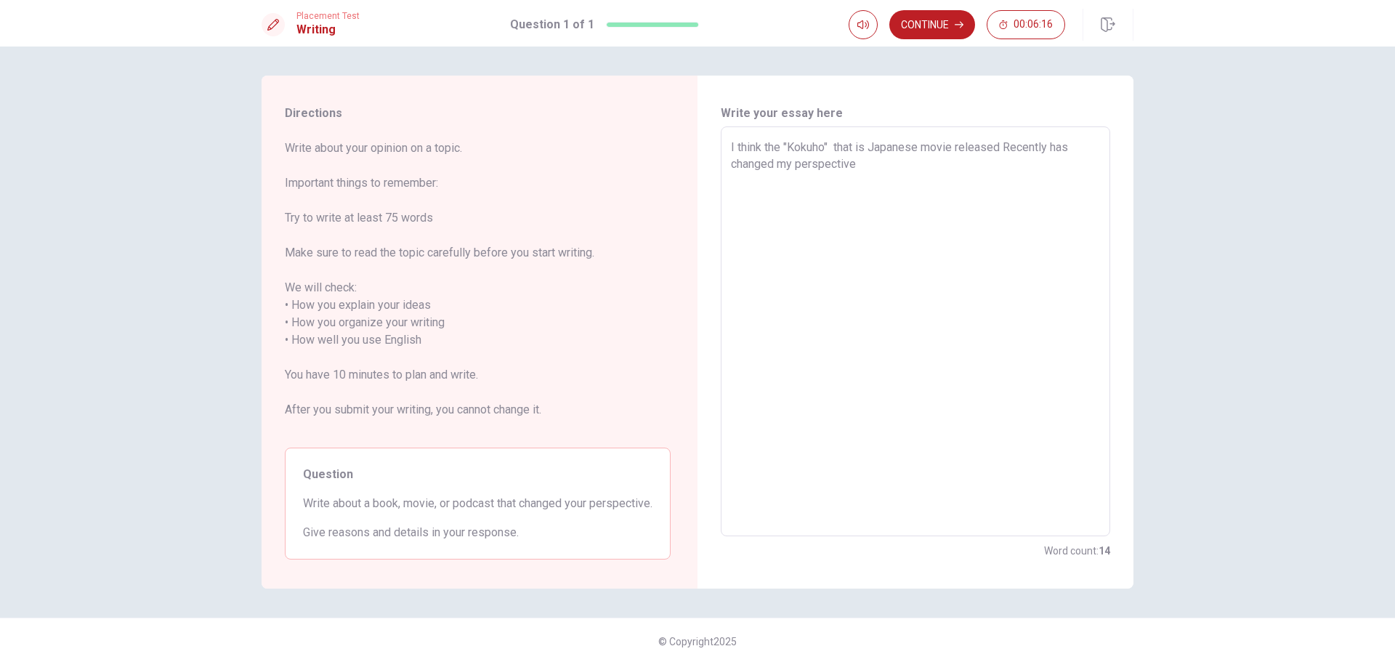
type textarea "I think the "Kokuho" that is Japanese movie released Recently has changed my pe…"
type textarea "x"
type textarea "I think the "Kokuho" that is Japanese movie released Recently has changed my pe…"
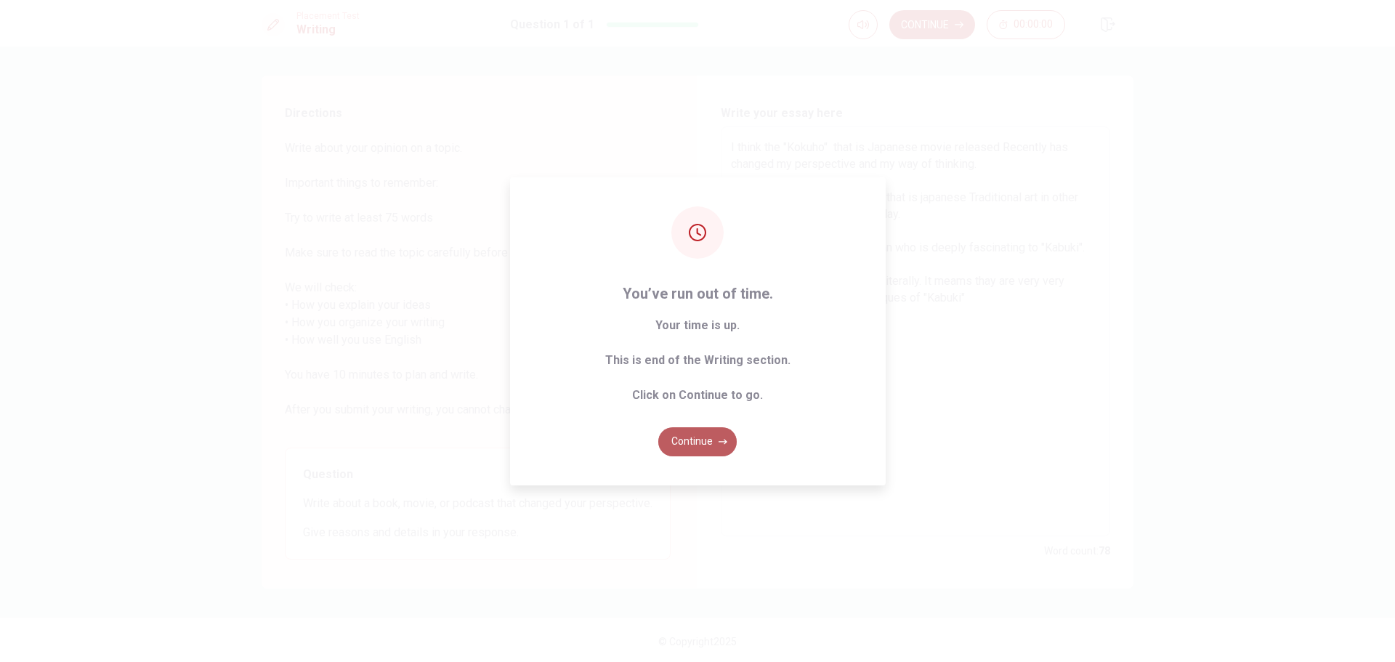
click at [716, 435] on button "Continue" at bounding box center [697, 441] width 78 height 29
